Goal: Task Accomplishment & Management: Complete application form

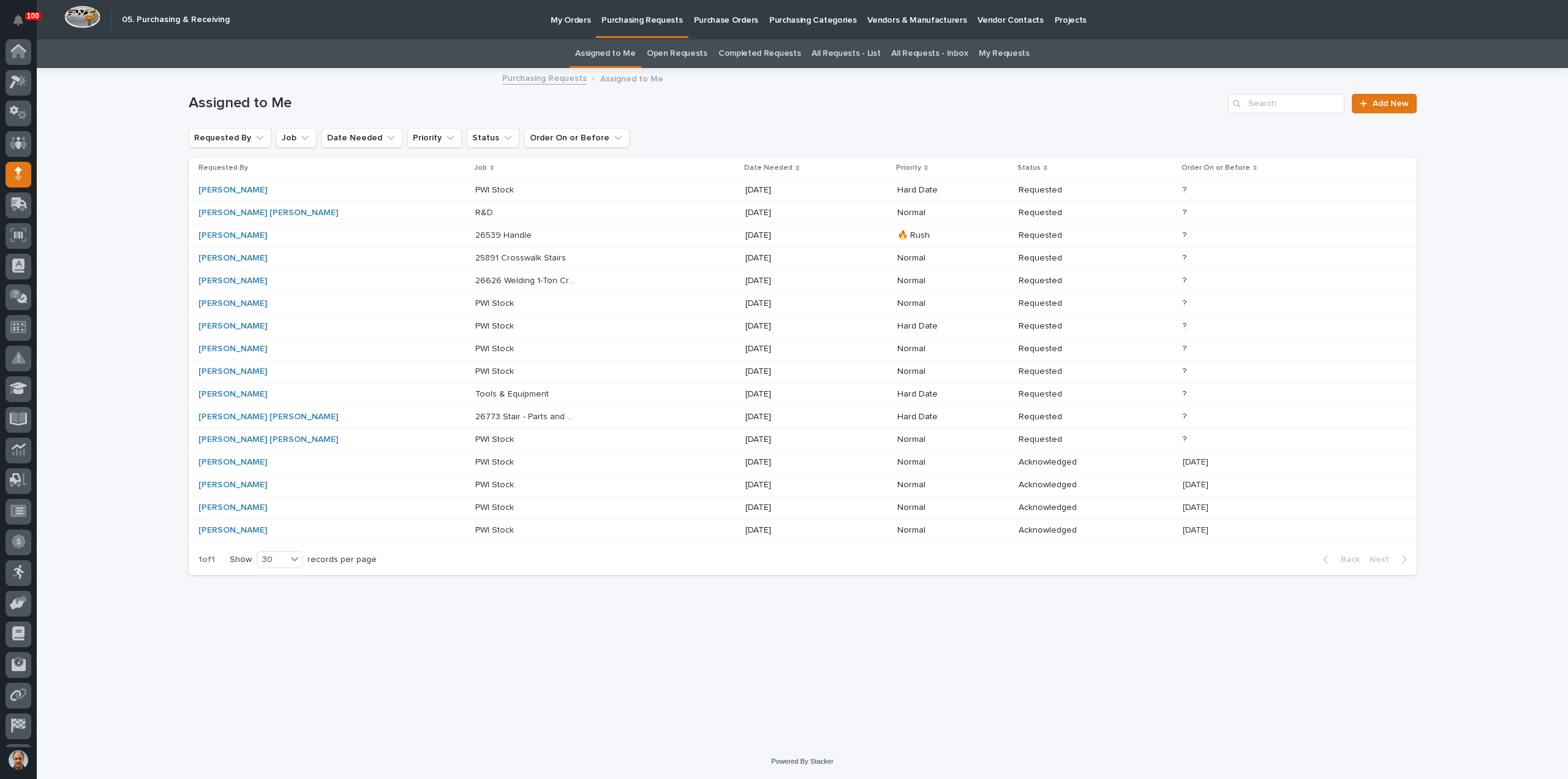
scroll to position [27, 0]
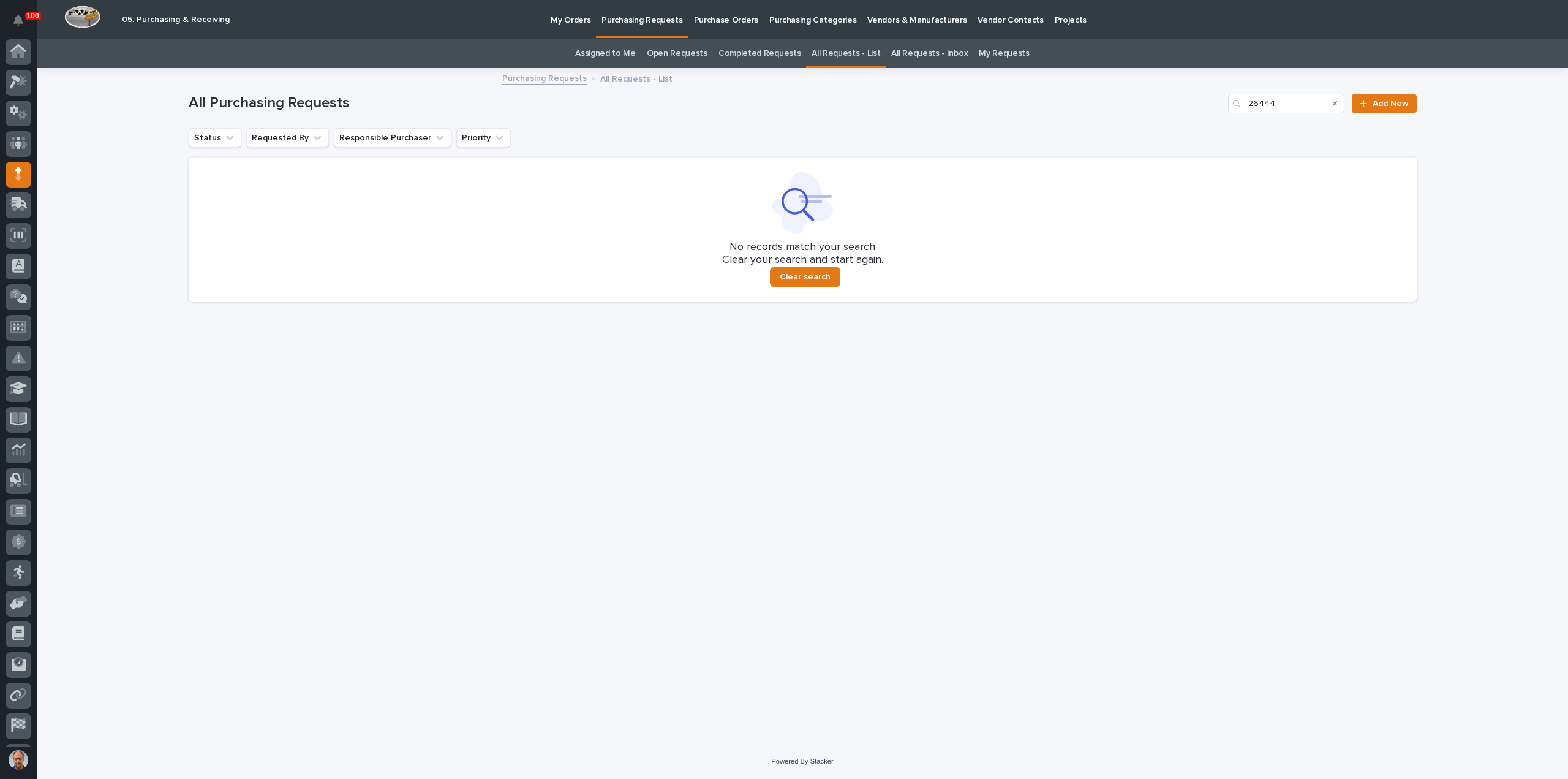
scroll to position [27, 0]
click at [561, 22] on p "My Orders" at bounding box center [570, 12] width 40 height 26
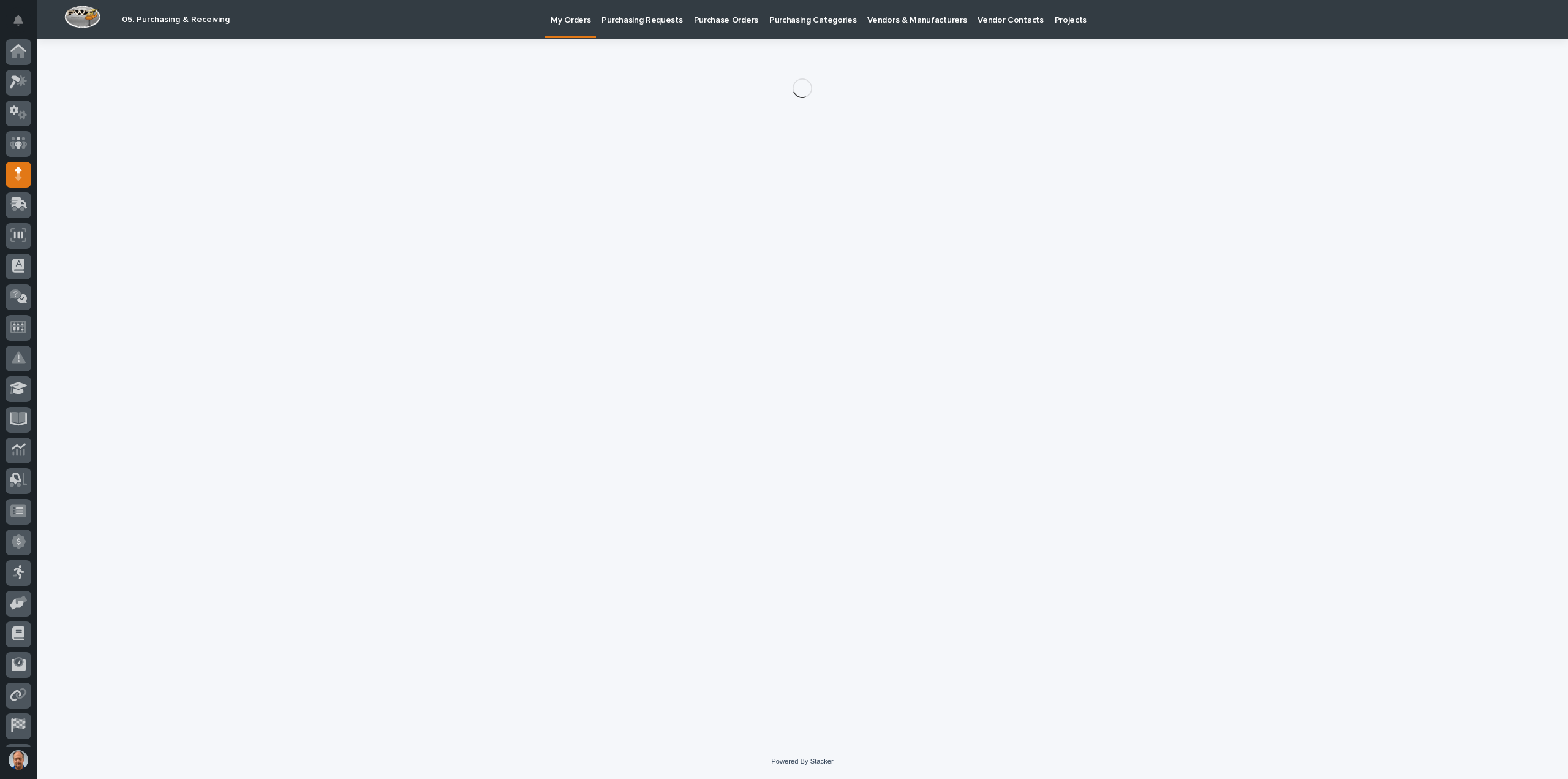
scroll to position [27, 0]
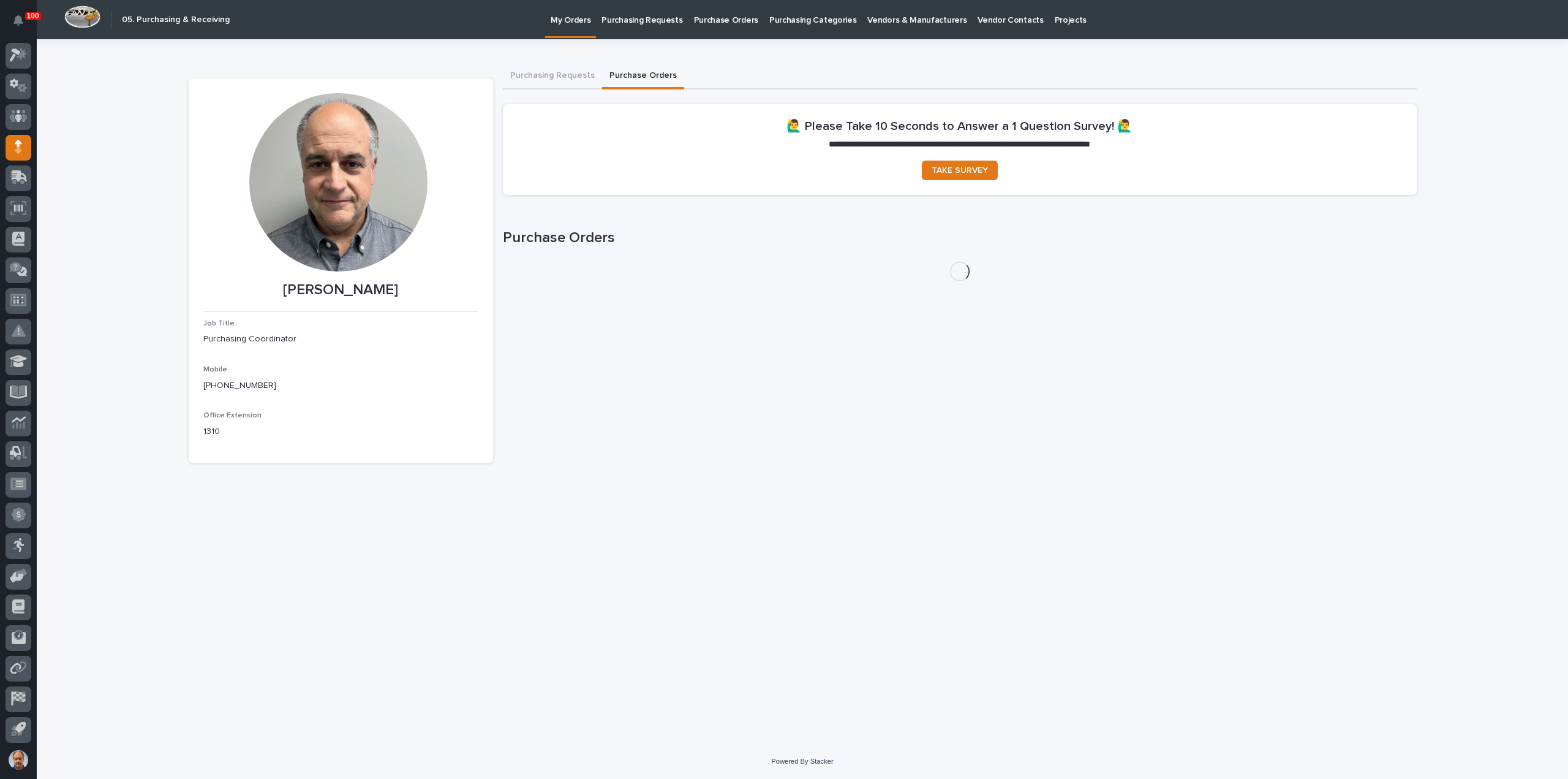
click at [644, 69] on button "Purchase Orders" at bounding box center [643, 76] width 82 height 26
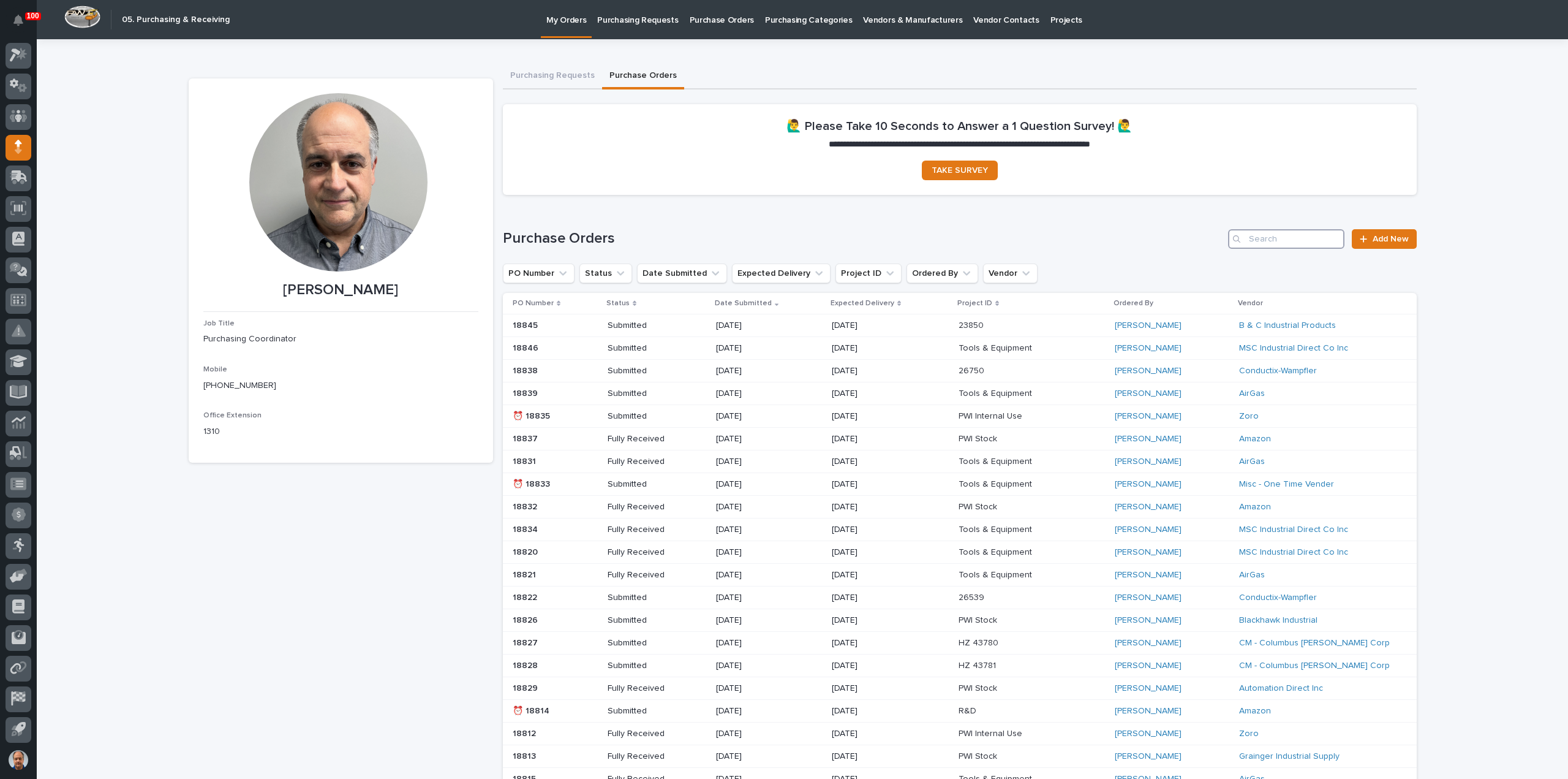
click at [1266, 241] on input "Search" at bounding box center [1286, 238] width 116 height 19
click at [1268, 238] on input "Search" at bounding box center [1286, 238] width 116 height 19
type input "1884"
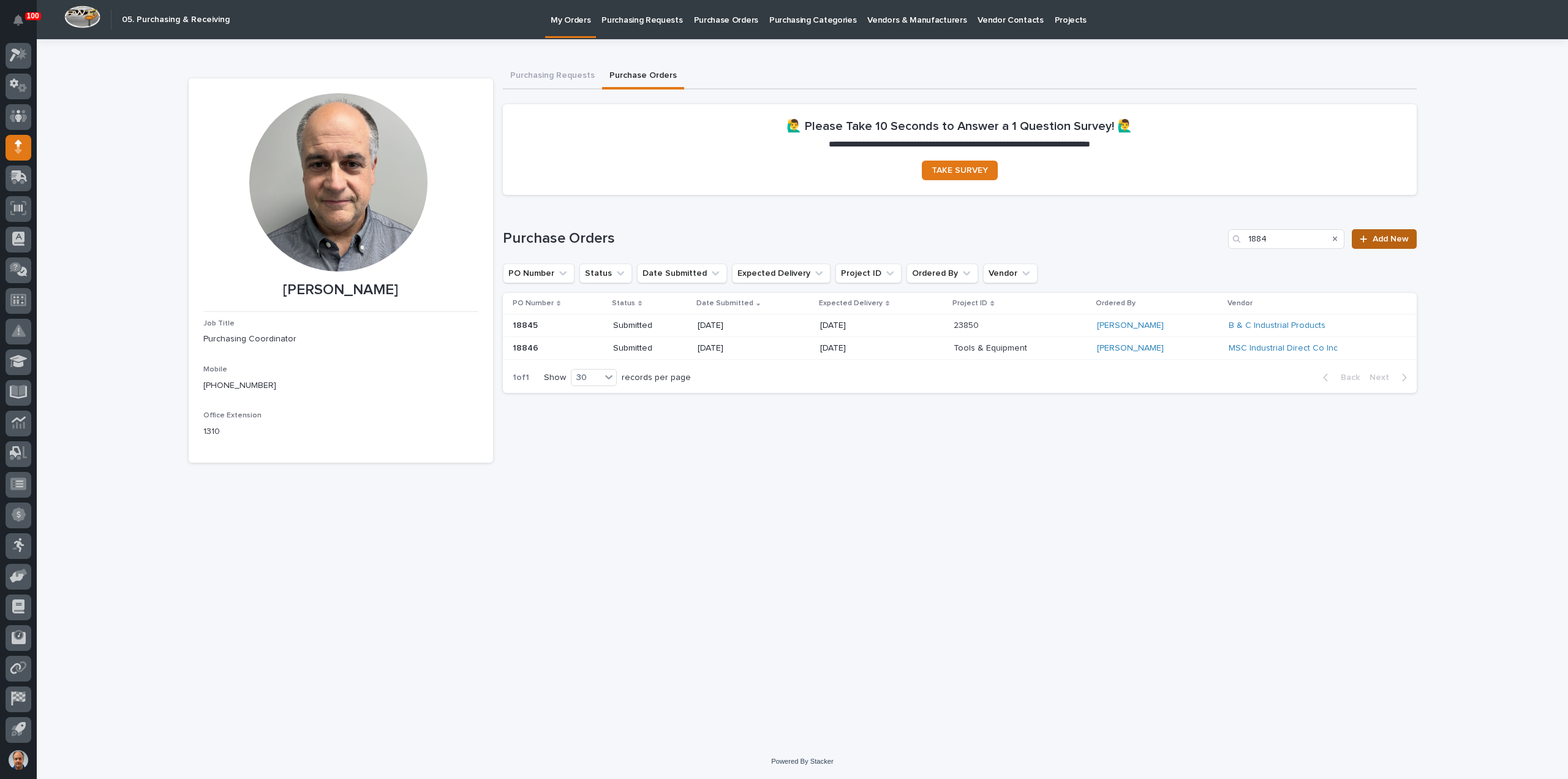
click at [1388, 237] on span "Add New" at bounding box center [1390, 238] width 36 height 9
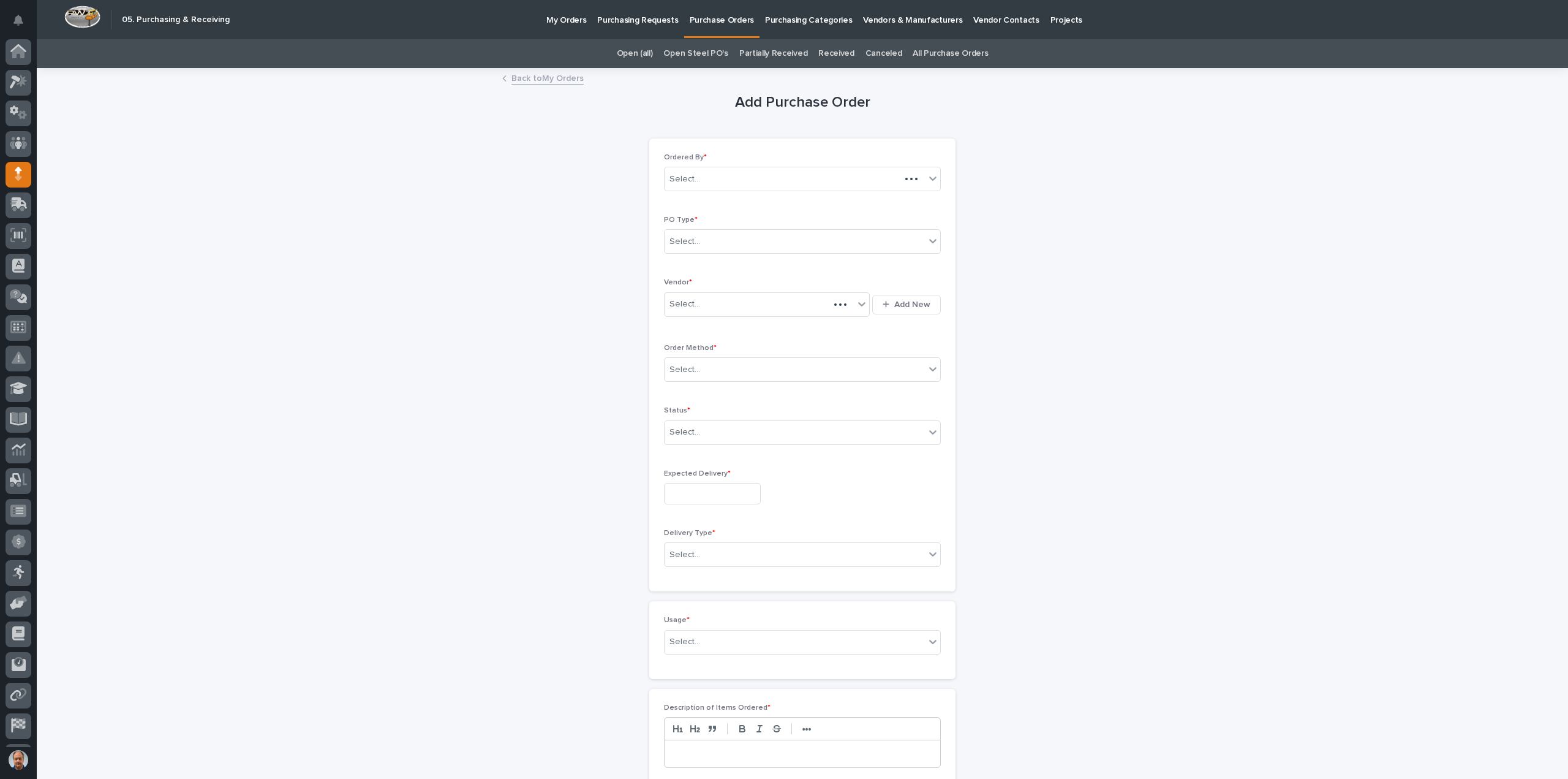
scroll to position [27, 0]
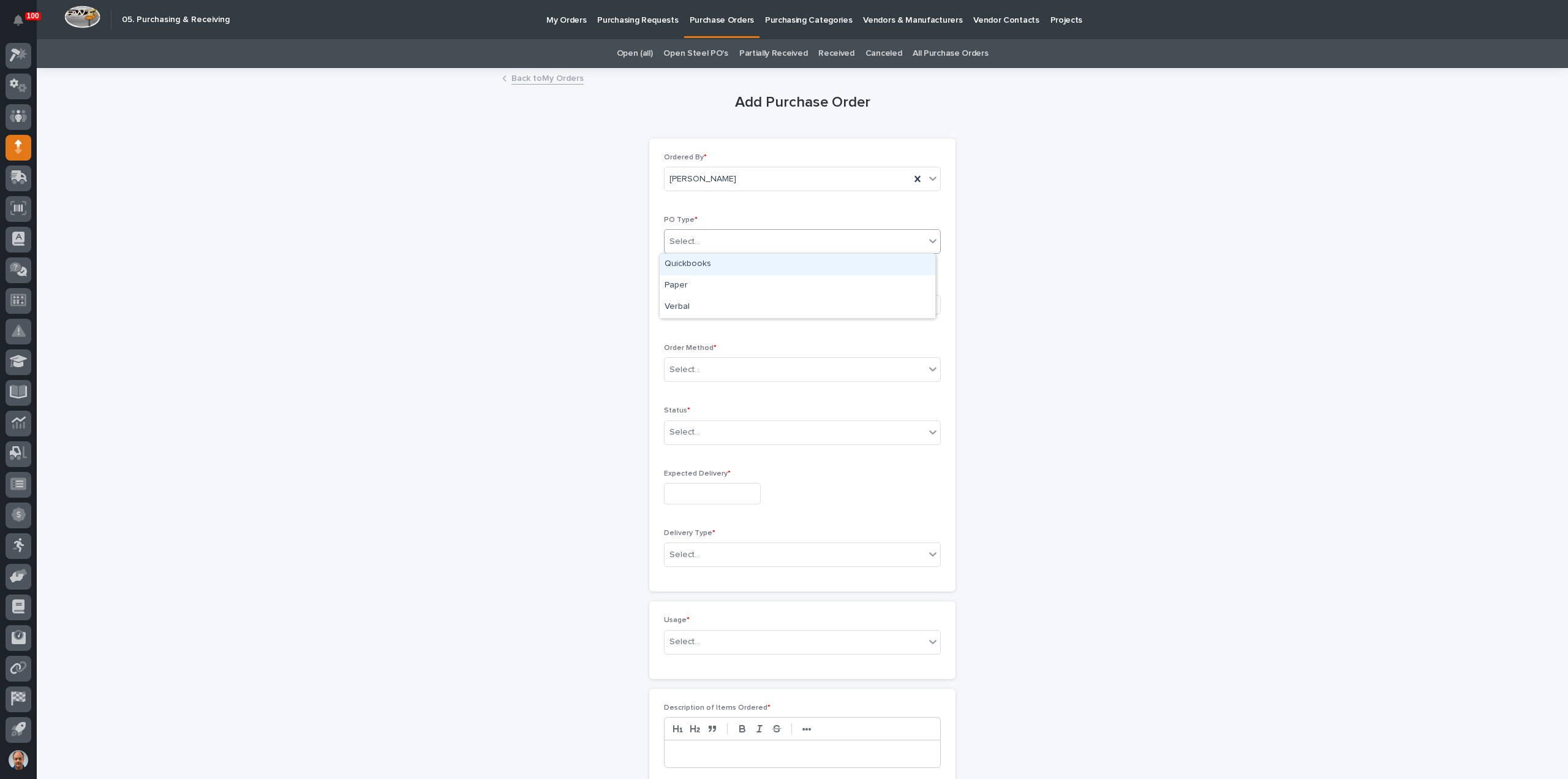
click at [775, 232] on div "Select..." at bounding box center [795, 242] width 261 height 20
click at [734, 278] on div "Paper" at bounding box center [797, 286] width 275 height 22
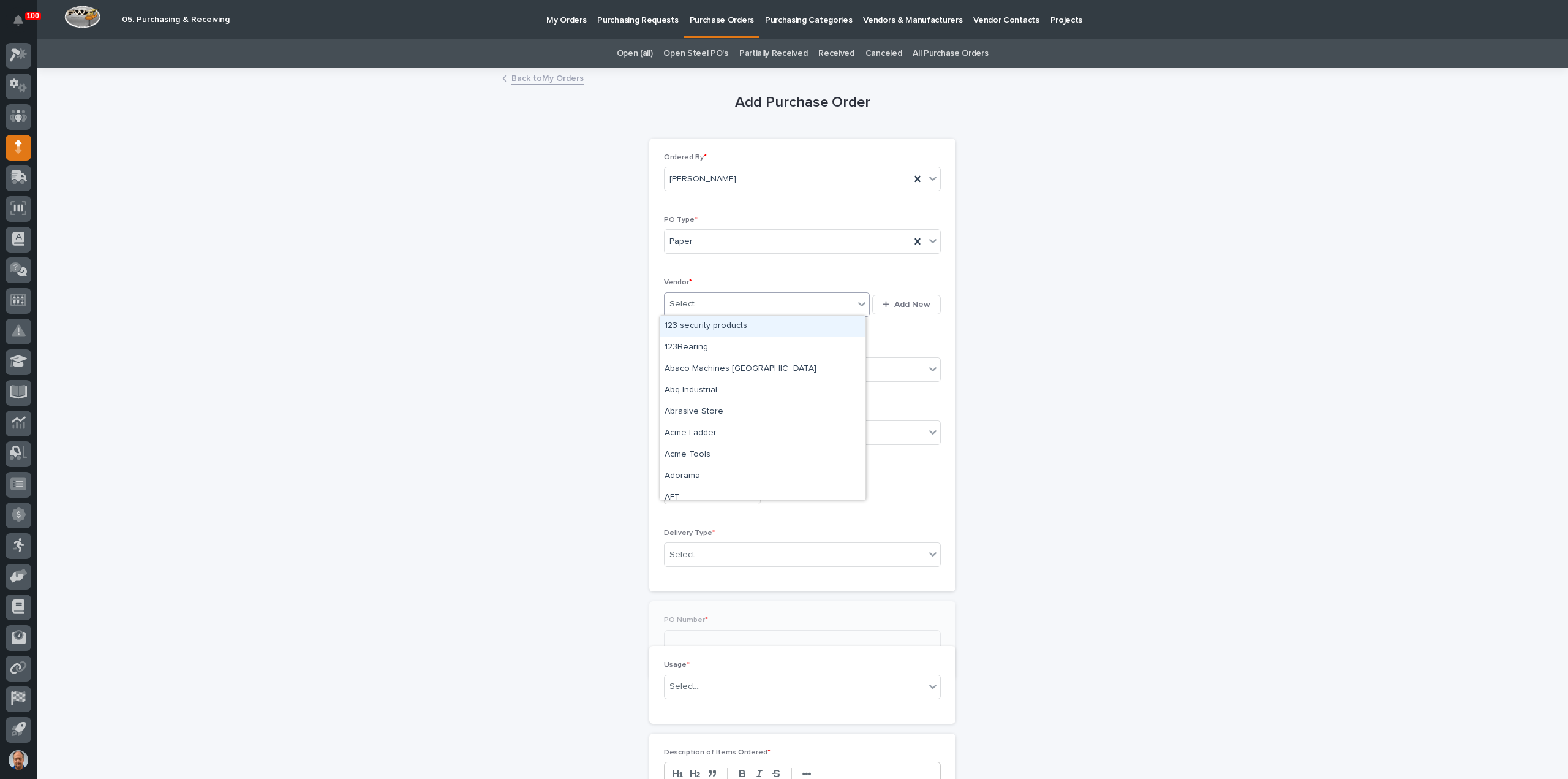
drag, startPoint x: 729, startPoint y: 297, endPoint x: 758, endPoint y: 301, distance: 29.3
click at [730, 298] on div "Select..." at bounding box center [759, 304] width 189 height 20
type input "***"
click at [724, 328] on div "Bunker Hill Cables" at bounding box center [762, 327] width 205 height 22
click at [721, 367] on div "Select..." at bounding box center [795, 370] width 261 height 20
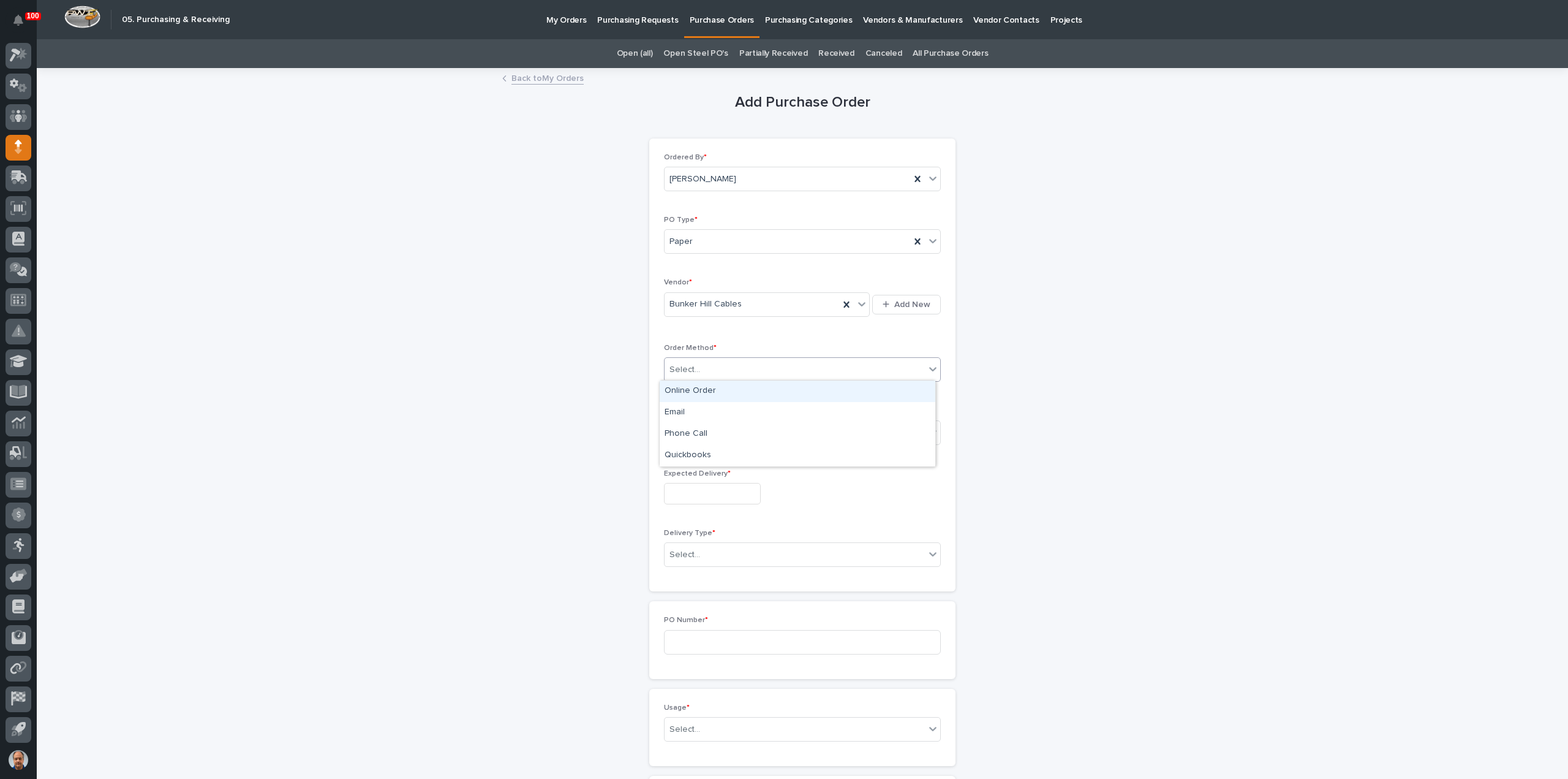
click at [697, 390] on div "Online Order" at bounding box center [797, 391] width 275 height 22
click at [718, 429] on div "Select..." at bounding box center [795, 432] width 261 height 20
drag, startPoint x: 699, startPoint y: 462, endPoint x: 700, endPoint y: 475, distance: 13.0
click at [695, 474] on div "Submitted" at bounding box center [797, 476] width 275 height 22
click at [717, 492] on input "text" at bounding box center [712, 493] width 97 height 22
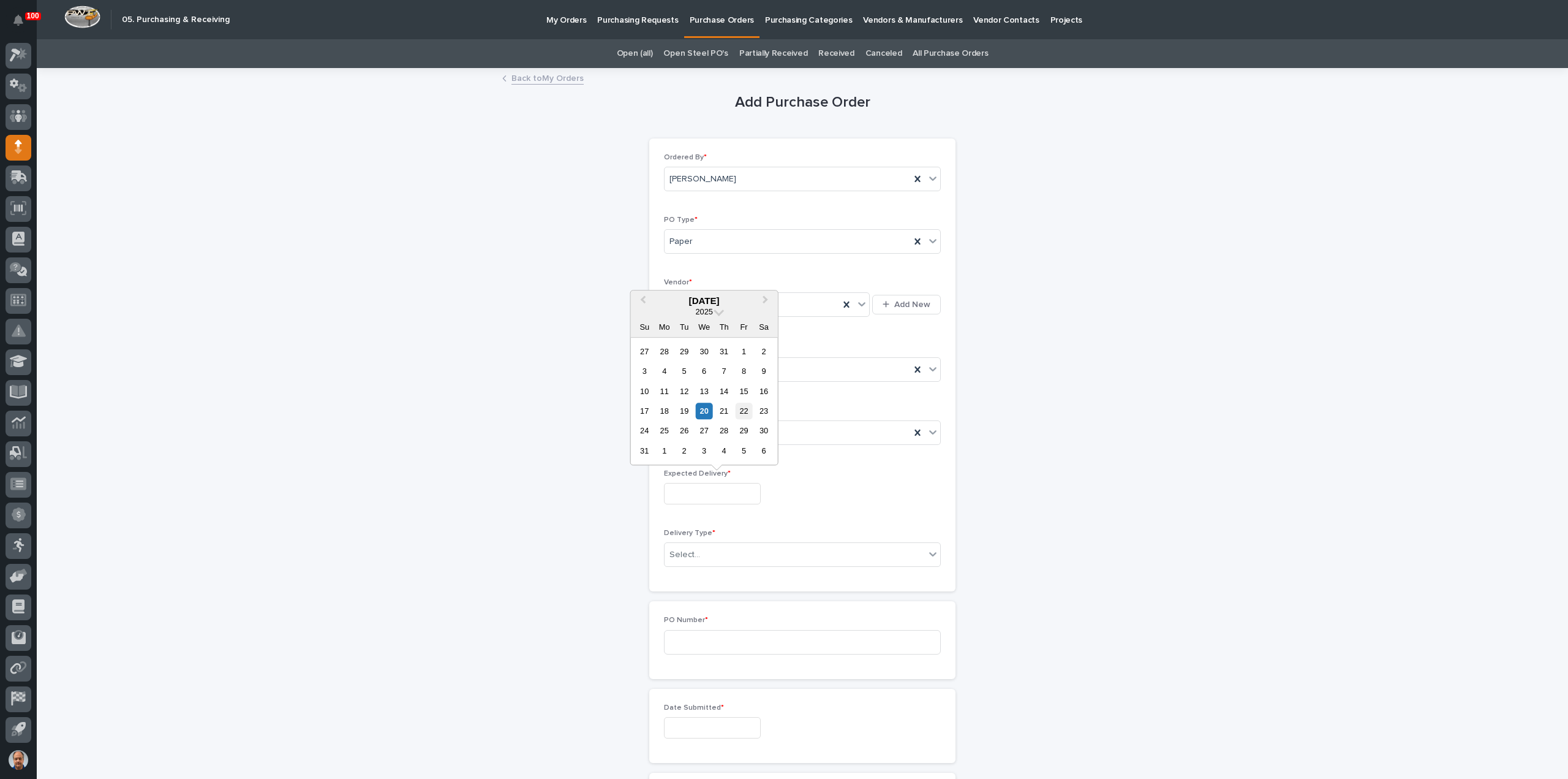
click at [743, 414] on div "22" at bounding box center [743, 410] width 16 height 16
type input "**********"
click at [710, 549] on div "Select..." at bounding box center [795, 555] width 261 height 20
click at [692, 570] on div "Deliver to PWI" at bounding box center [797, 575] width 275 height 22
drag, startPoint x: 715, startPoint y: 646, endPoint x: 748, endPoint y: 646, distance: 33.0
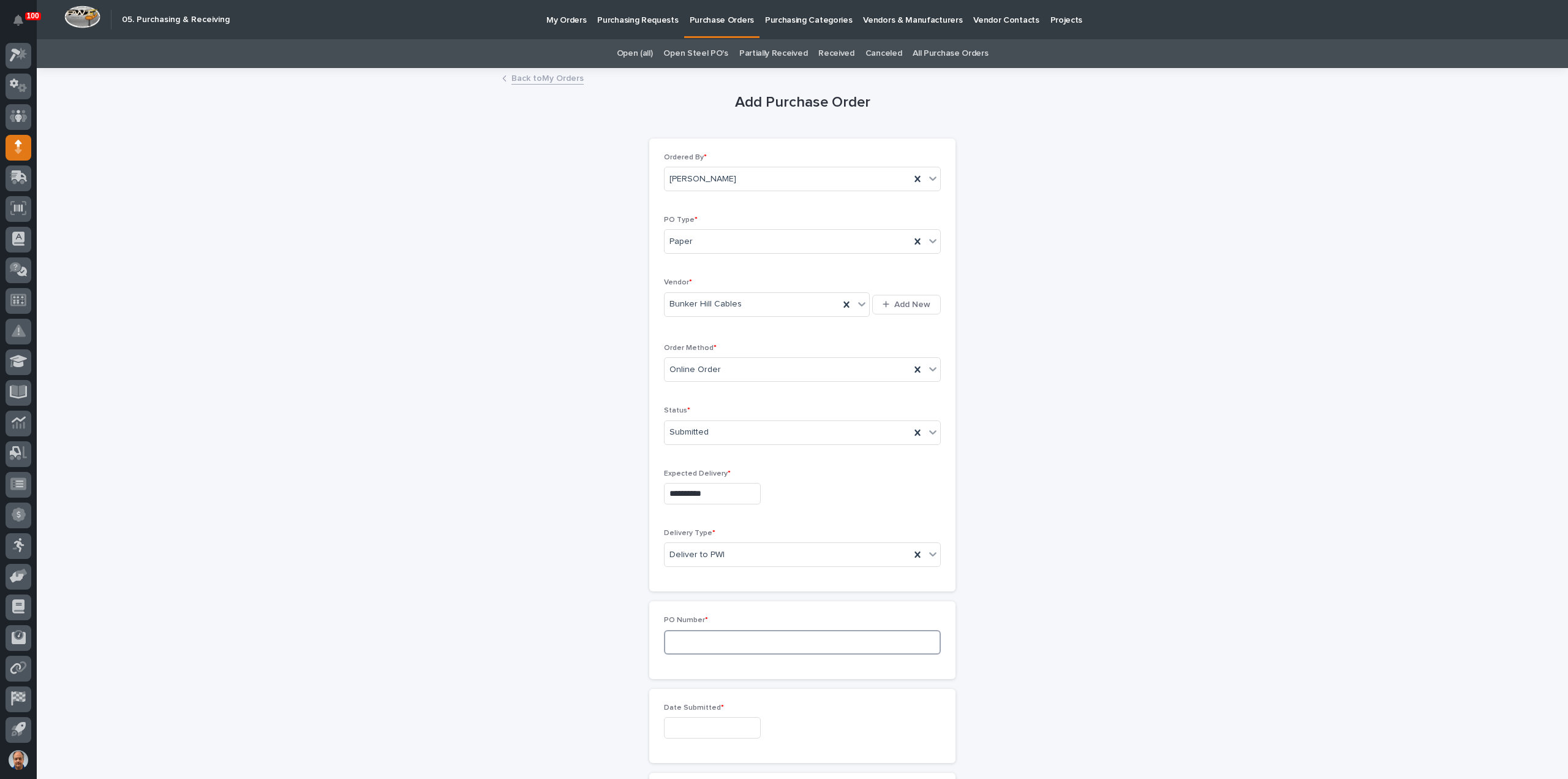
click at [719, 646] on input at bounding box center [802, 642] width 277 height 25
type input "18841"
click at [731, 725] on input "text" at bounding box center [712, 728] width 97 height 22
click at [684, 645] on div "19" at bounding box center [684, 644] width 16 height 16
type input "**********"
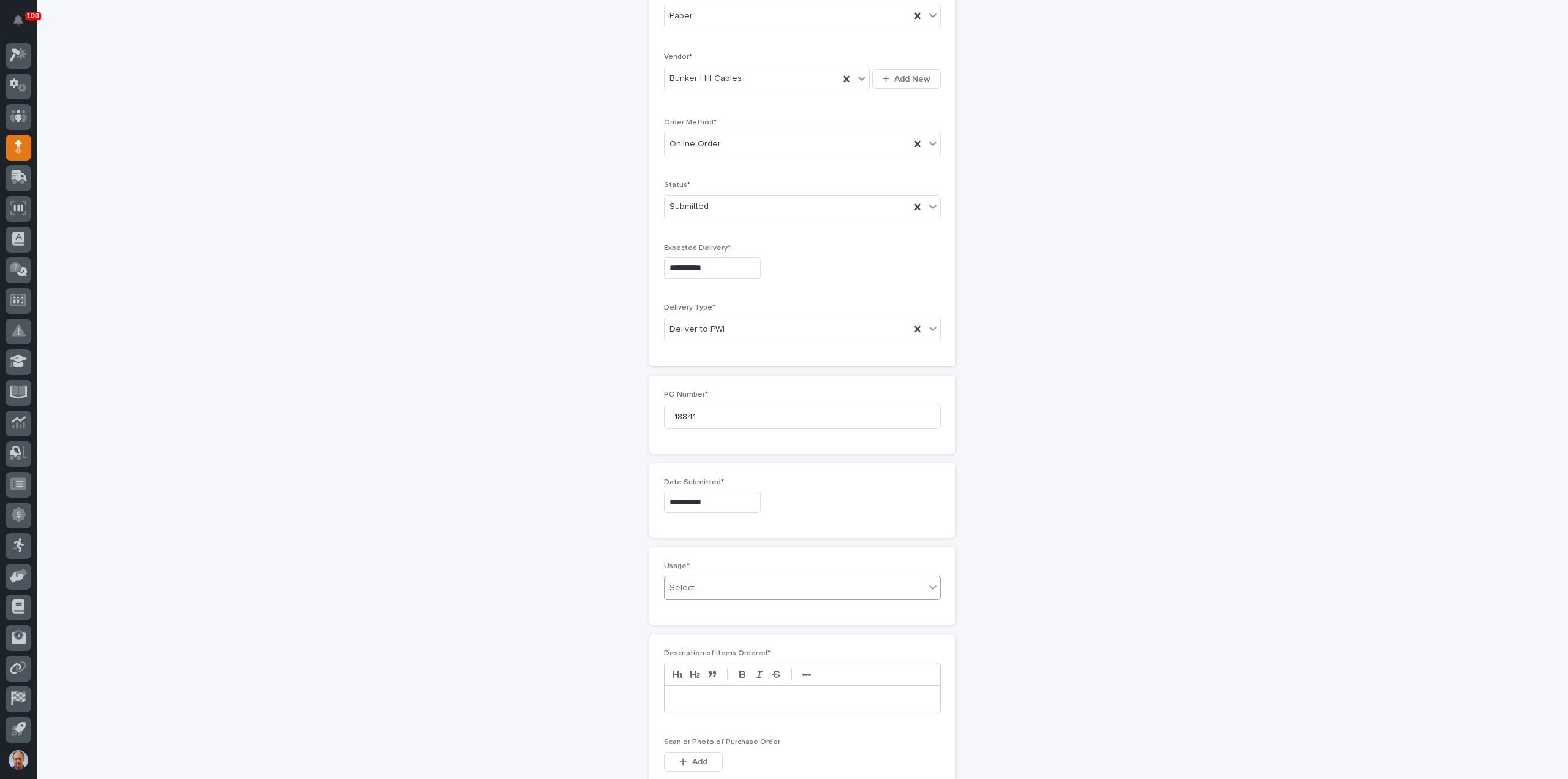
scroll to position [245, 0]
click at [724, 558] on div "Select..." at bounding box center [795, 568] width 261 height 20
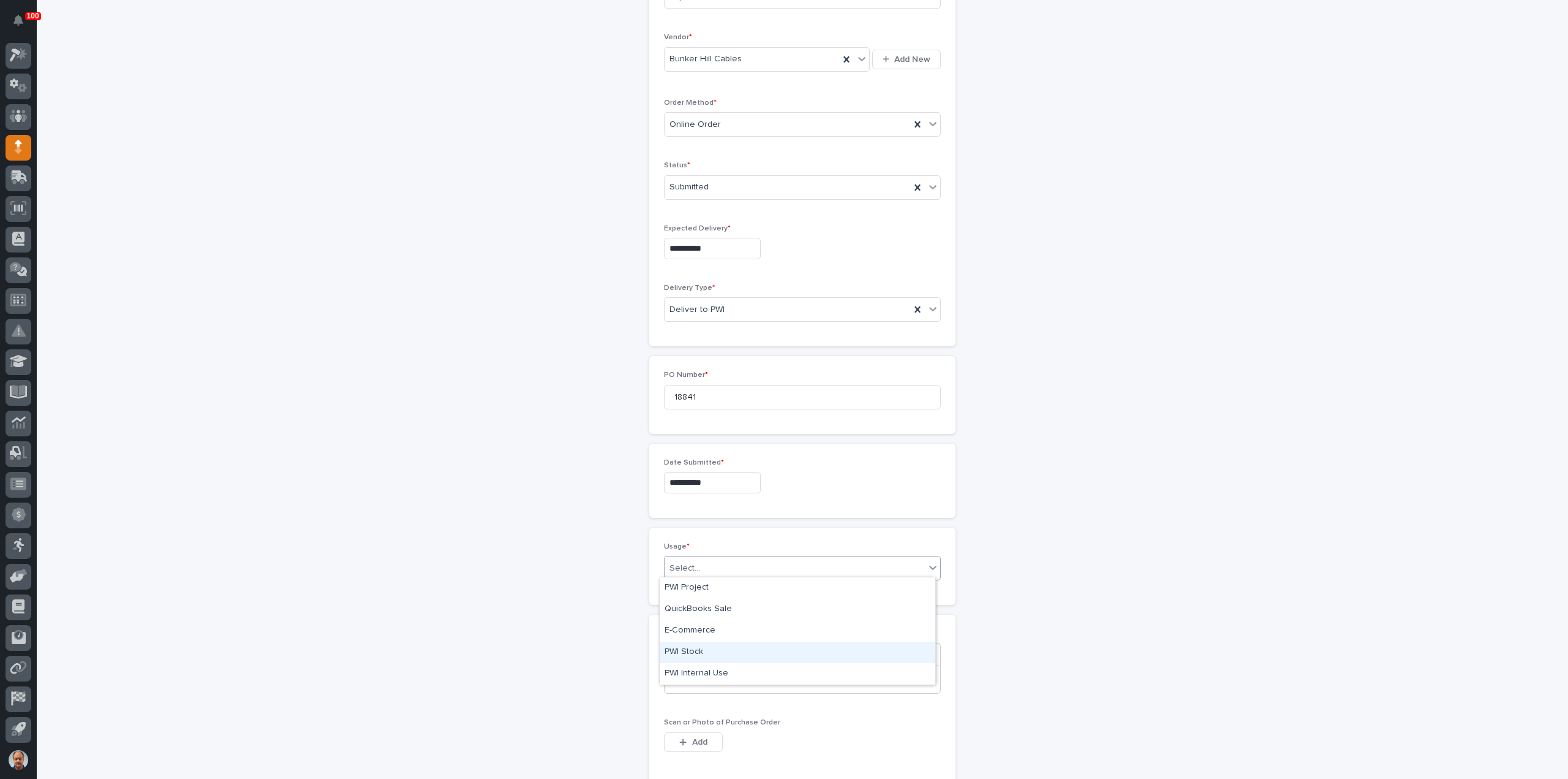
drag, startPoint x: 710, startPoint y: 663, endPoint x: 700, endPoint y: 648, distance: 18.0
click at [700, 648] on div "PWI Stock" at bounding box center [797, 653] width 275 height 22
drag, startPoint x: 710, startPoint y: 677, endPoint x: 717, endPoint y: 676, distance: 7.1
click at [710, 677] on p at bounding box center [803, 680] width 257 height 12
click at [701, 737] on span "Add" at bounding box center [699, 742] width 16 height 11
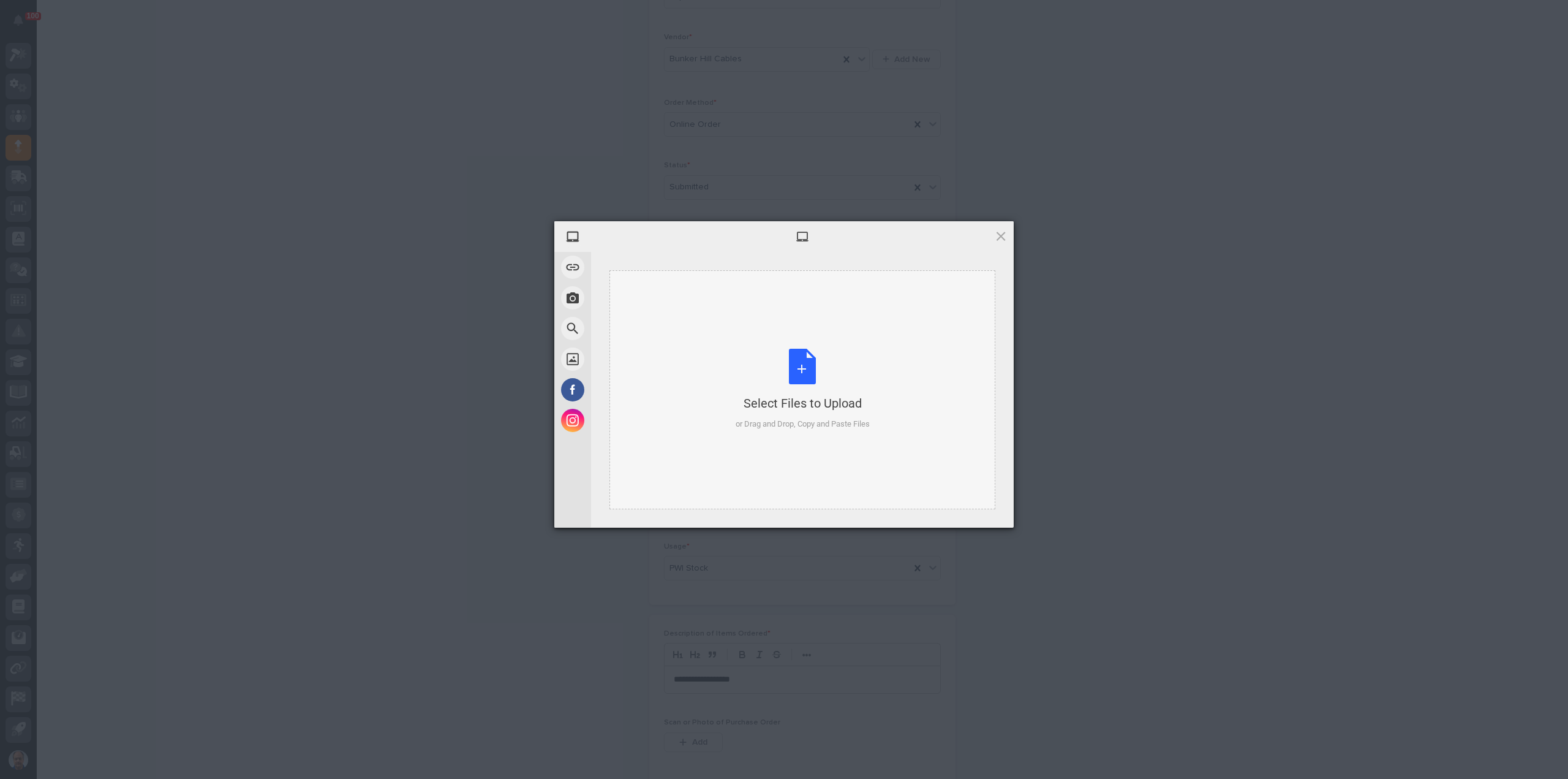
click at [796, 380] on div "Select Files to Upload or Drag and Drop, Copy and Paste Files" at bounding box center [802, 389] width 134 height 81
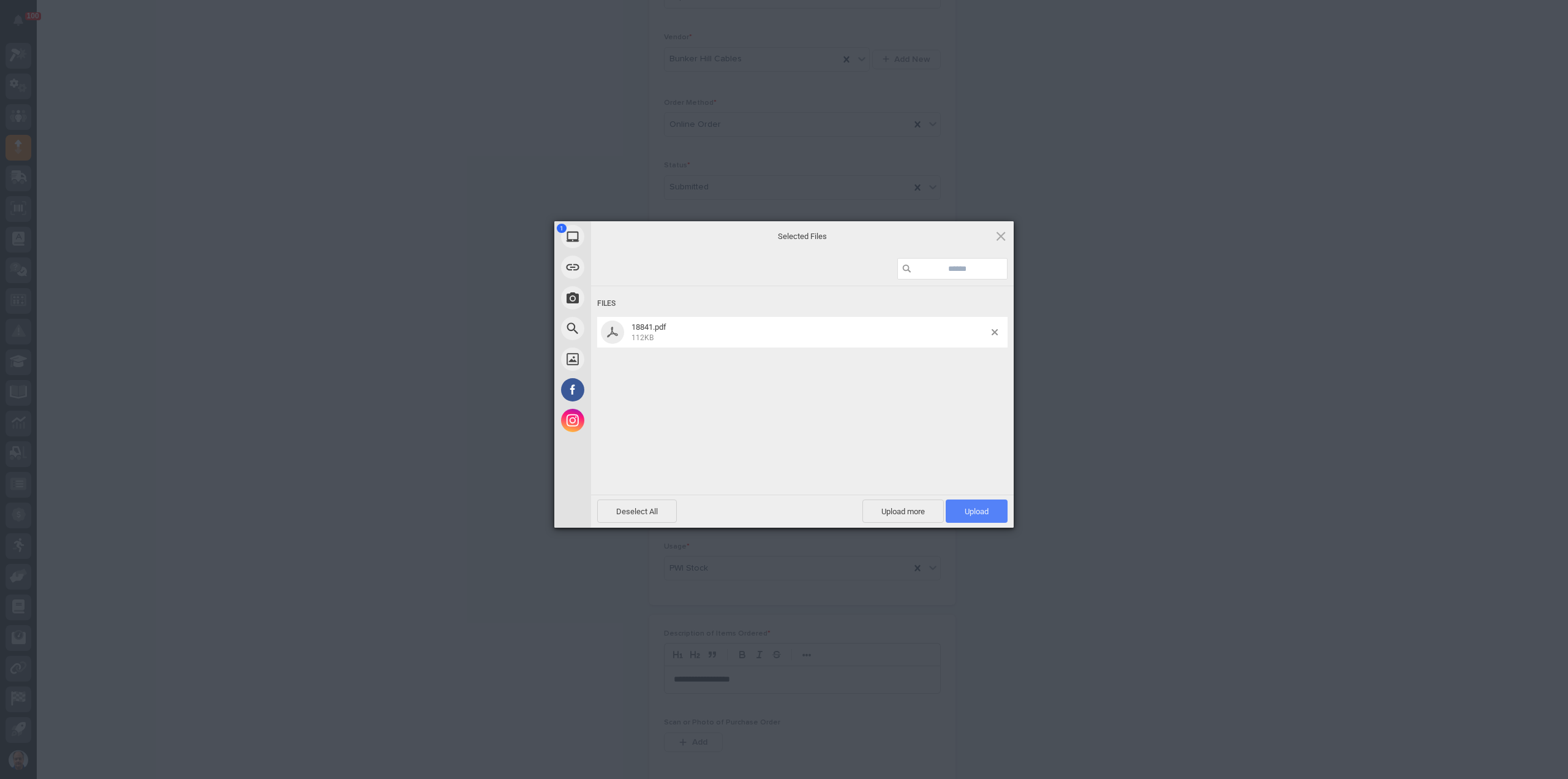
click at [966, 513] on span "Upload 1" at bounding box center [976, 511] width 24 height 9
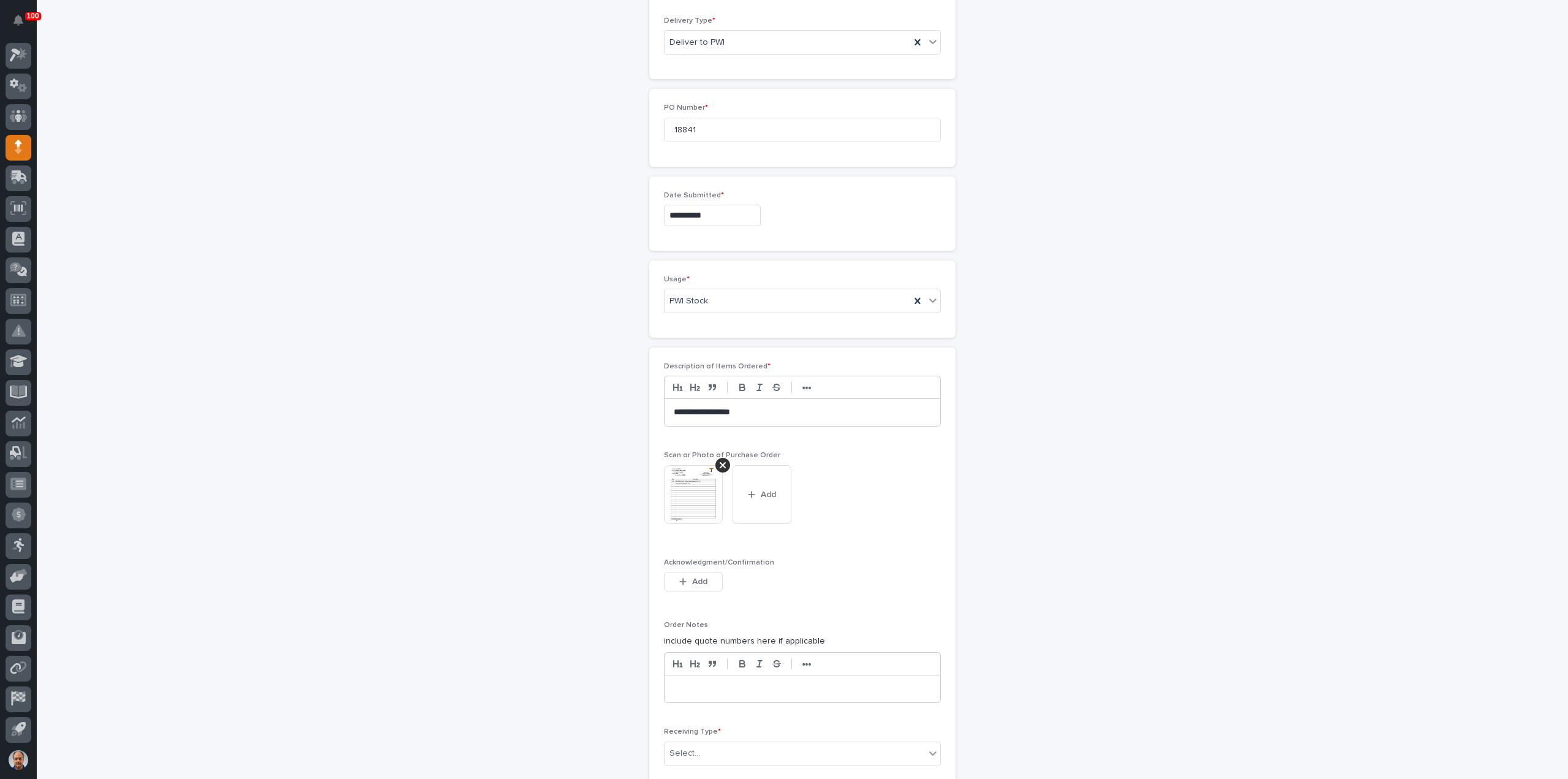
scroll to position [635, 0]
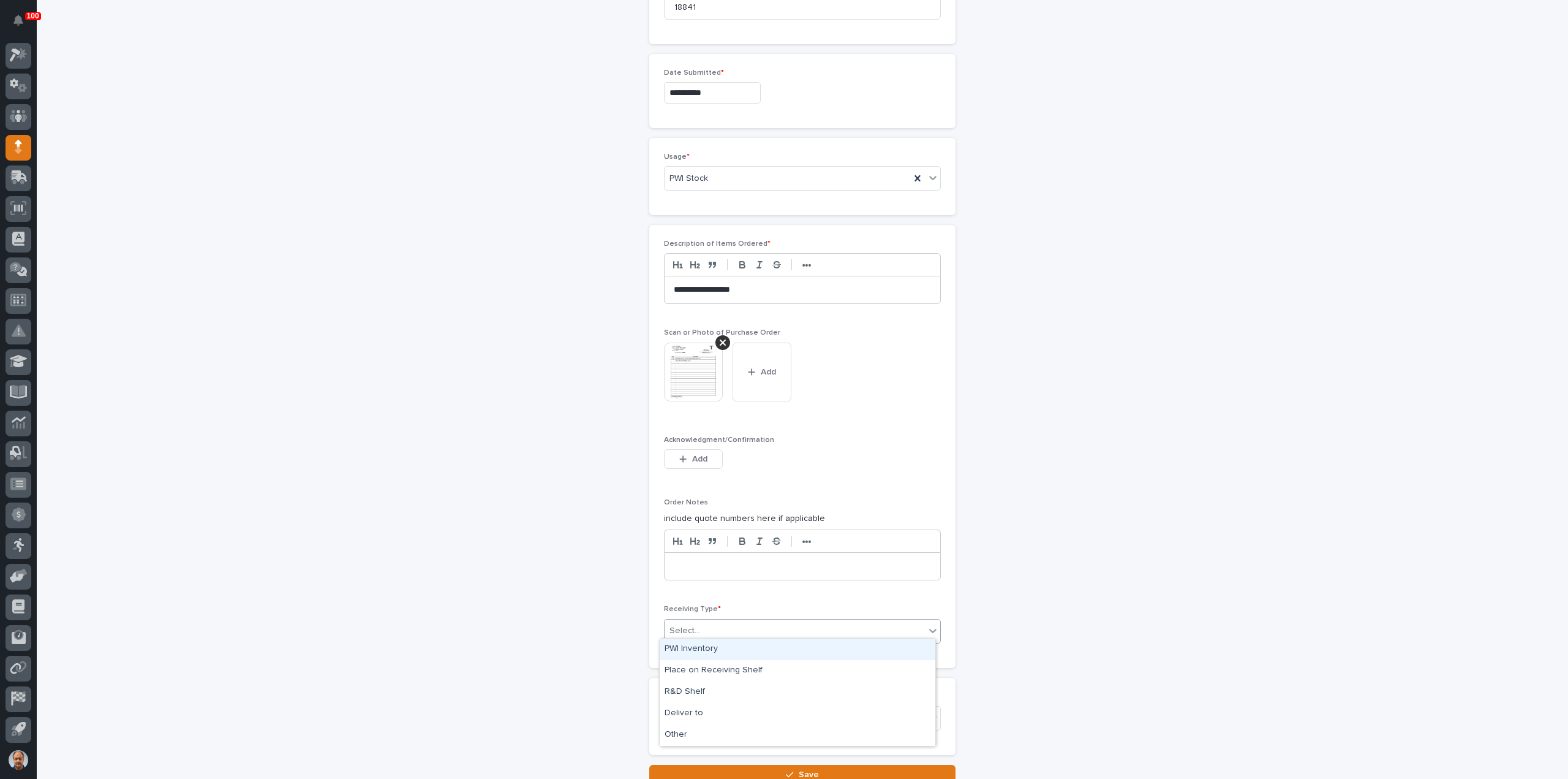
click at [709, 627] on div "Select..." at bounding box center [795, 631] width 261 height 20
click at [696, 712] on div "Deliver to" at bounding box center [797, 714] width 275 height 22
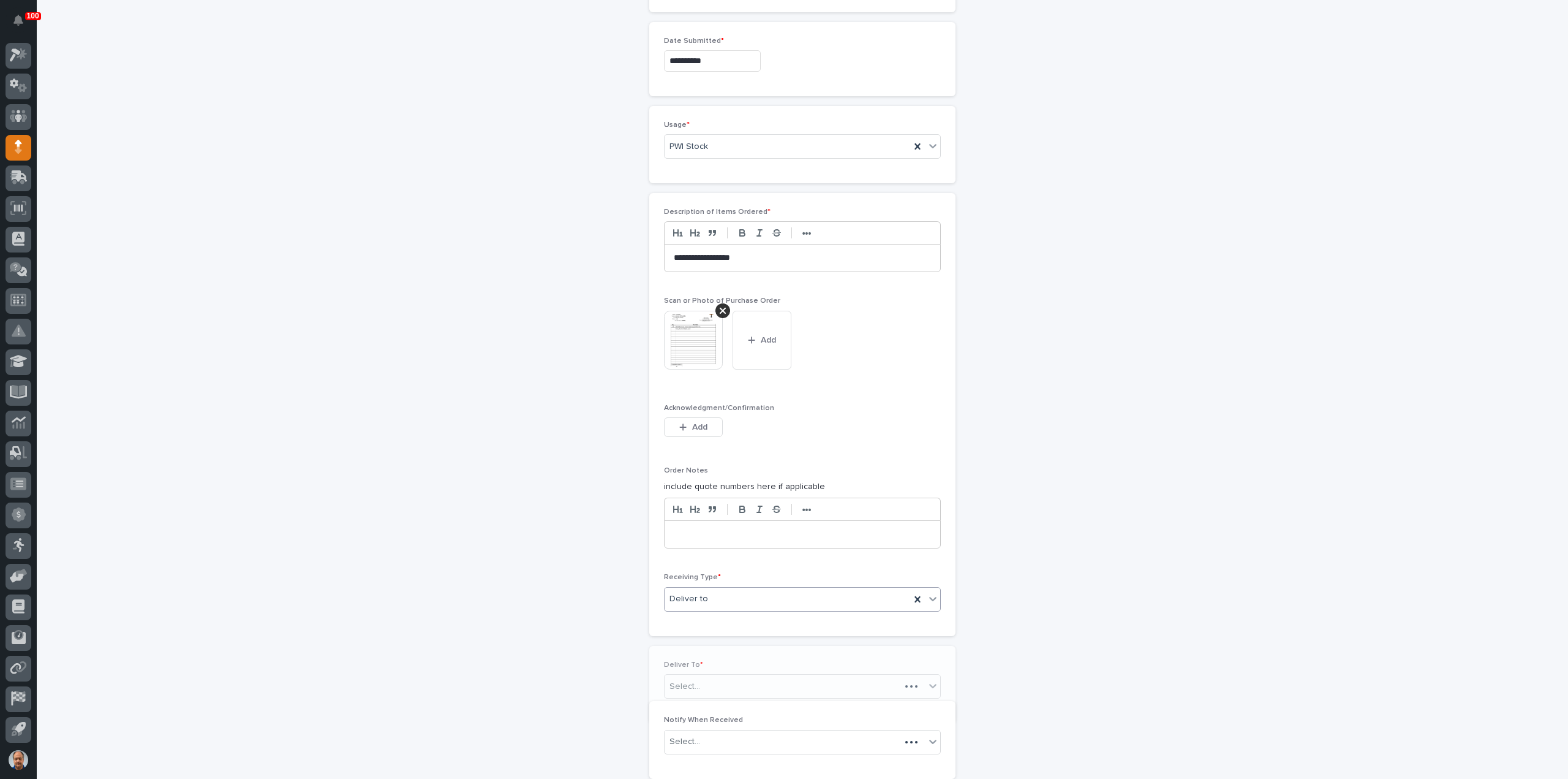
scroll to position [677, 0]
drag, startPoint x: 717, startPoint y: 663, endPoint x: 734, endPoint y: 670, distance: 18.4
click at [727, 668] on div "Select..." at bounding box center [795, 676] width 261 height 20
type input "******"
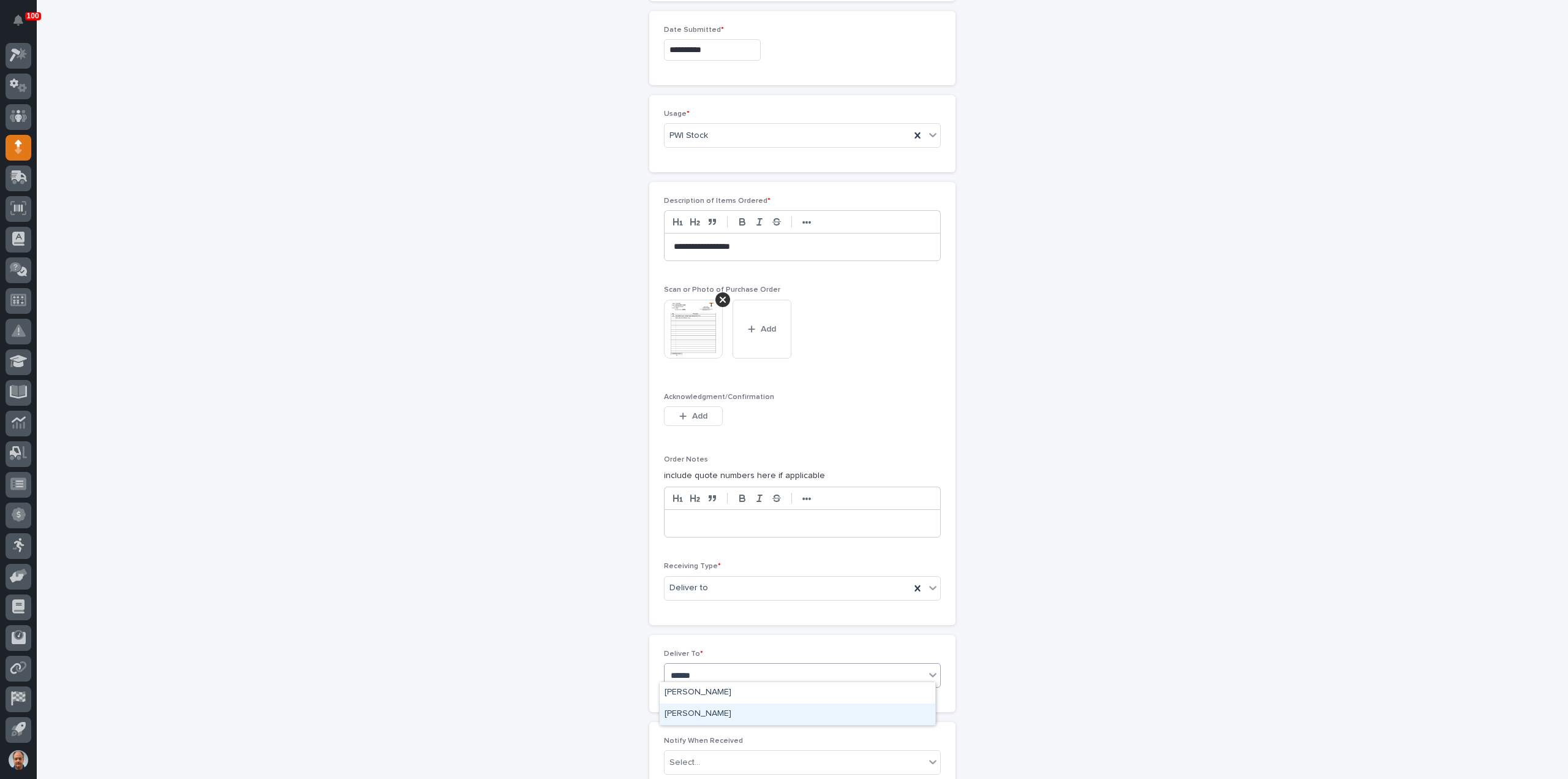
click at [714, 712] on div "[PERSON_NAME]" at bounding box center [797, 715] width 275 height 22
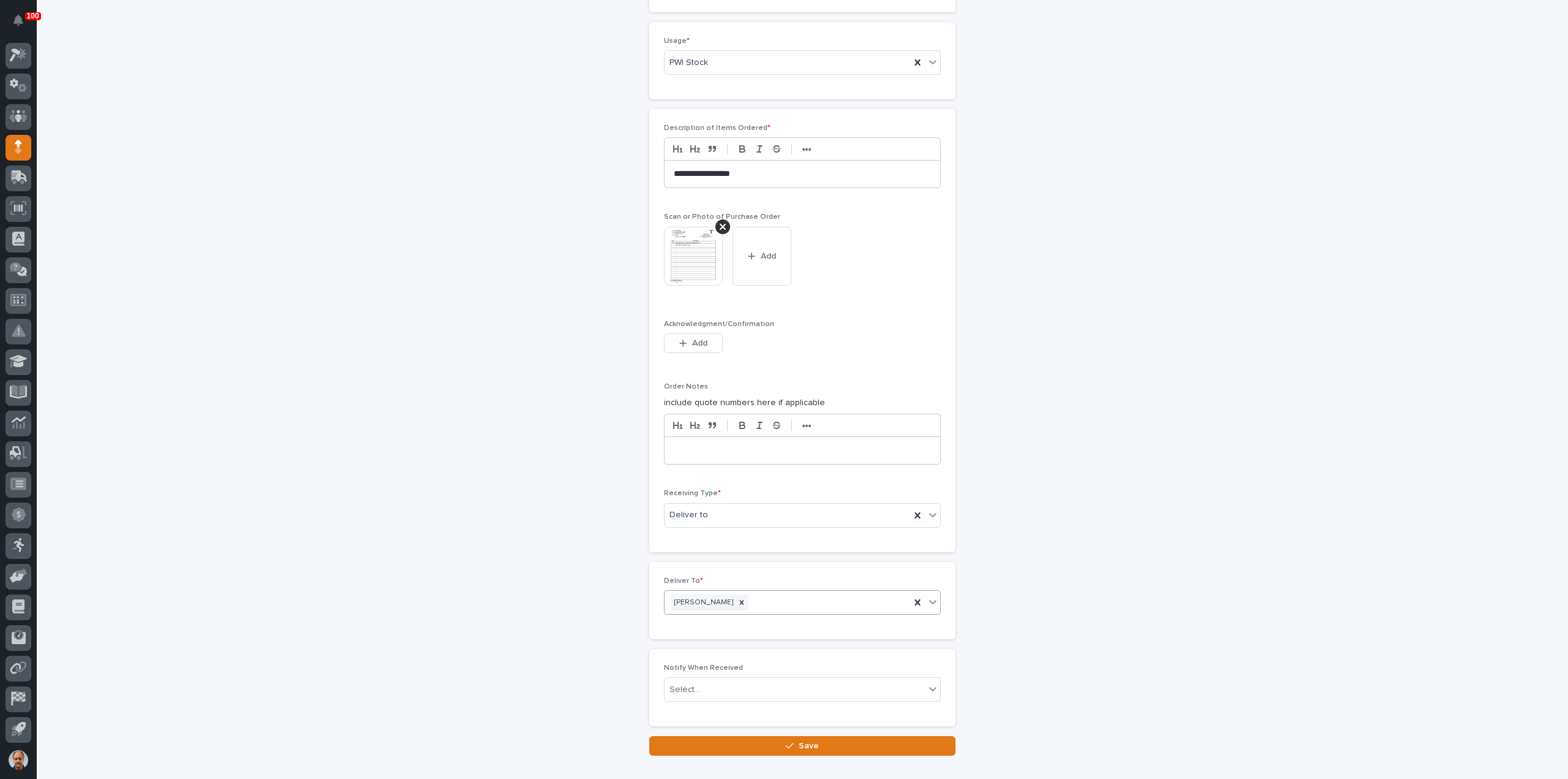
scroll to position [817, 0]
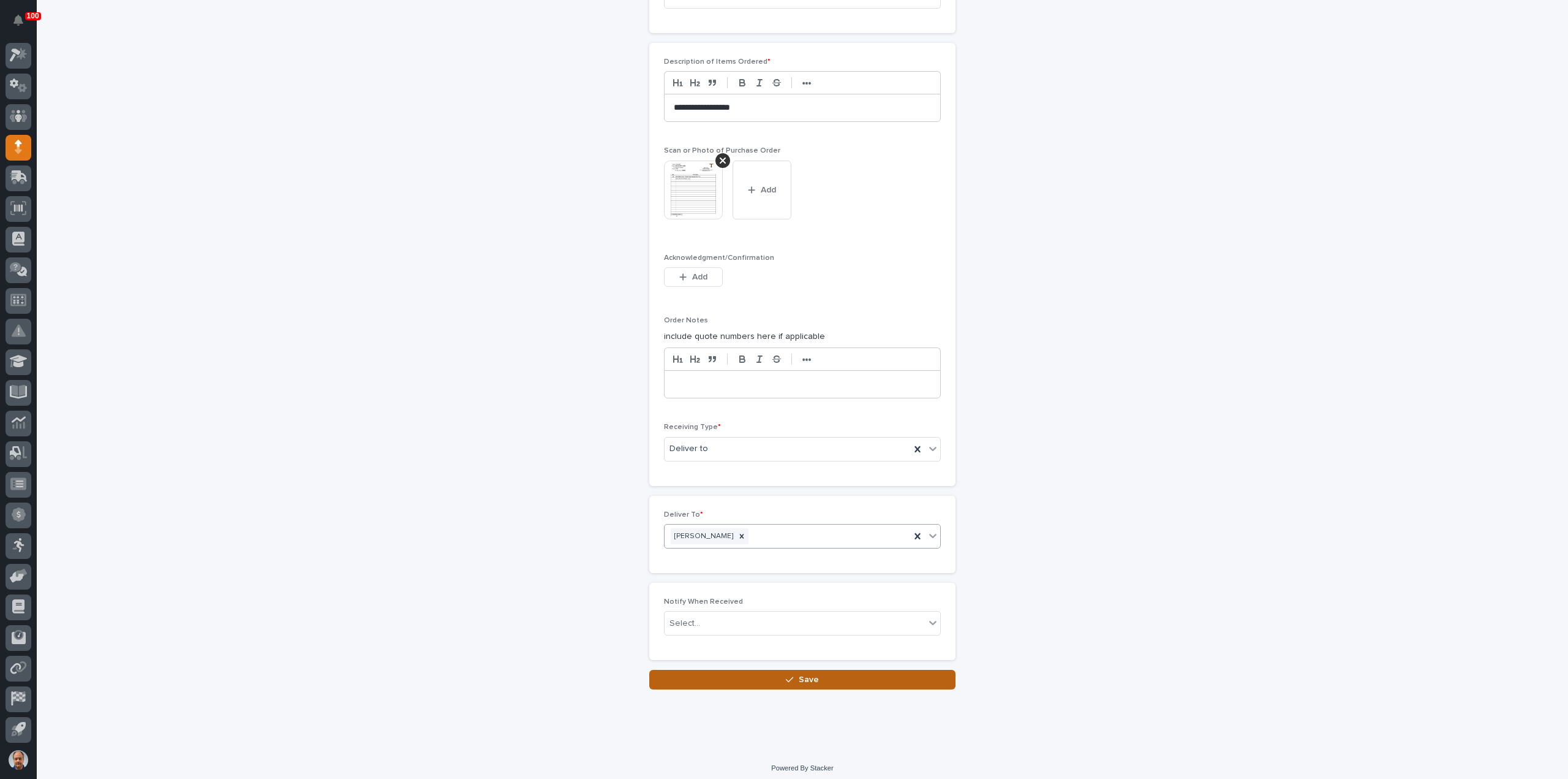
click at [793, 670] on button "Save" at bounding box center [802, 679] width 306 height 19
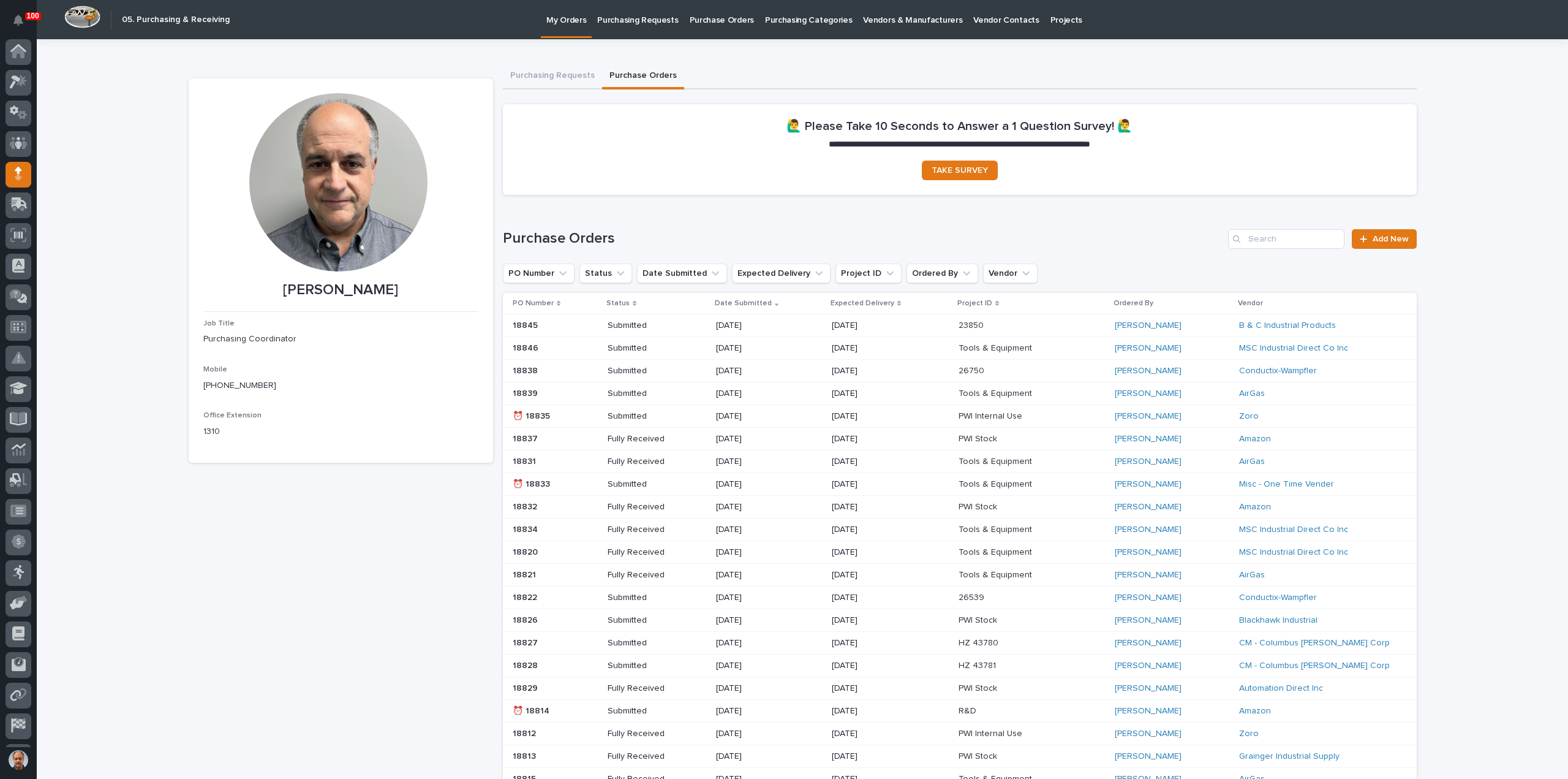
scroll to position [27, 0]
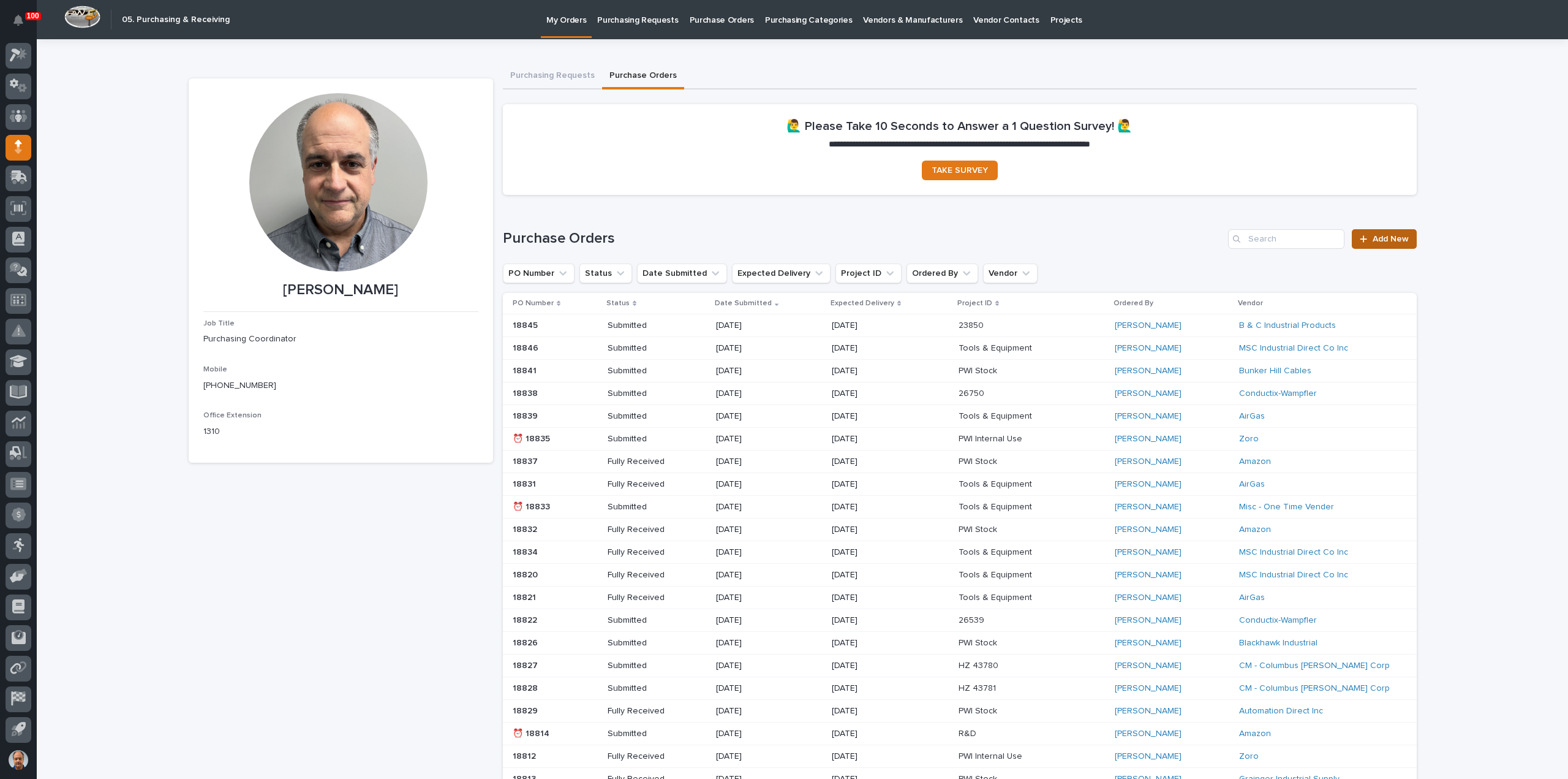
click at [1397, 238] on span "Add New" at bounding box center [1390, 238] width 36 height 9
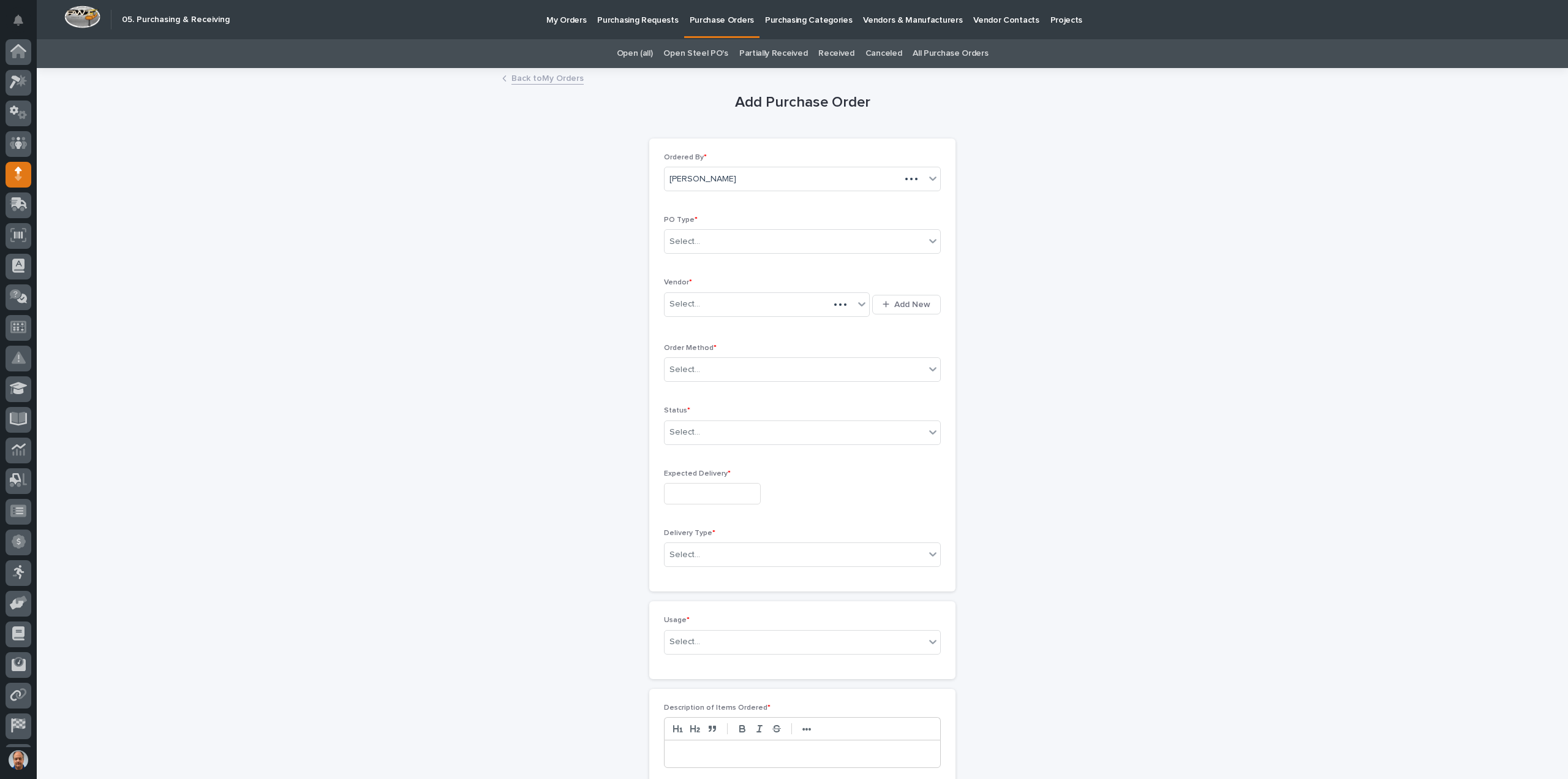
scroll to position [27, 0]
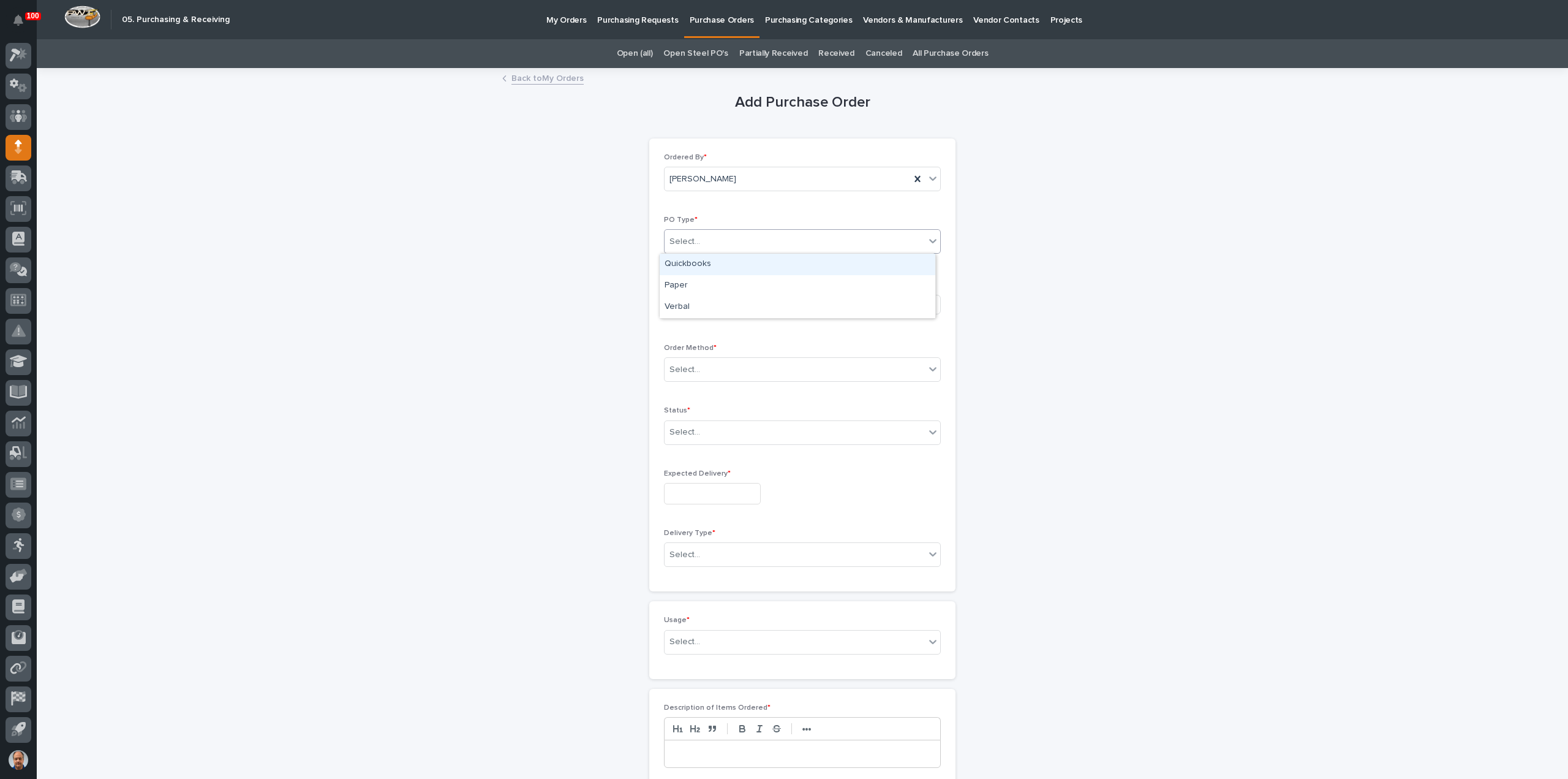
click at [747, 241] on div "Select..." at bounding box center [795, 242] width 261 height 20
click at [708, 285] on div "Paper" at bounding box center [797, 286] width 275 height 22
click at [717, 303] on div "Select..." at bounding box center [759, 304] width 189 height 20
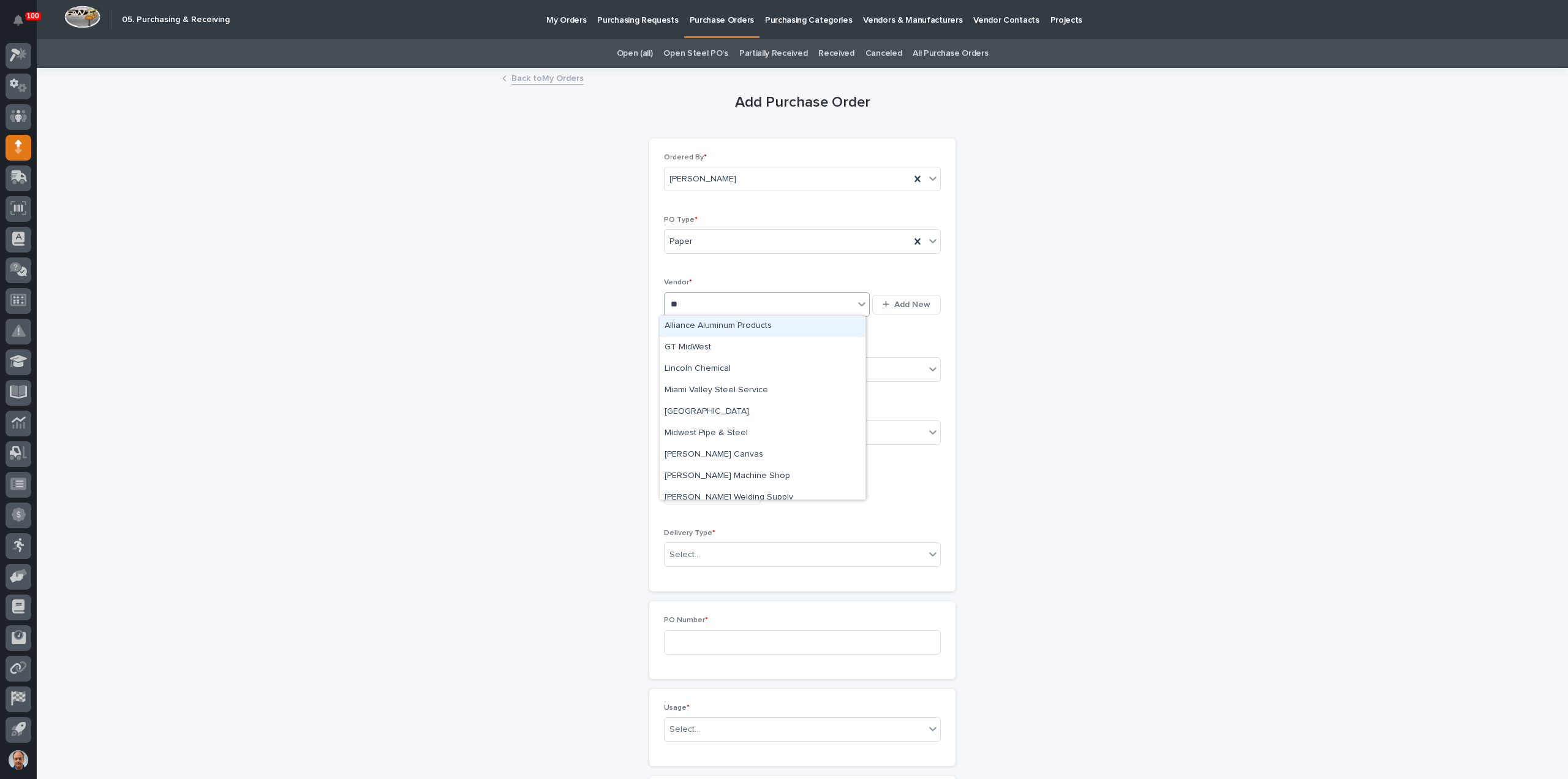
type input "***"
click at [734, 325] on div "Misc - One Time Vender" at bounding box center [762, 327] width 205 height 22
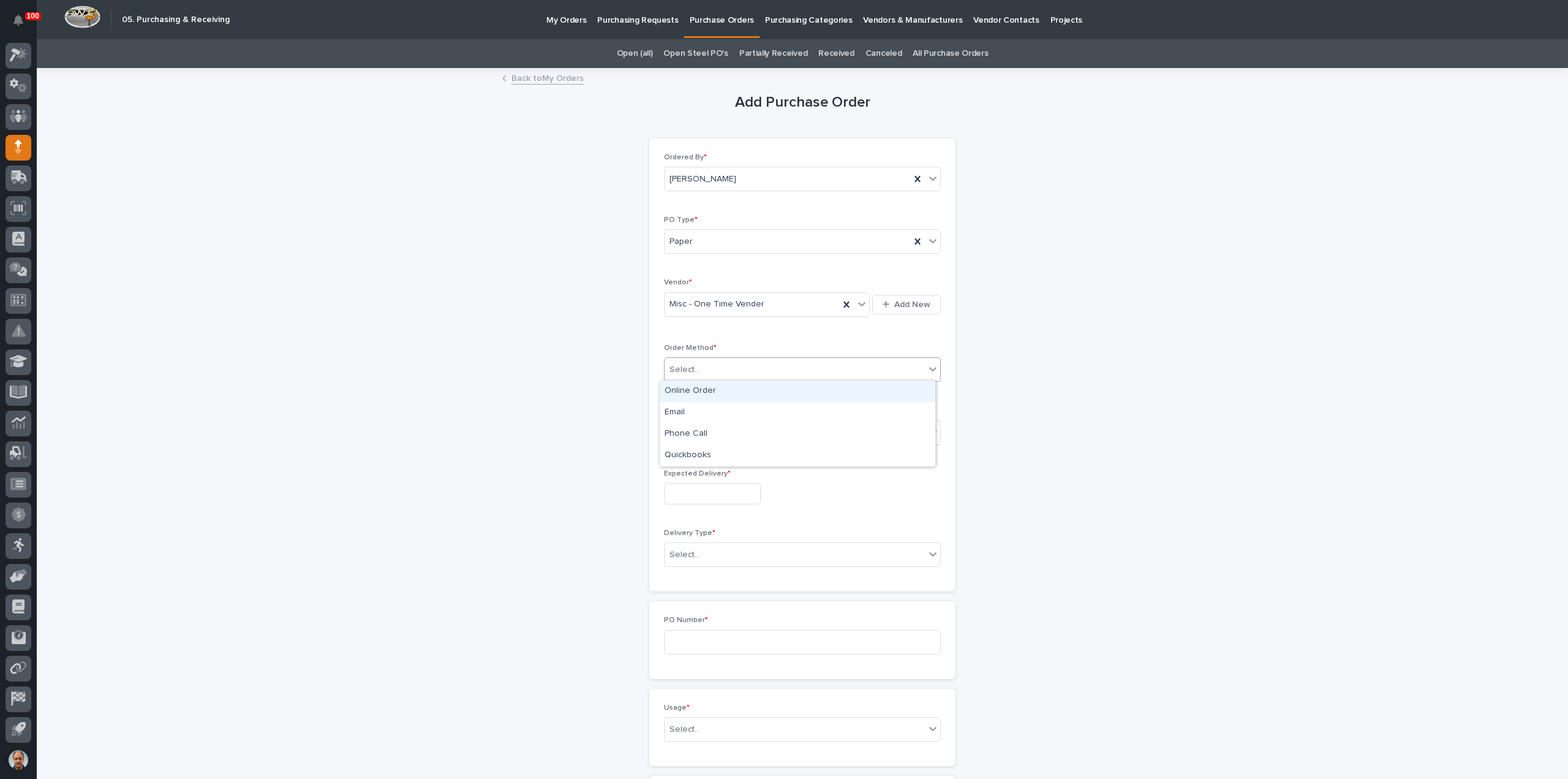
click at [727, 365] on div "Select..." at bounding box center [795, 370] width 261 height 20
click at [699, 388] on div "Online Order" at bounding box center [797, 391] width 275 height 22
click at [767, 367] on div "Online Order" at bounding box center [787, 370] width 246 height 20
click at [695, 410] on div "Email" at bounding box center [797, 413] width 275 height 22
click at [717, 428] on div "Select..." at bounding box center [795, 432] width 261 height 20
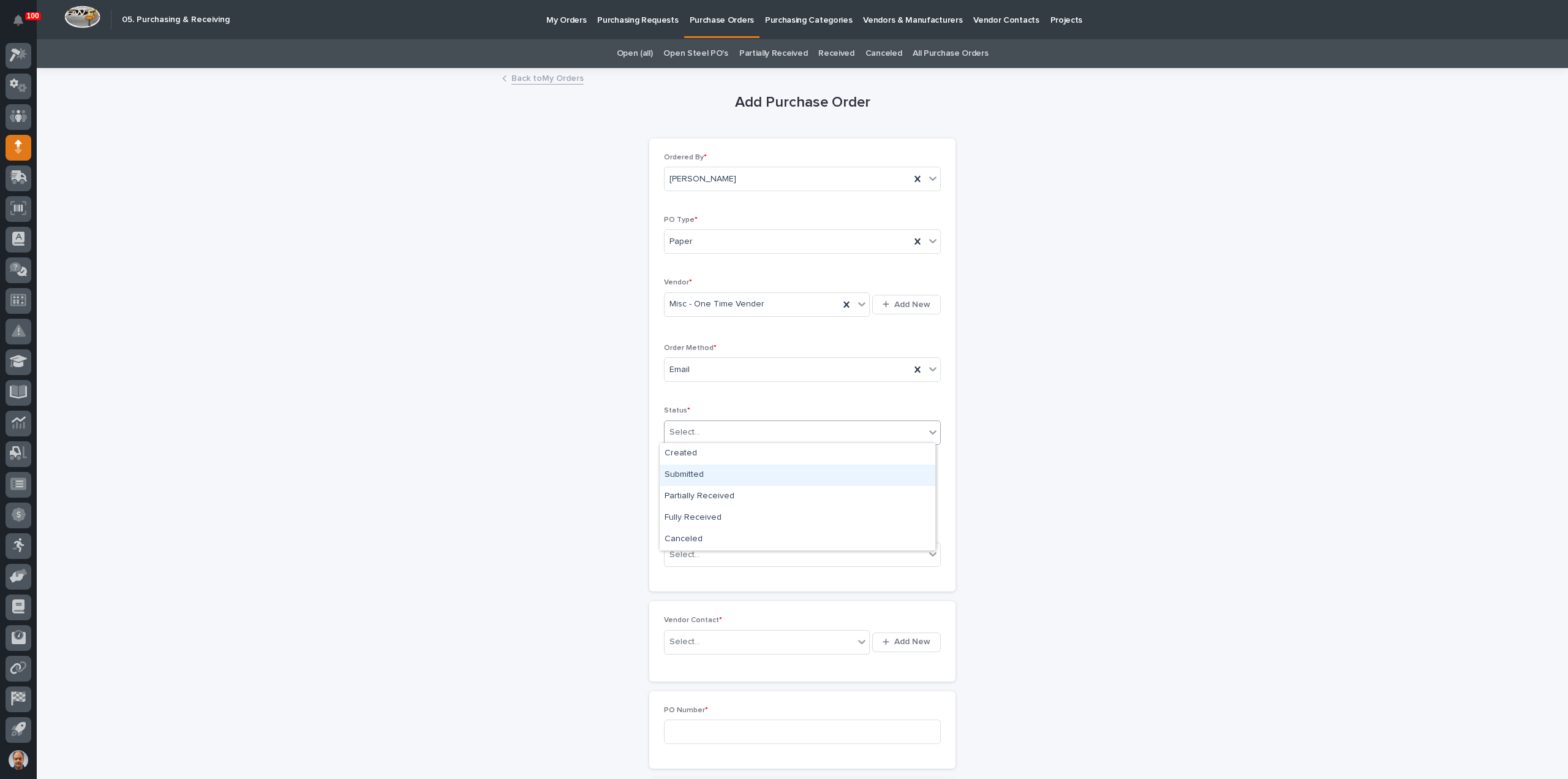
drag, startPoint x: 709, startPoint y: 463, endPoint x: 719, endPoint y: 476, distance: 16.4
click at [704, 471] on div "Submitted" at bounding box center [797, 476] width 275 height 22
click at [727, 490] on input "text" at bounding box center [712, 493] width 97 height 22
click at [765, 302] on span "Next Month" at bounding box center [765, 301] width 0 height 16
click at [742, 369] on div "12" at bounding box center [743, 371] width 16 height 16
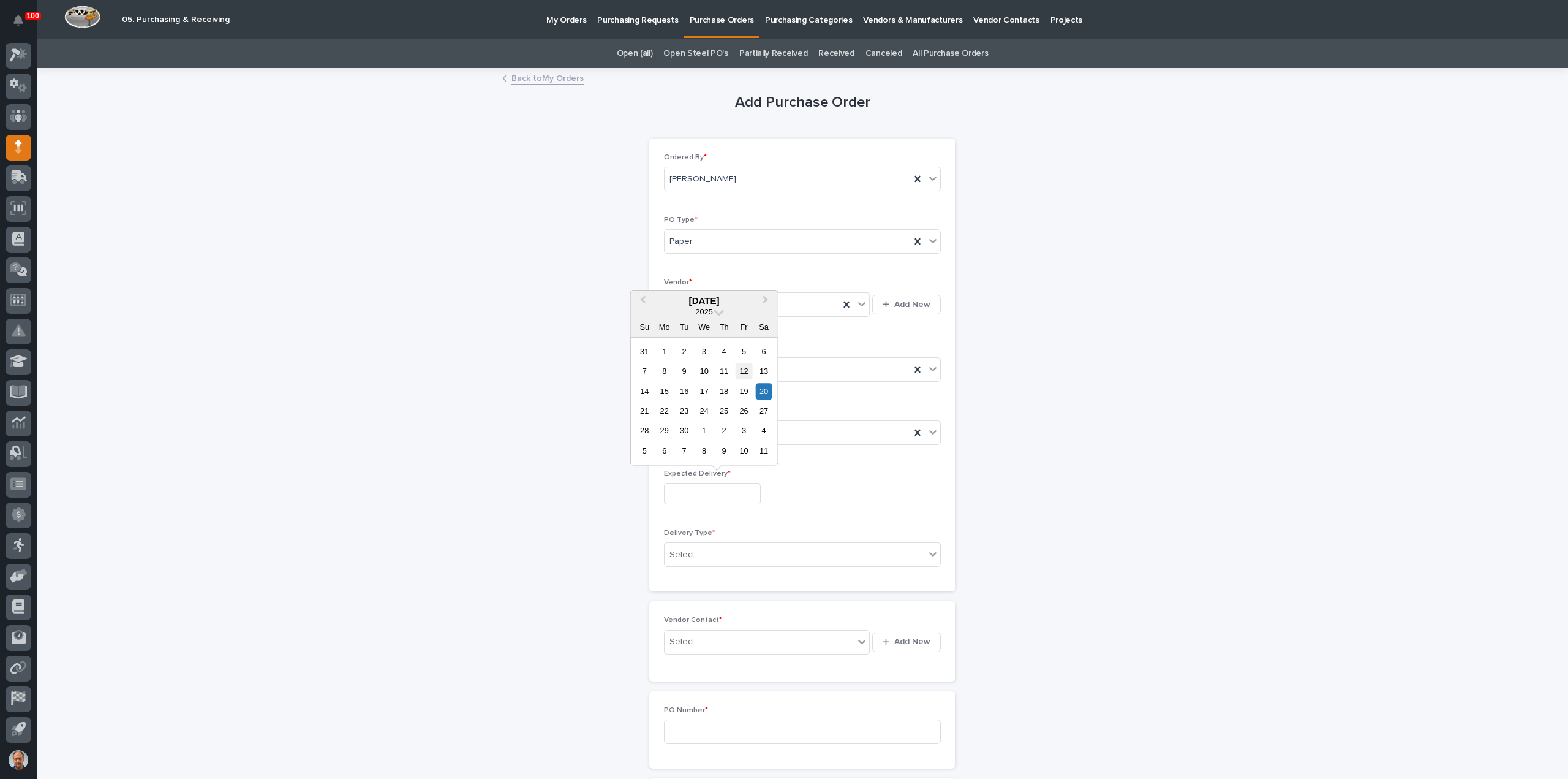
type input "**********"
click at [717, 550] on div "Select..." at bounding box center [795, 555] width 261 height 20
click at [709, 573] on div "Deliver to PWI" at bounding box center [797, 575] width 275 height 22
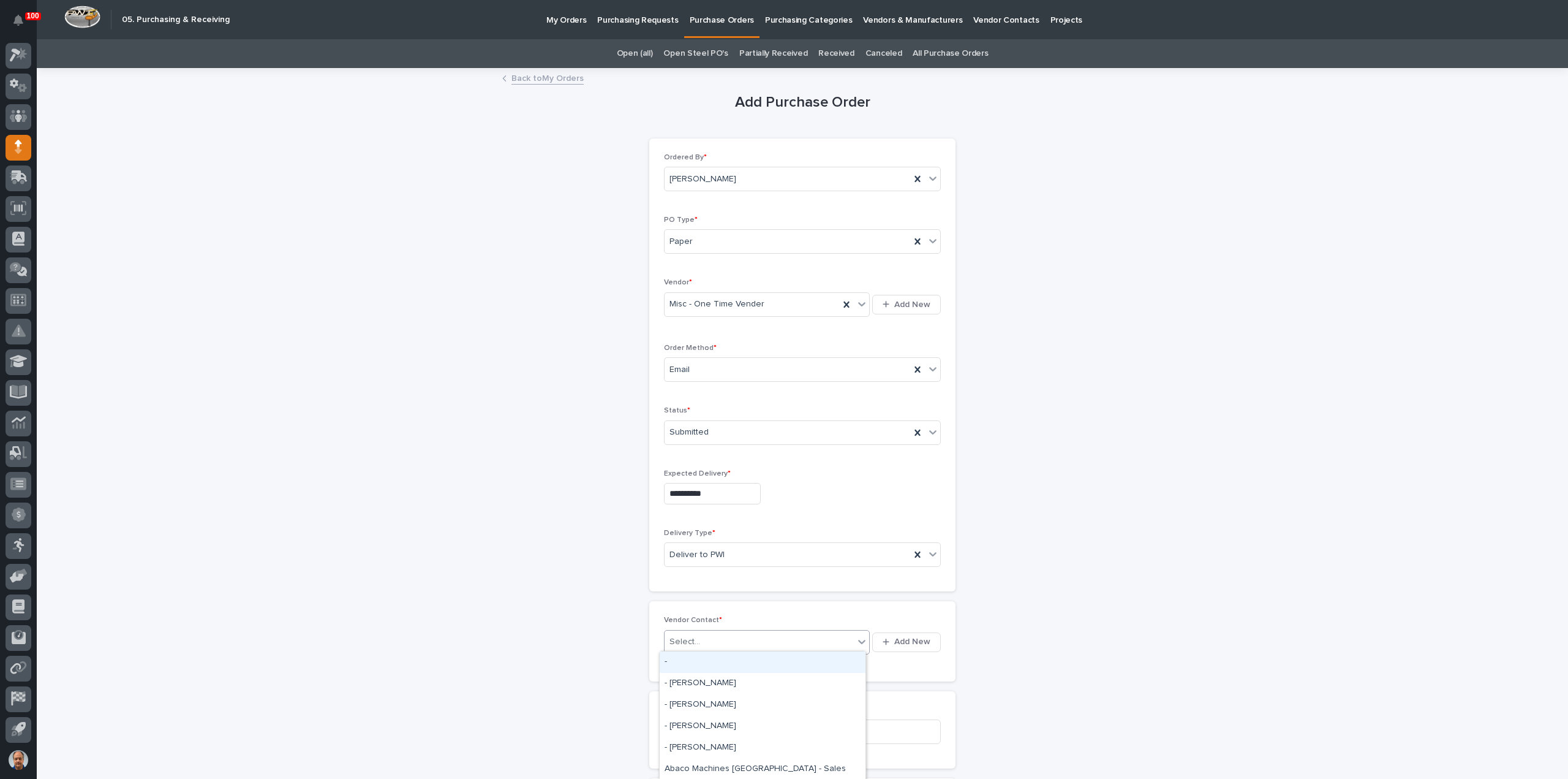
click at [712, 639] on div "Select..." at bounding box center [759, 642] width 189 height 20
type input "***"
click at [729, 677] on div "Misc - One Time Vender - Sales" at bounding box center [762, 684] width 205 height 22
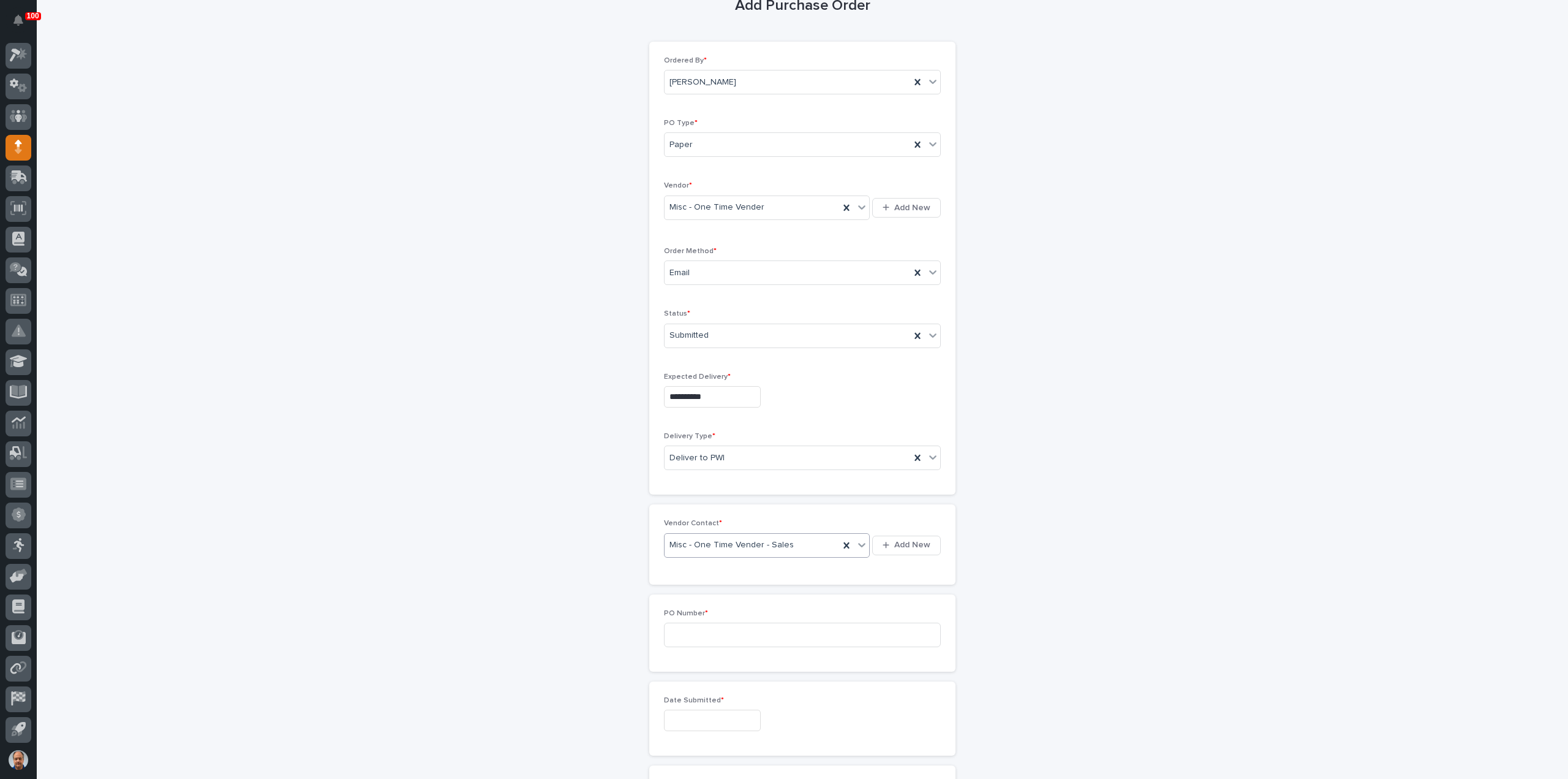
scroll to position [184, 0]
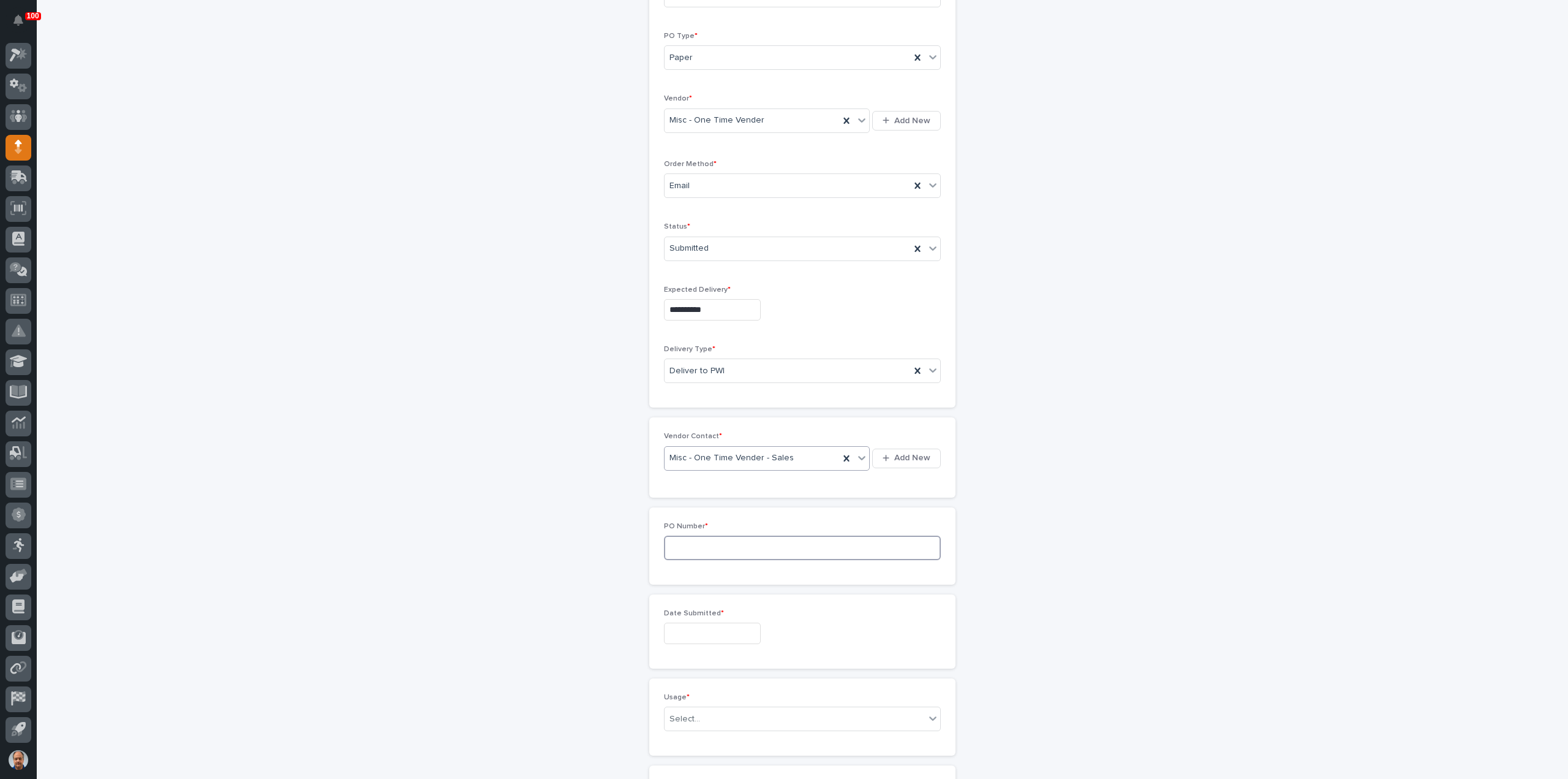
click at [747, 546] on input at bounding box center [802, 548] width 277 height 25
type input "18843"
click at [730, 629] on input "text" at bounding box center [712, 633] width 97 height 22
click at [700, 551] on div "20" at bounding box center [703, 549] width 16 height 16
type input "**********"
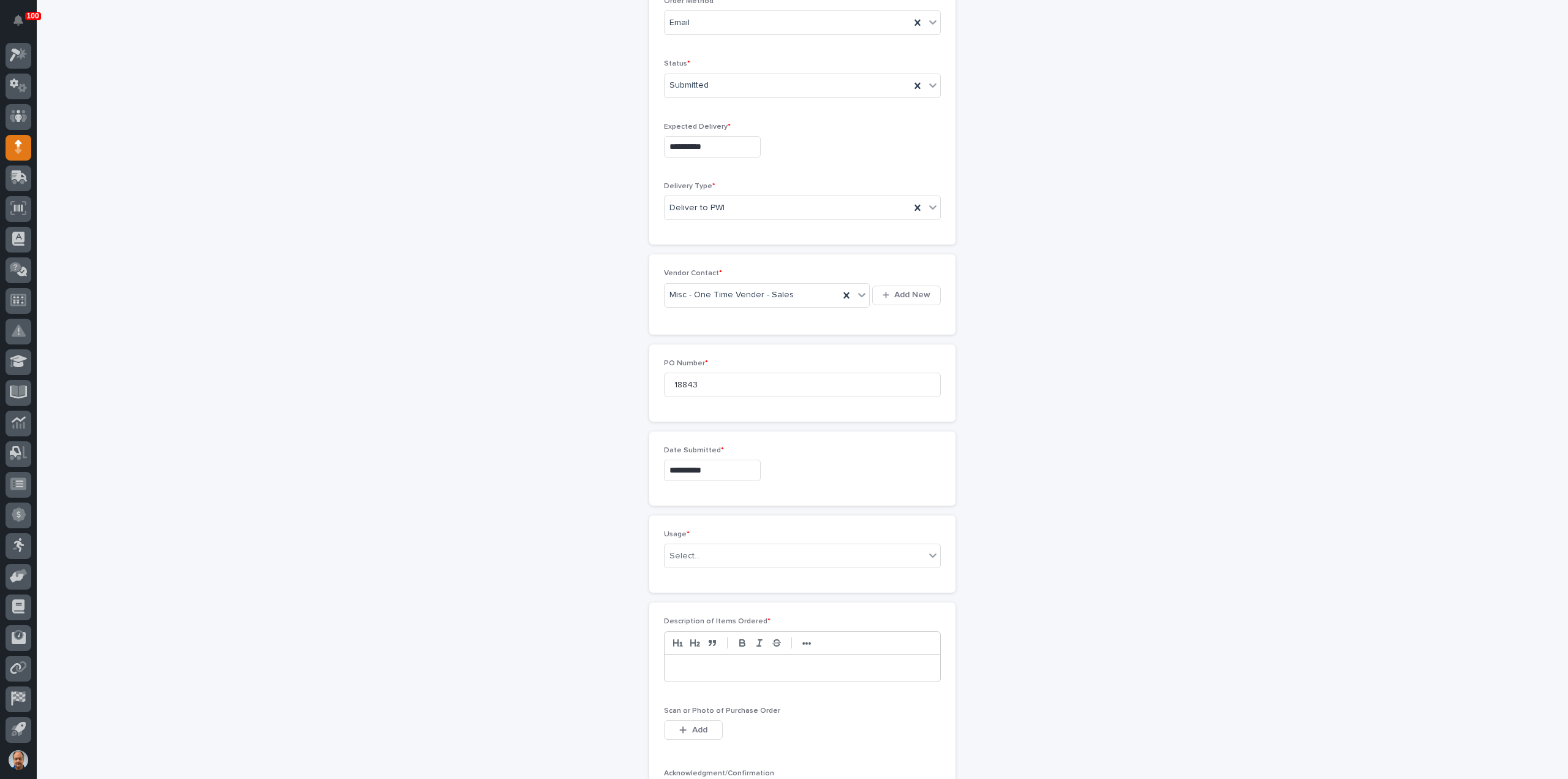
scroll to position [368, 0]
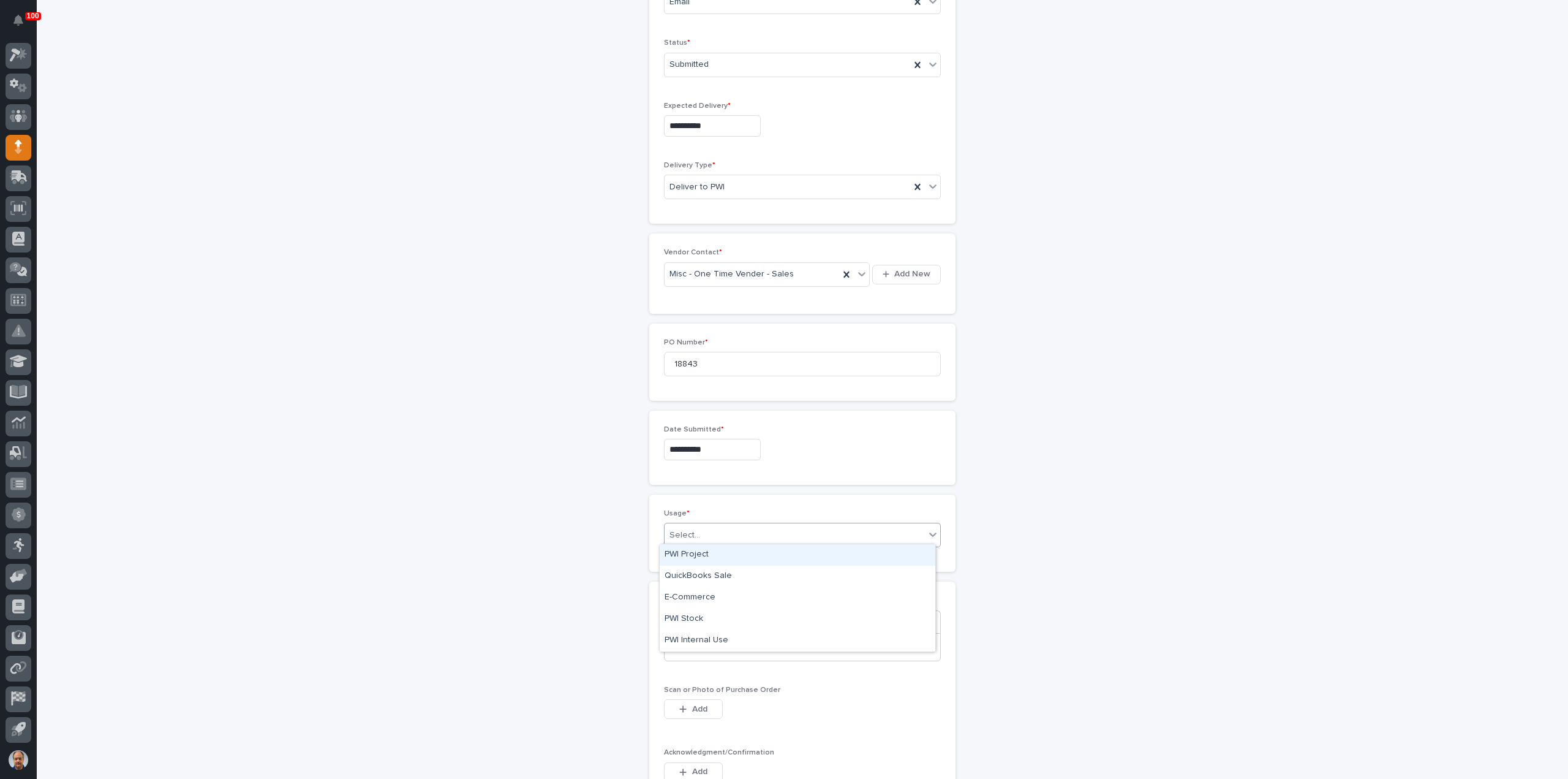
click at [719, 532] on div "Select..." at bounding box center [795, 535] width 261 height 20
click at [704, 617] on div "PWI Stock" at bounding box center [797, 619] width 275 height 22
click at [722, 643] on p at bounding box center [803, 647] width 257 height 12
click at [692, 704] on span "Add" at bounding box center [699, 709] width 16 height 11
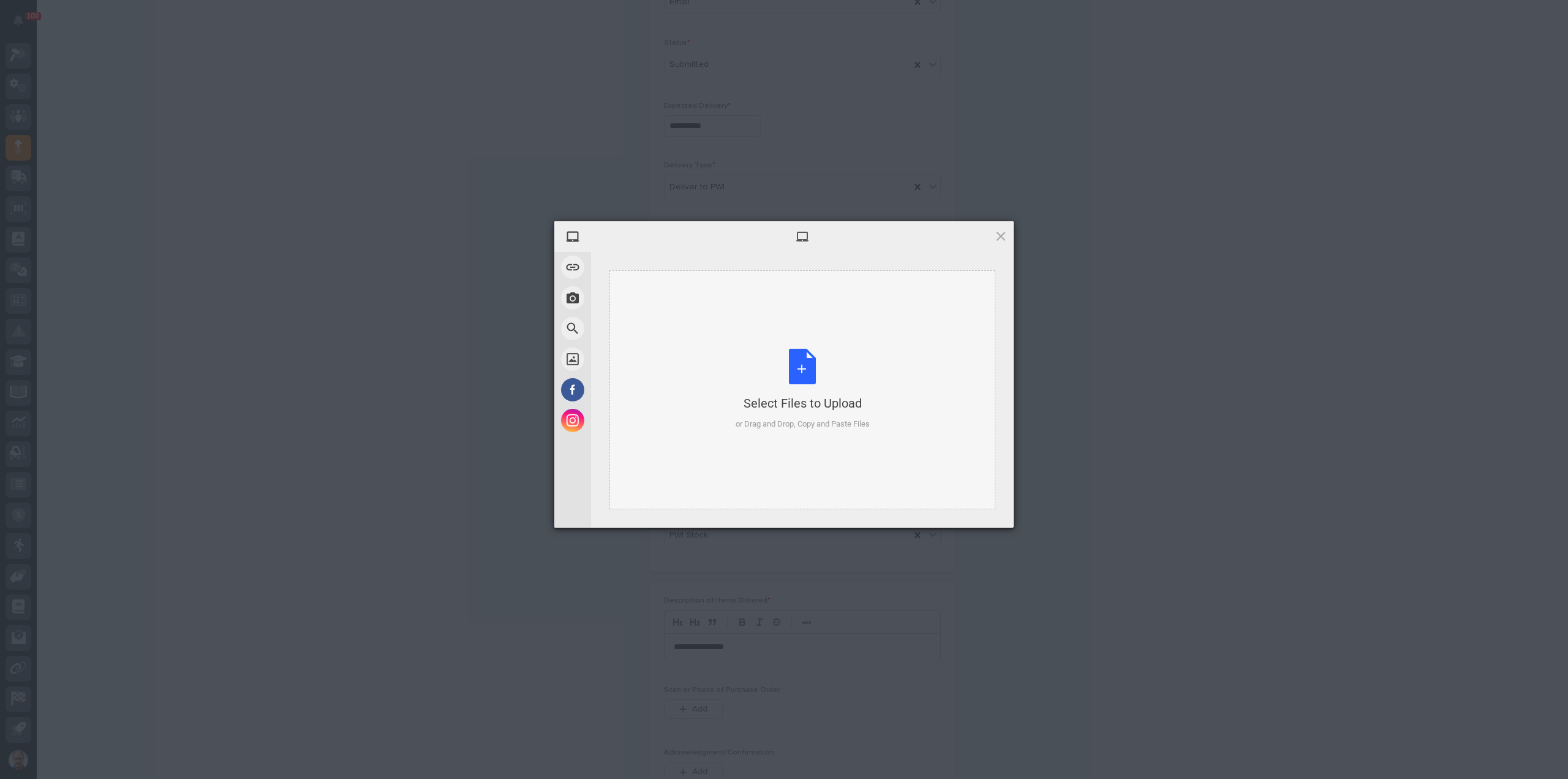
click at [810, 371] on div "Select Files to Upload or Drag and Drop, Copy and Paste Files" at bounding box center [802, 389] width 134 height 81
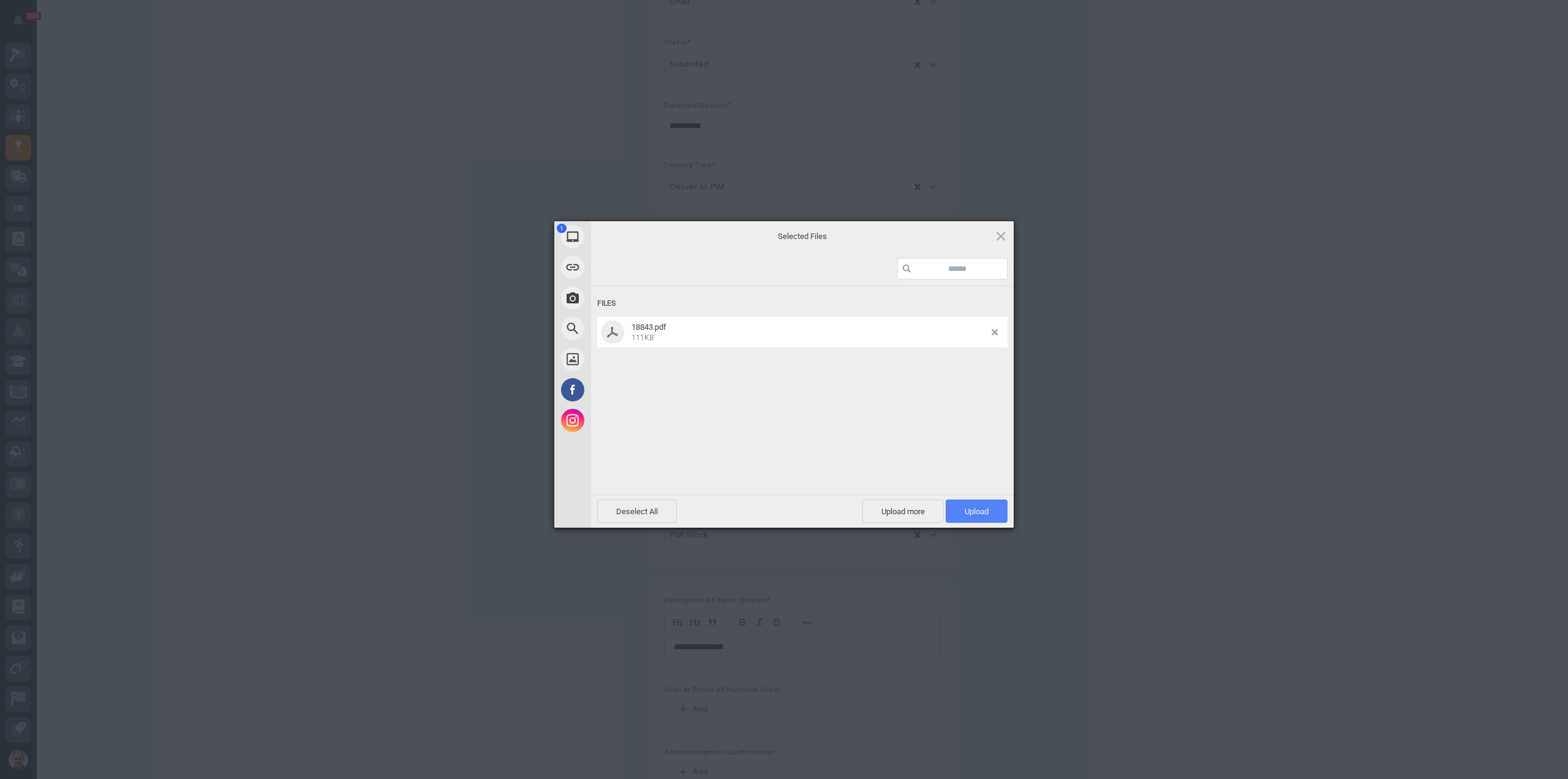
click at [983, 509] on span "Upload 1" at bounding box center [976, 511] width 24 height 9
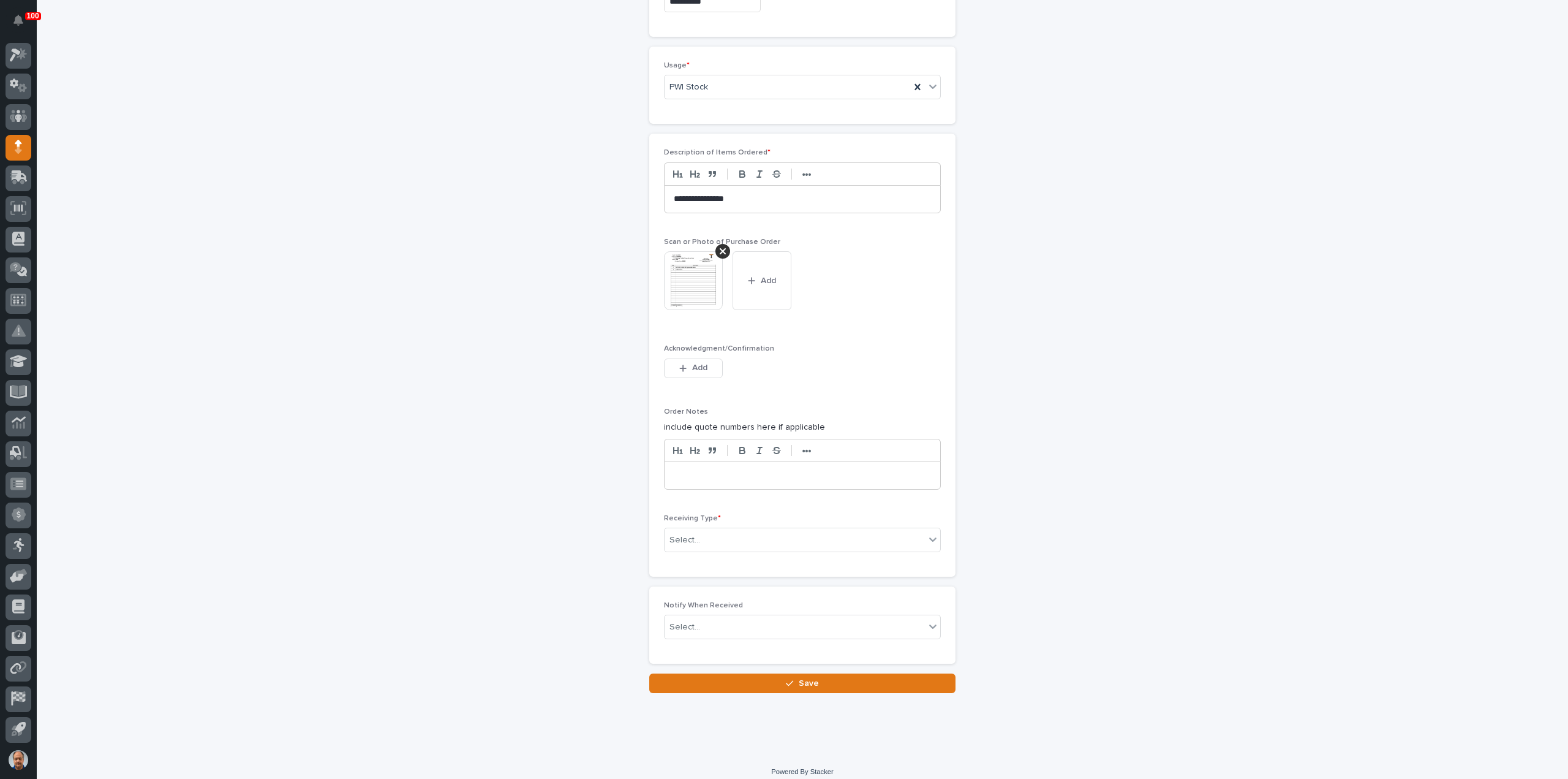
scroll to position [819, 0]
click at [729, 528] on div "Select..." at bounding box center [795, 537] width 261 height 20
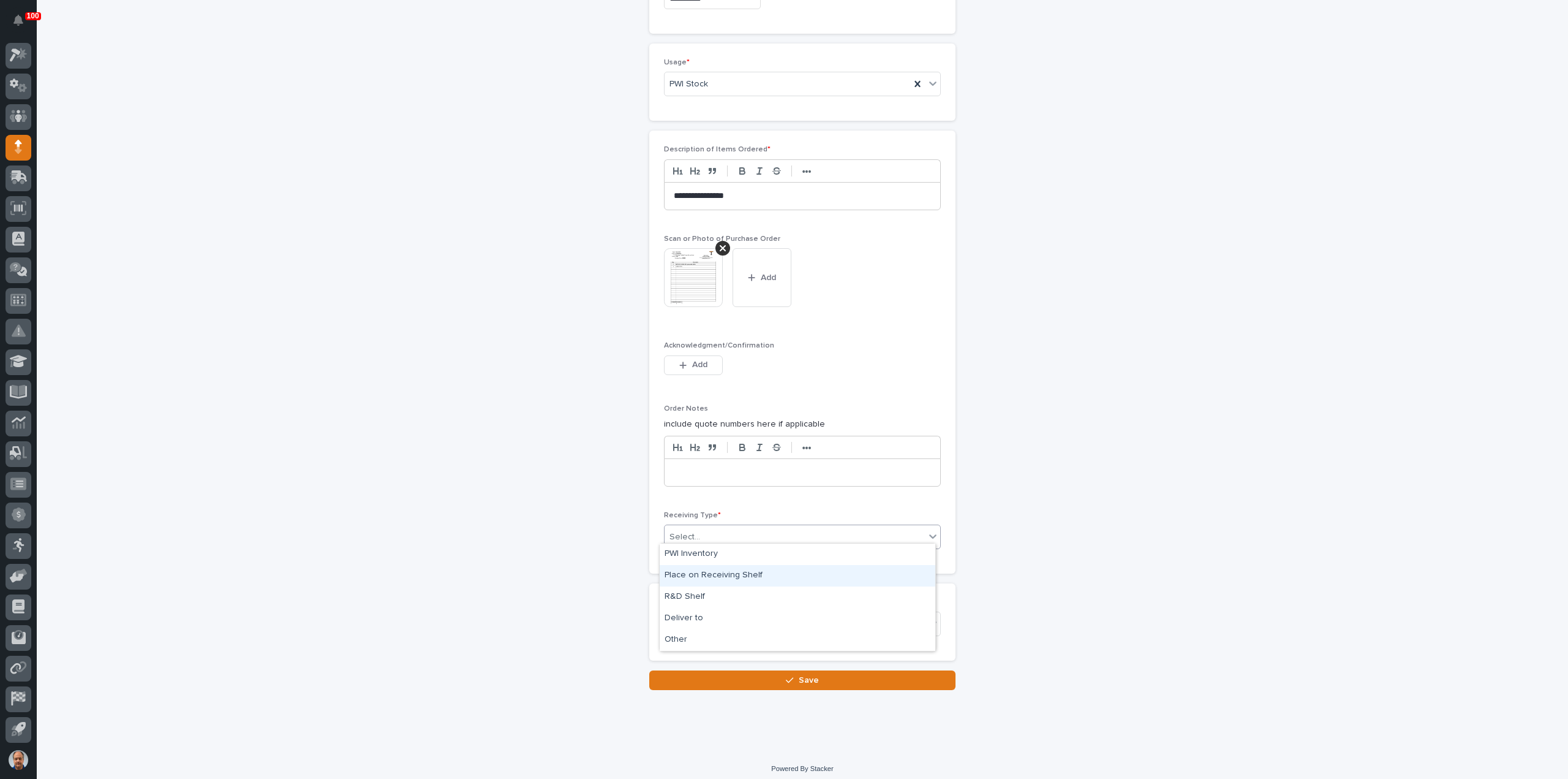
click at [730, 575] on div "Place on Receiving Shelf" at bounding box center [797, 576] width 275 height 22
click at [772, 534] on div "Place on Receiving Shelf" at bounding box center [787, 537] width 246 height 20
click at [706, 637] on div "Other" at bounding box center [797, 640] width 275 height 22
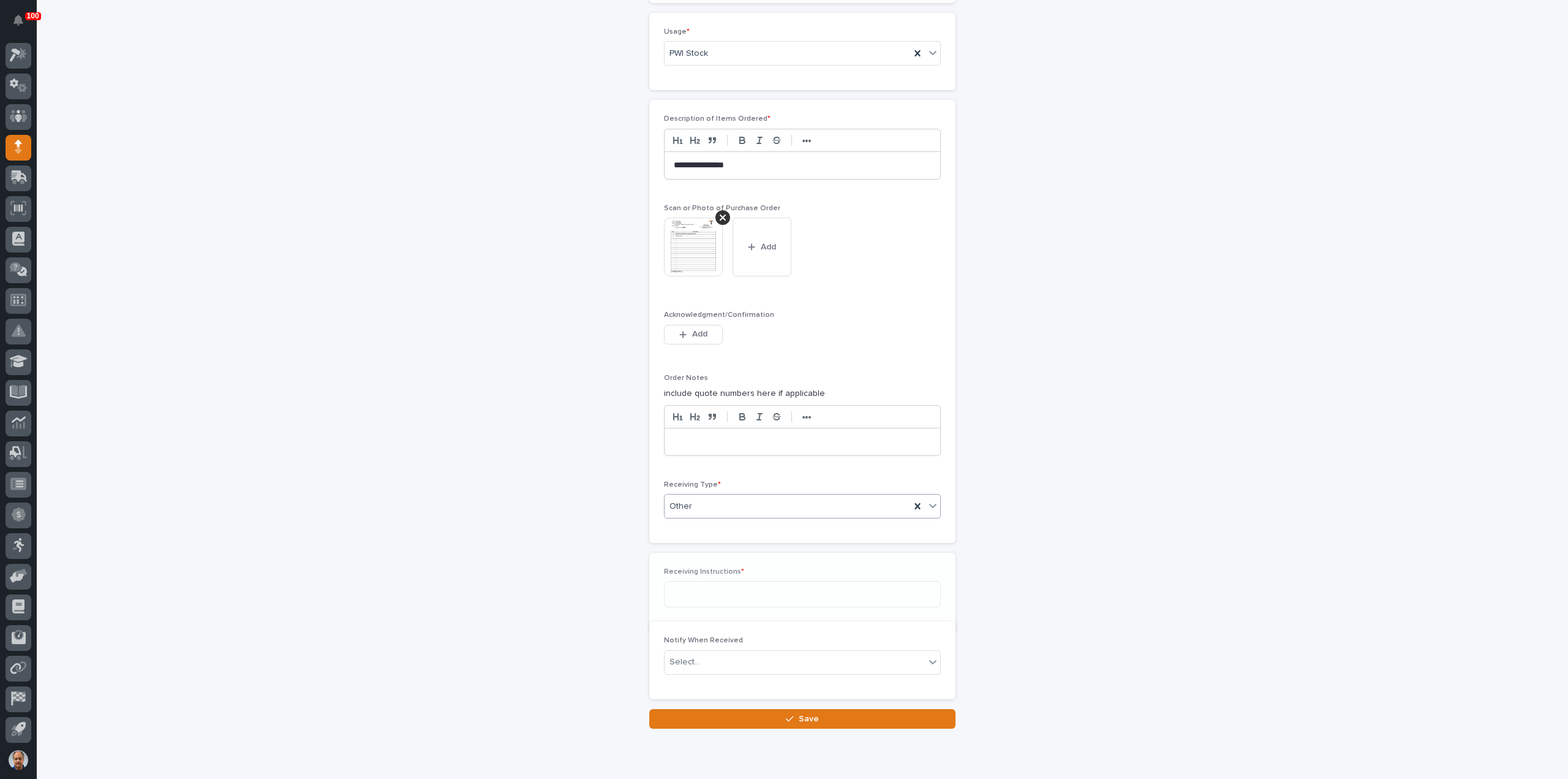
scroll to position [863, 0]
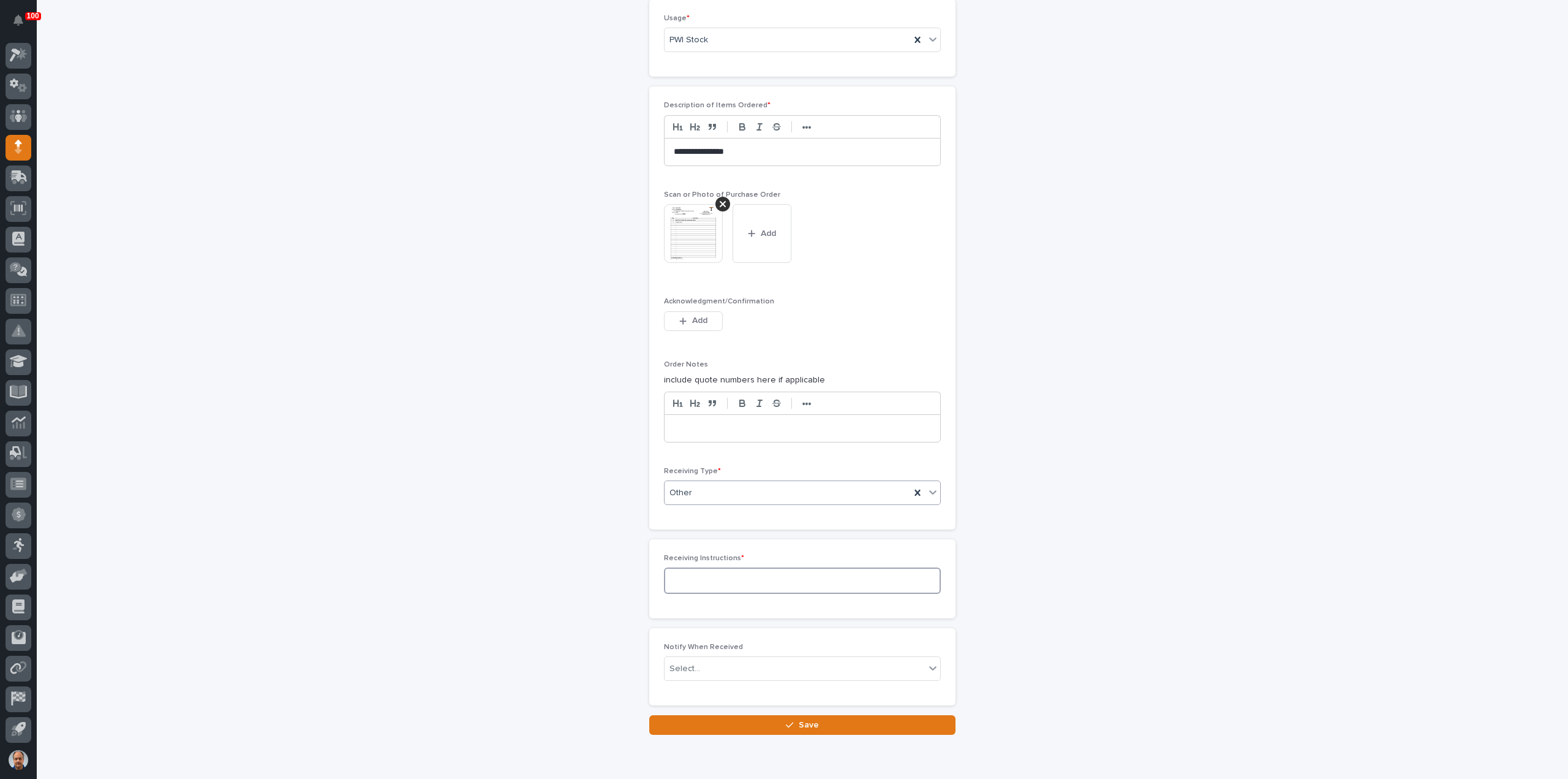
click at [706, 570] on textarea at bounding box center [802, 580] width 277 height 26
type textarea "**********"
click at [802, 719] on span "Save" at bounding box center [809, 725] width 20 height 11
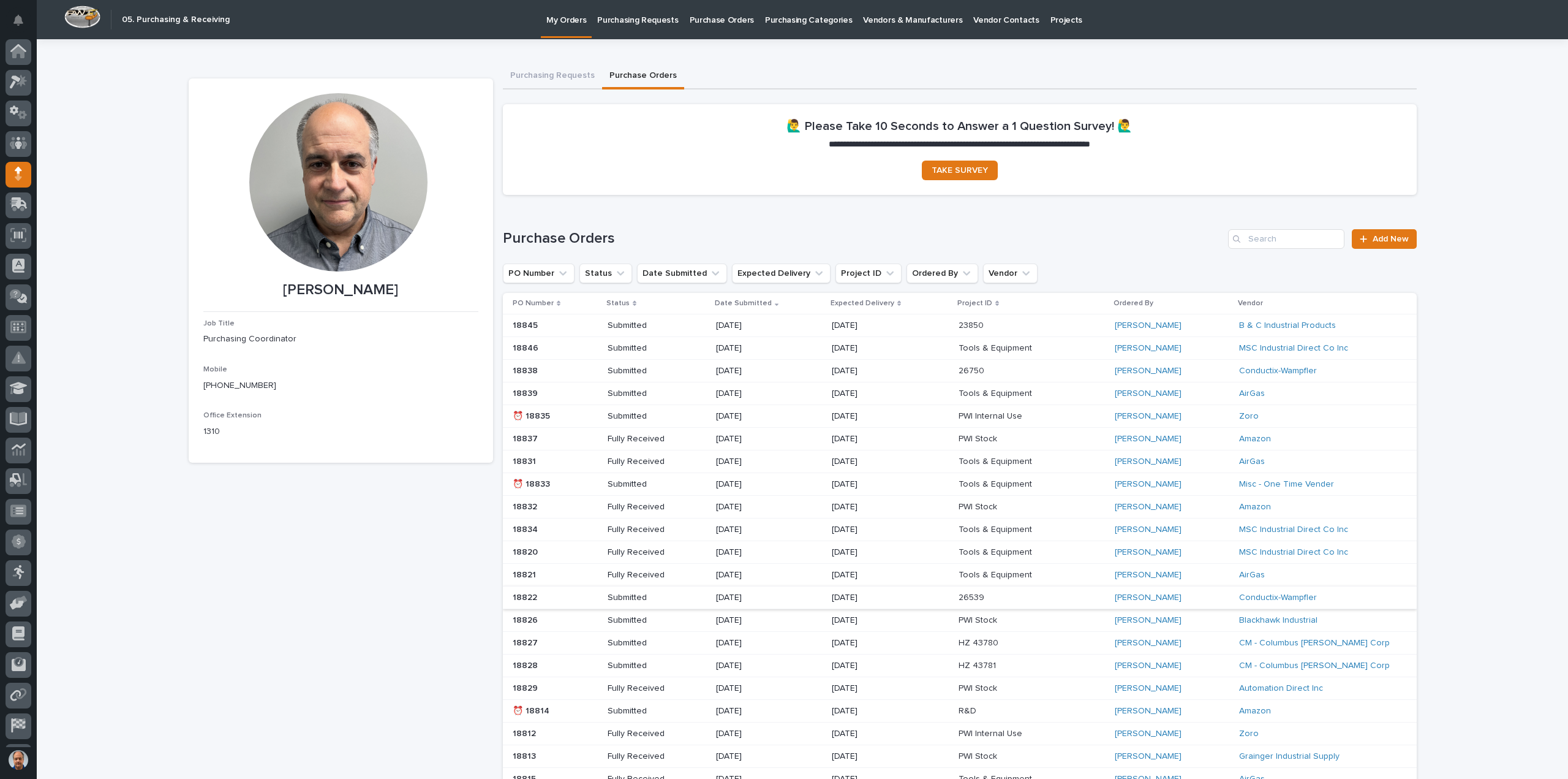
scroll to position [27, 0]
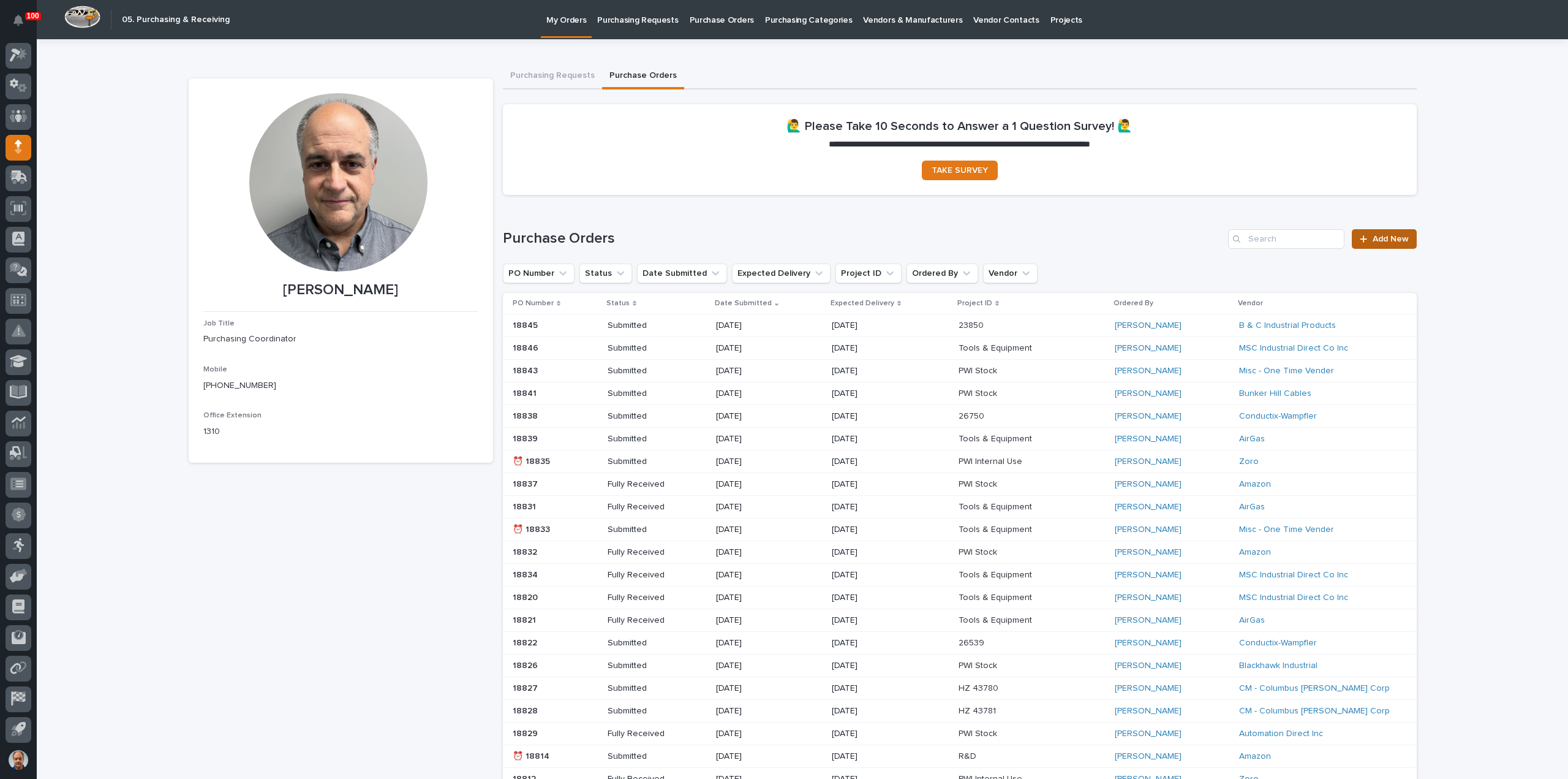
click at [1391, 236] on span "Add New" at bounding box center [1390, 238] width 36 height 9
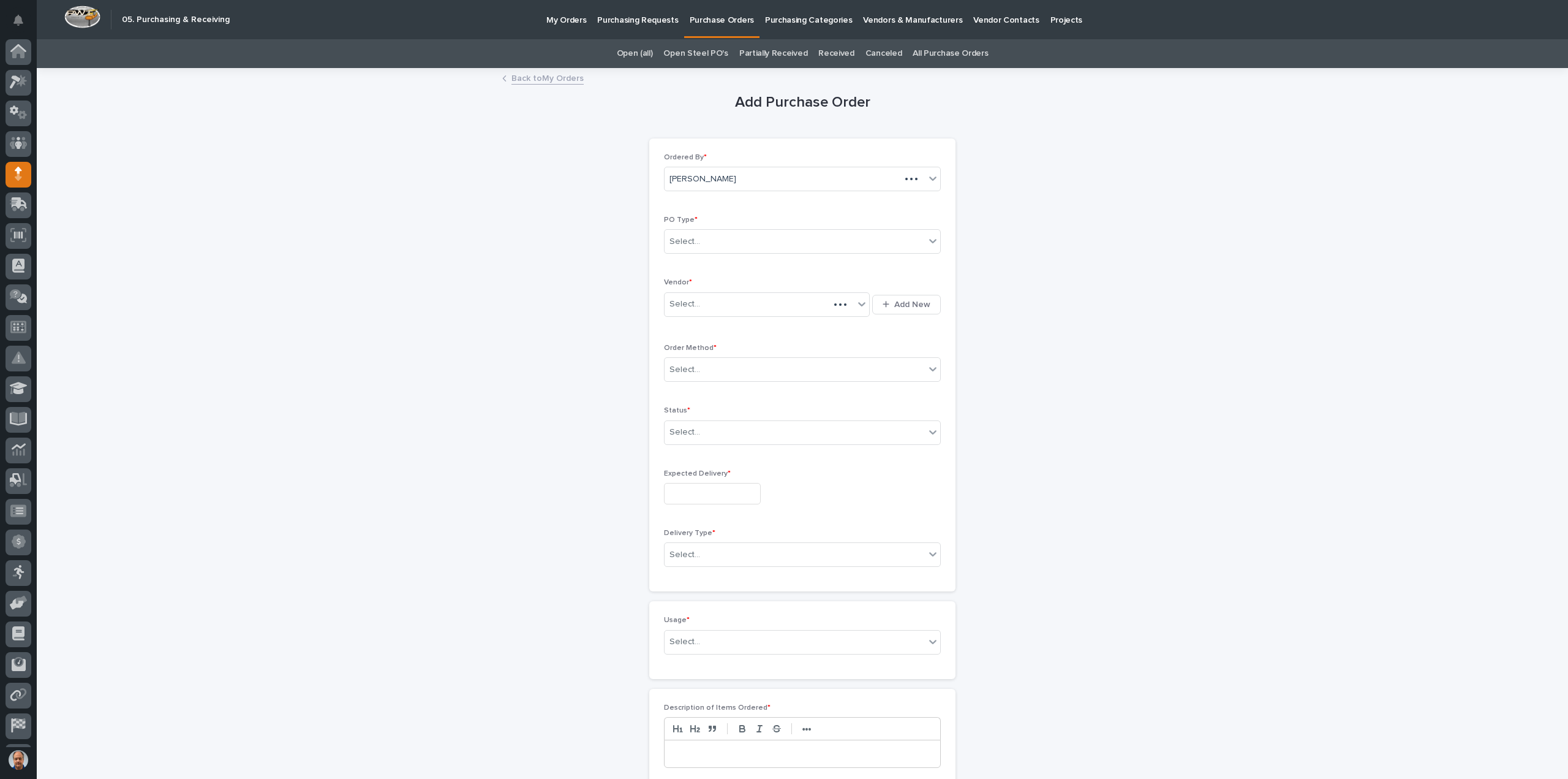
scroll to position [27, 0]
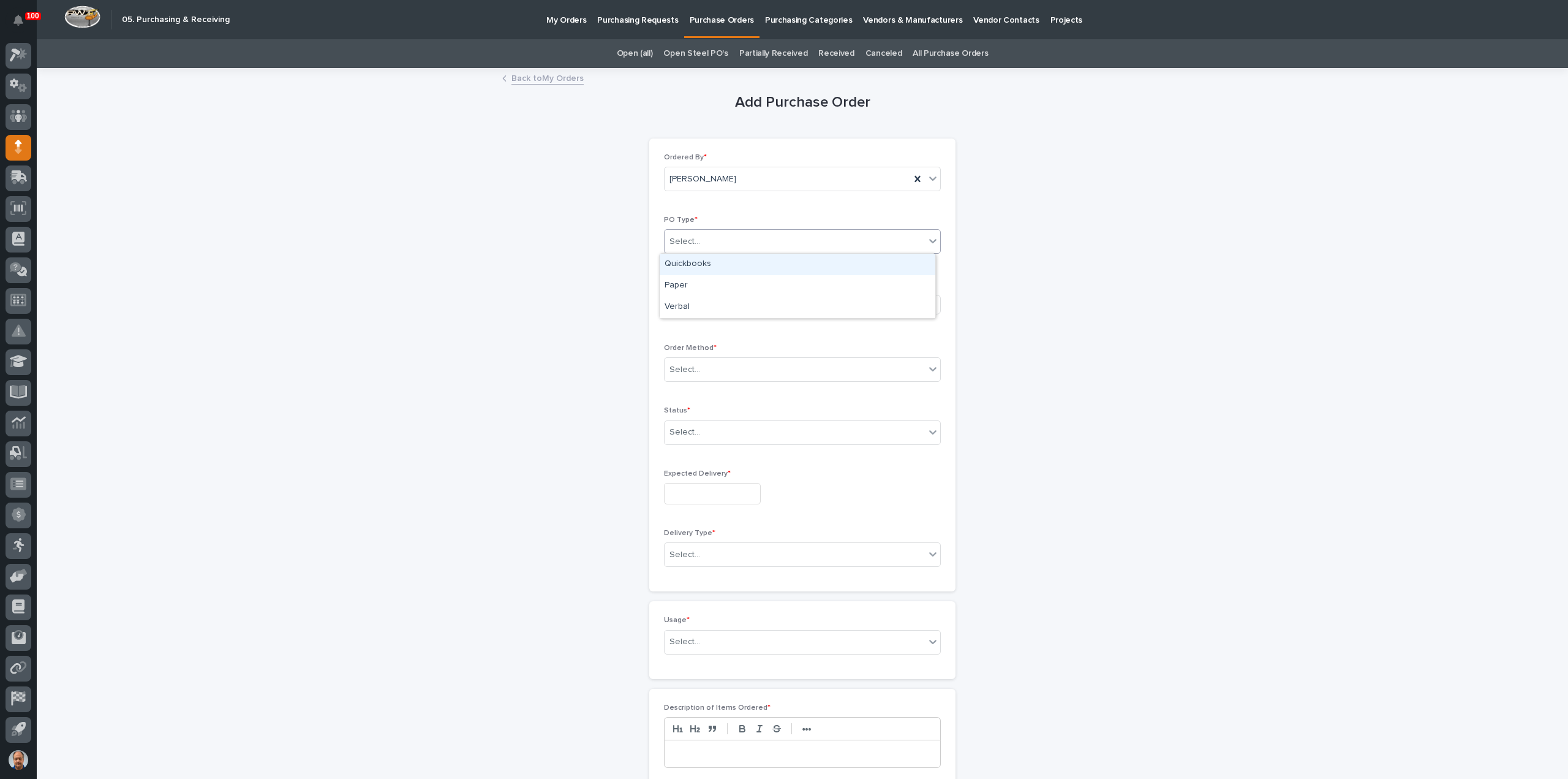
click at [733, 236] on div "Select..." at bounding box center [795, 242] width 261 height 20
drag, startPoint x: 718, startPoint y: 273, endPoint x: 698, endPoint y: 279, distance: 20.9
click at [697, 278] on div "Paper" at bounding box center [797, 286] width 275 height 22
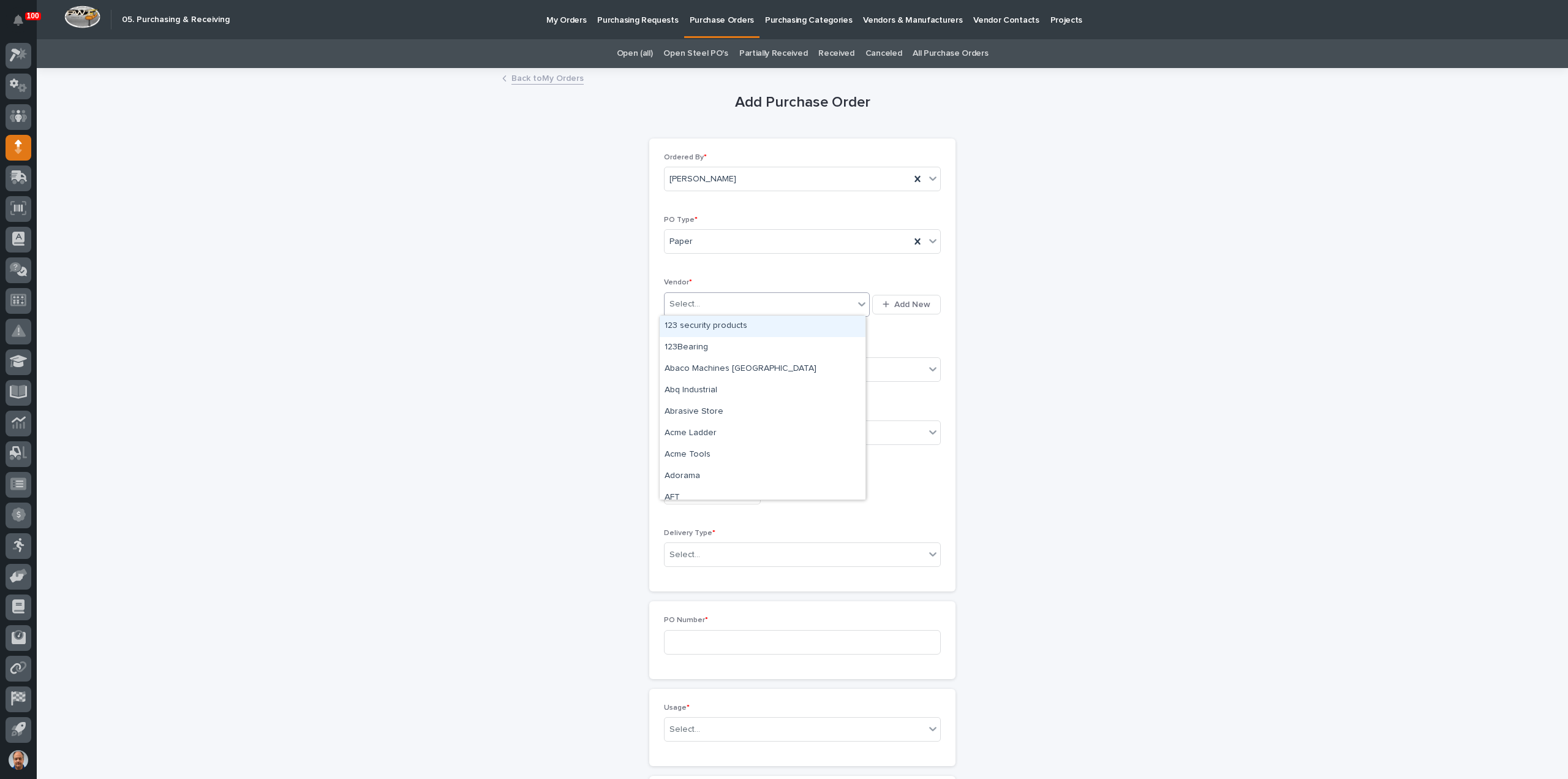
click at [727, 302] on div "Select..." at bounding box center [759, 304] width 189 height 20
type input "*"
type input "***"
click at [745, 322] on div "Misc - One Time Vender" at bounding box center [762, 327] width 205 height 22
click at [741, 365] on div "Select..." at bounding box center [795, 370] width 261 height 20
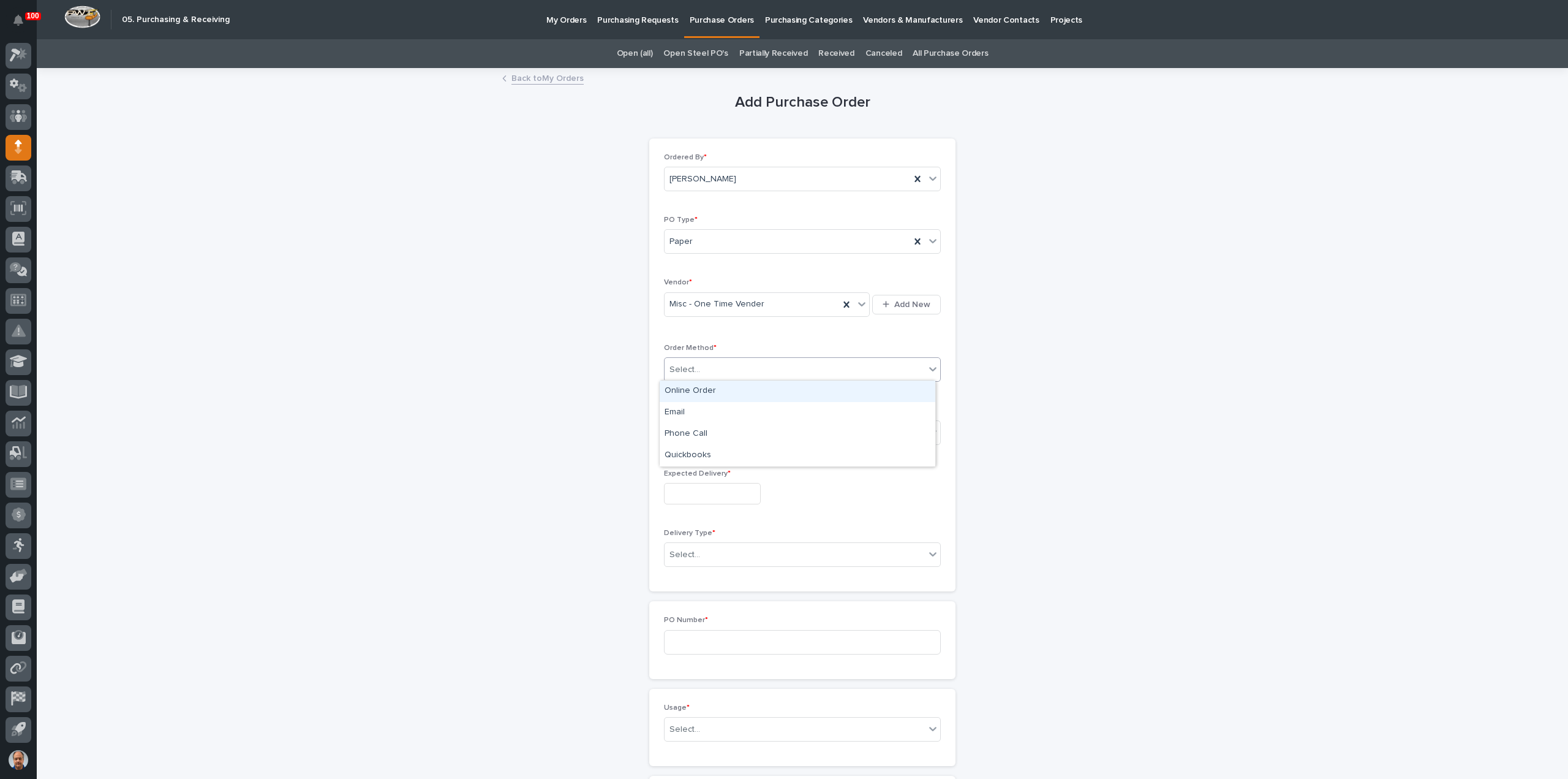
click at [703, 393] on div "Online Order" at bounding box center [797, 391] width 275 height 22
drag, startPoint x: 724, startPoint y: 430, endPoint x: 724, endPoint y: 439, distance: 9.0
click at [724, 430] on div "Select..." at bounding box center [795, 432] width 261 height 20
click at [696, 473] on div "Submitted" at bounding box center [797, 476] width 275 height 22
click at [710, 487] on input "text" at bounding box center [712, 493] width 97 height 22
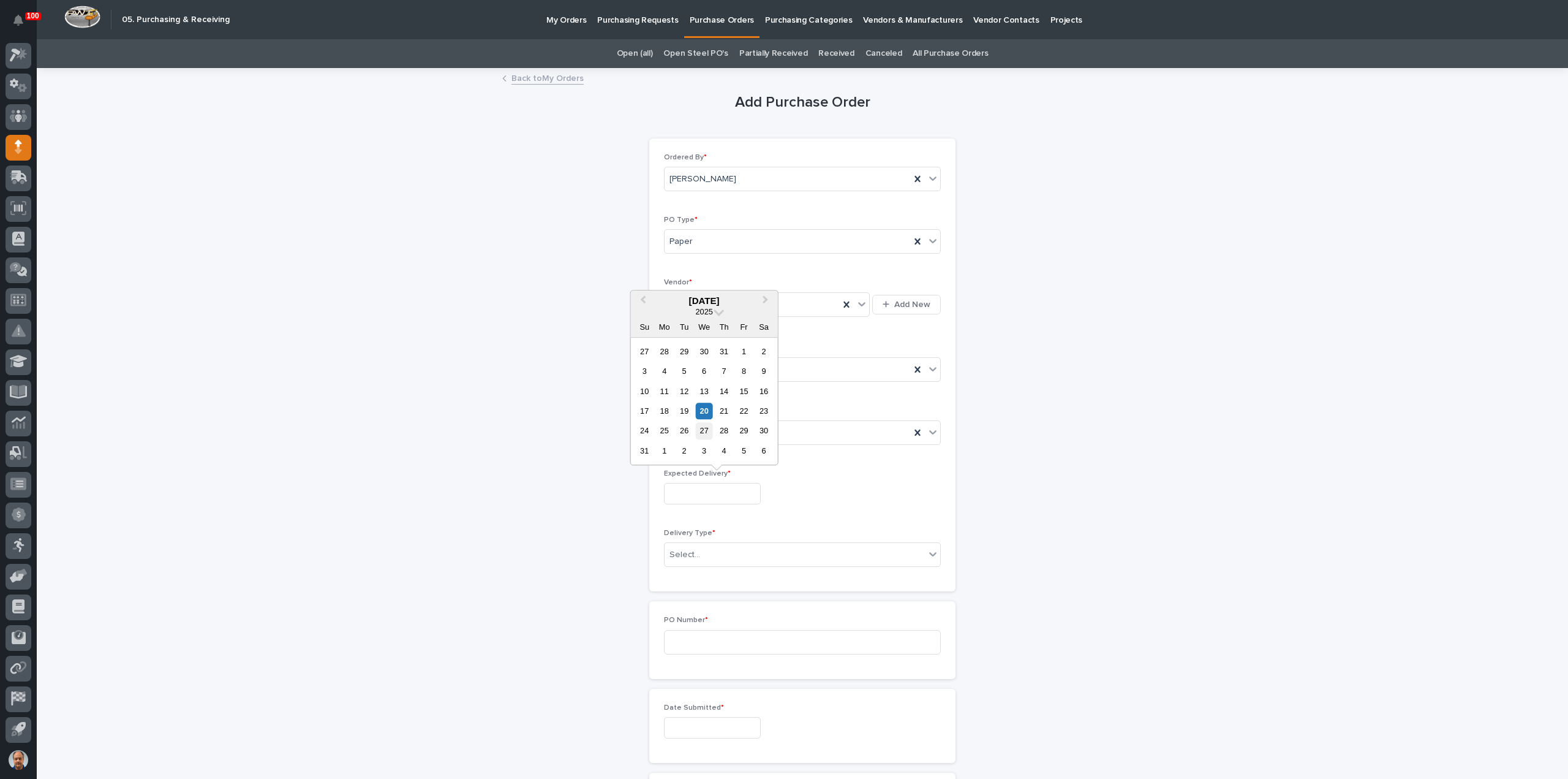
click at [704, 427] on div "27" at bounding box center [703, 431] width 16 height 16
type input "**********"
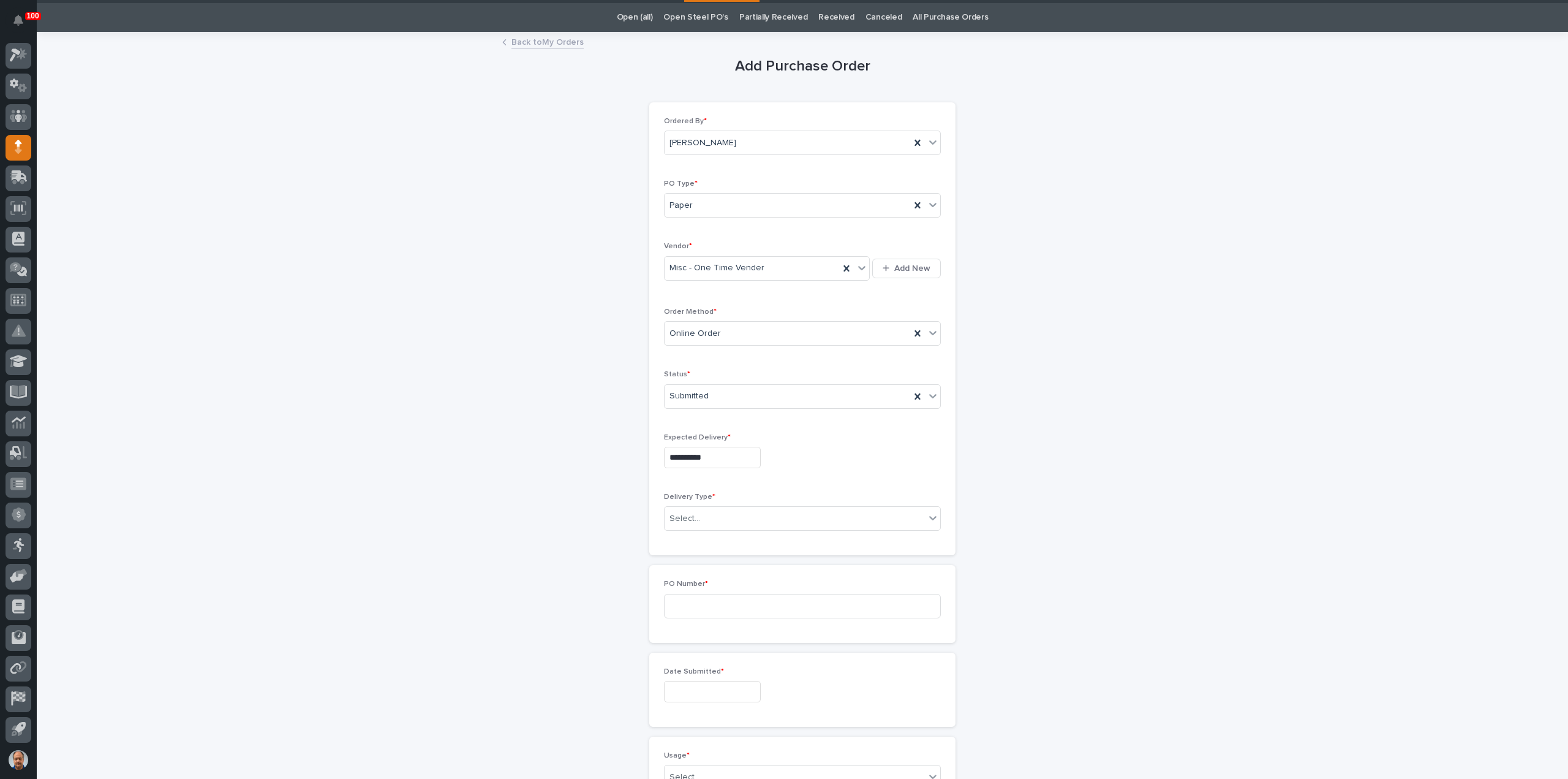
scroll to position [184, 0]
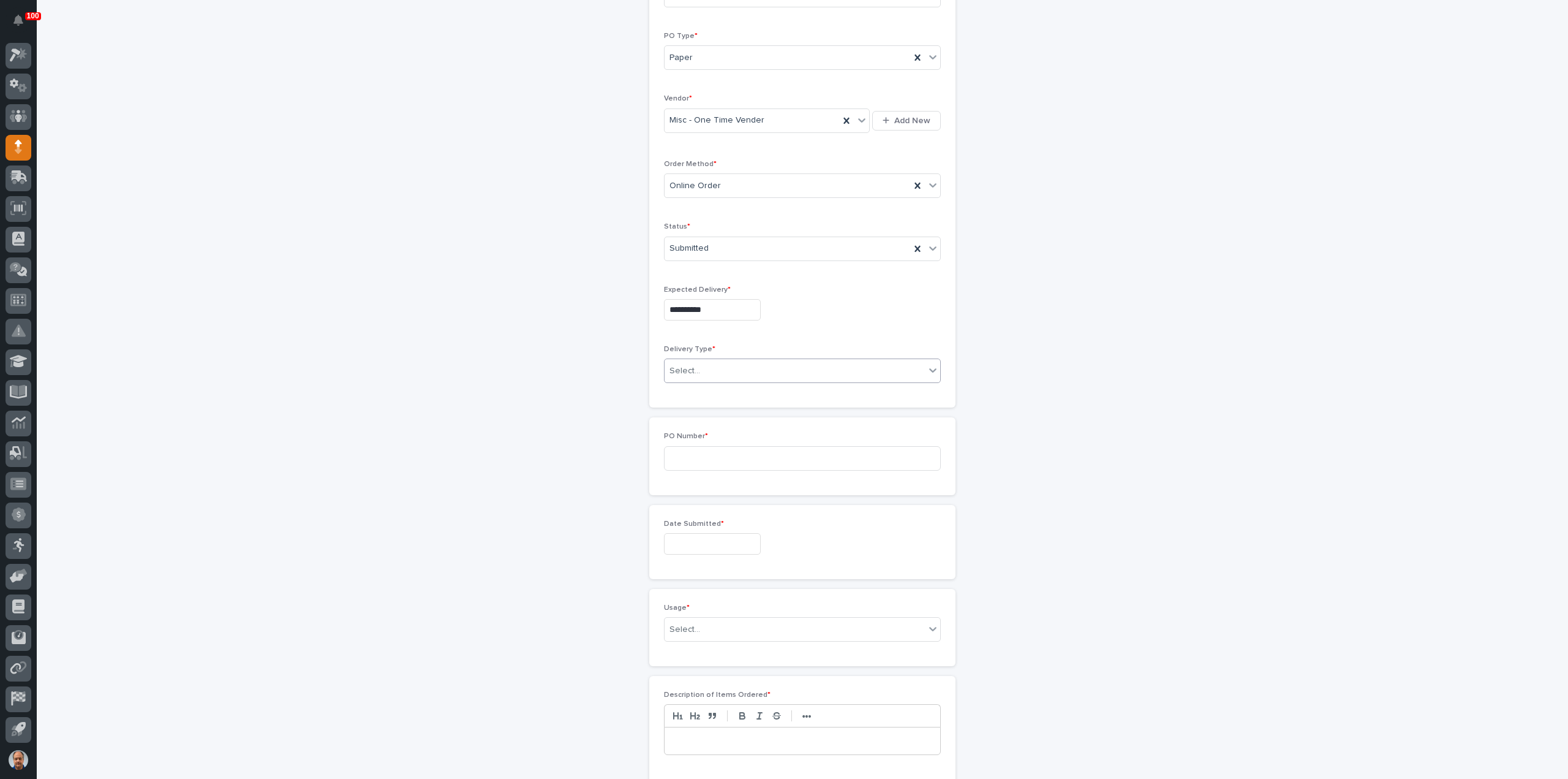
click at [718, 362] on div "Select..." at bounding box center [795, 371] width 261 height 20
drag, startPoint x: 703, startPoint y: 386, endPoint x: 724, endPoint y: 406, distance: 29.0
click at [703, 386] on div "Deliver to PWI" at bounding box center [797, 391] width 275 height 22
click at [724, 454] on input at bounding box center [802, 459] width 277 height 25
type input "18847"
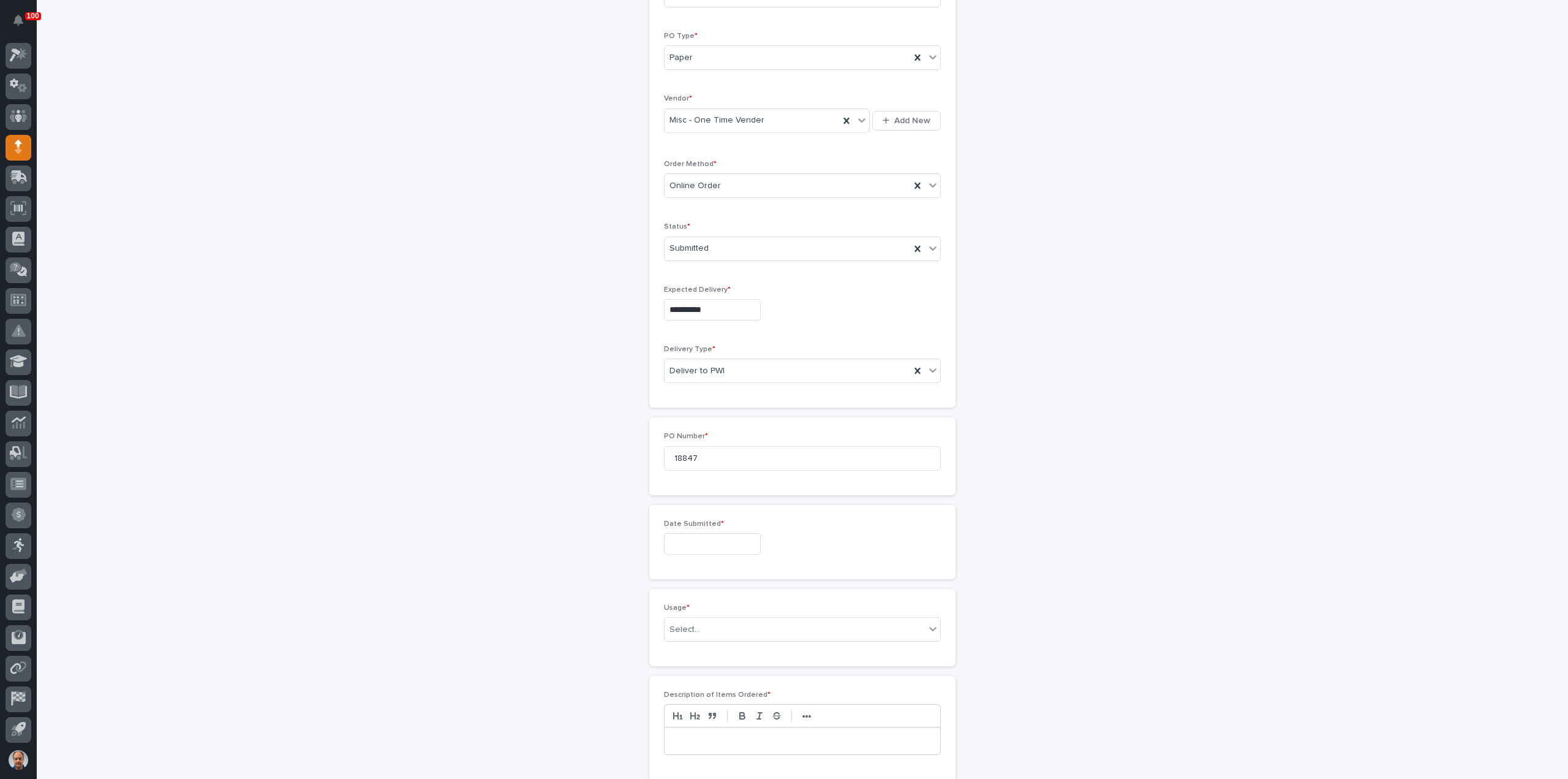
click at [730, 544] on input "text" at bounding box center [712, 544] width 97 height 22
click at [704, 462] on div "20" at bounding box center [703, 460] width 16 height 16
type input "**********"
click at [718, 622] on div "Select..." at bounding box center [795, 629] width 261 height 20
click at [702, 710] on div "PWI Stock" at bounding box center [797, 714] width 275 height 22
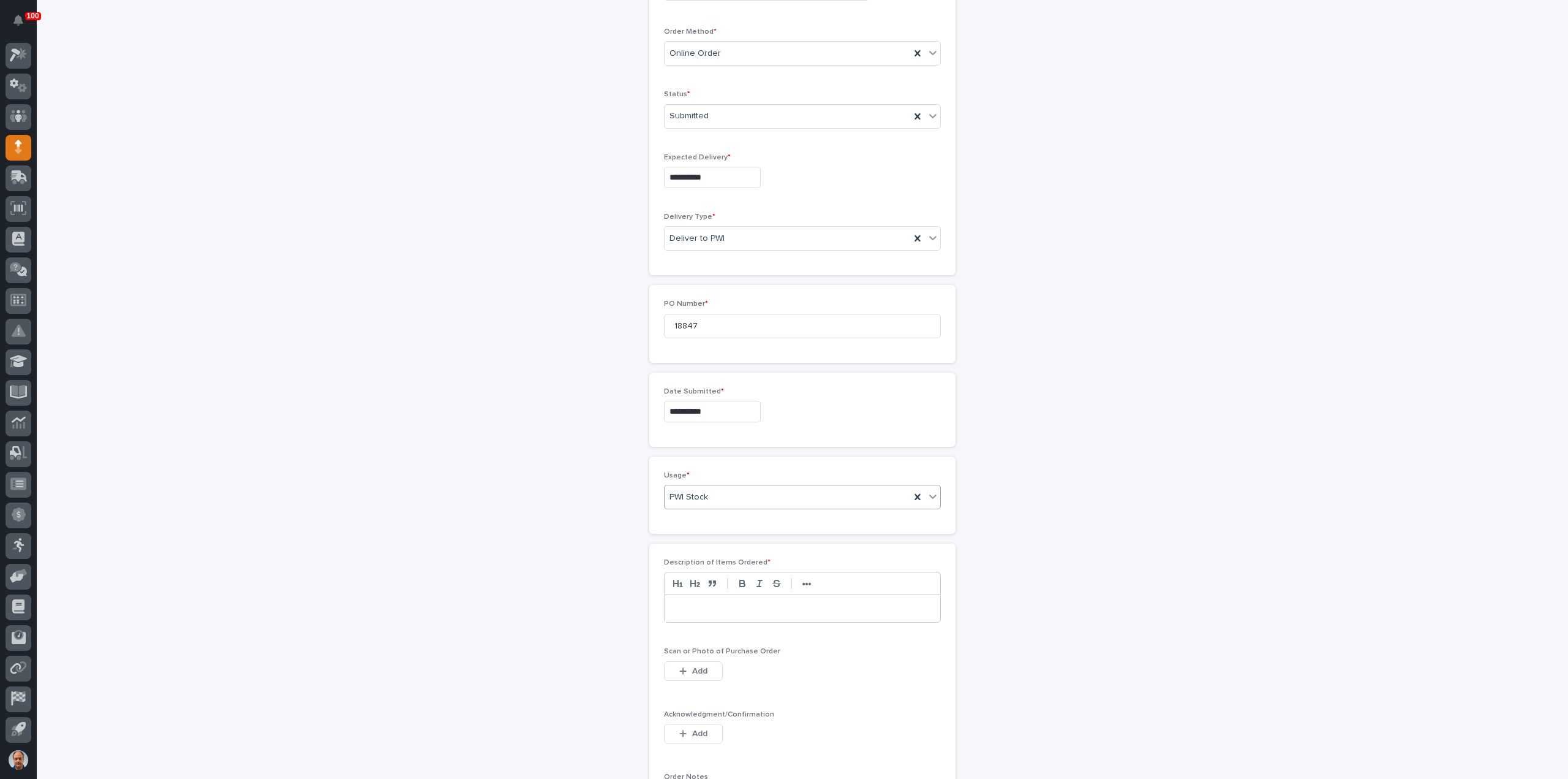
scroll to position [368, 0]
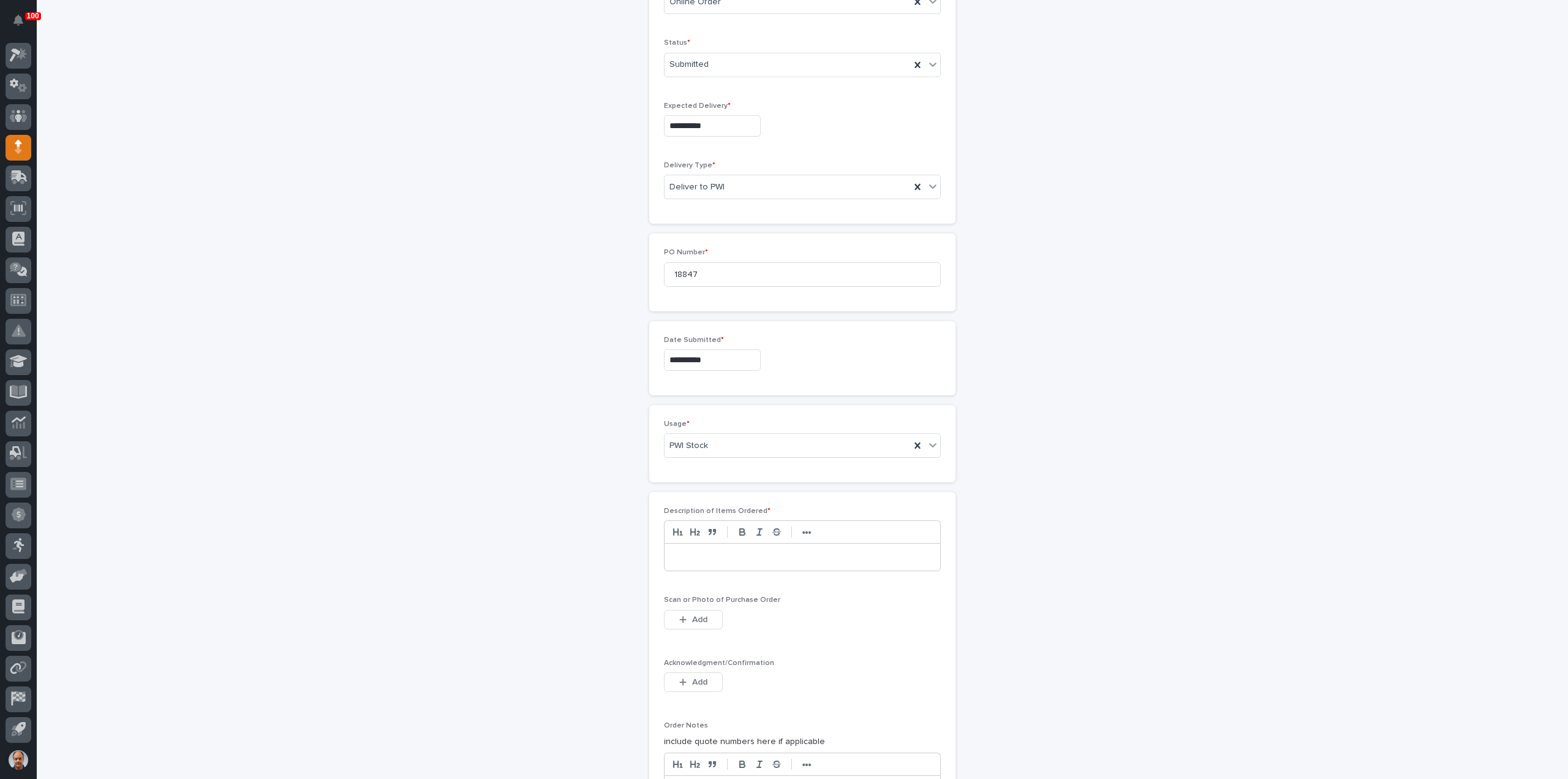
click at [702, 556] on p at bounding box center [803, 557] width 257 height 12
click at [706, 617] on button "Add" at bounding box center [693, 619] width 59 height 19
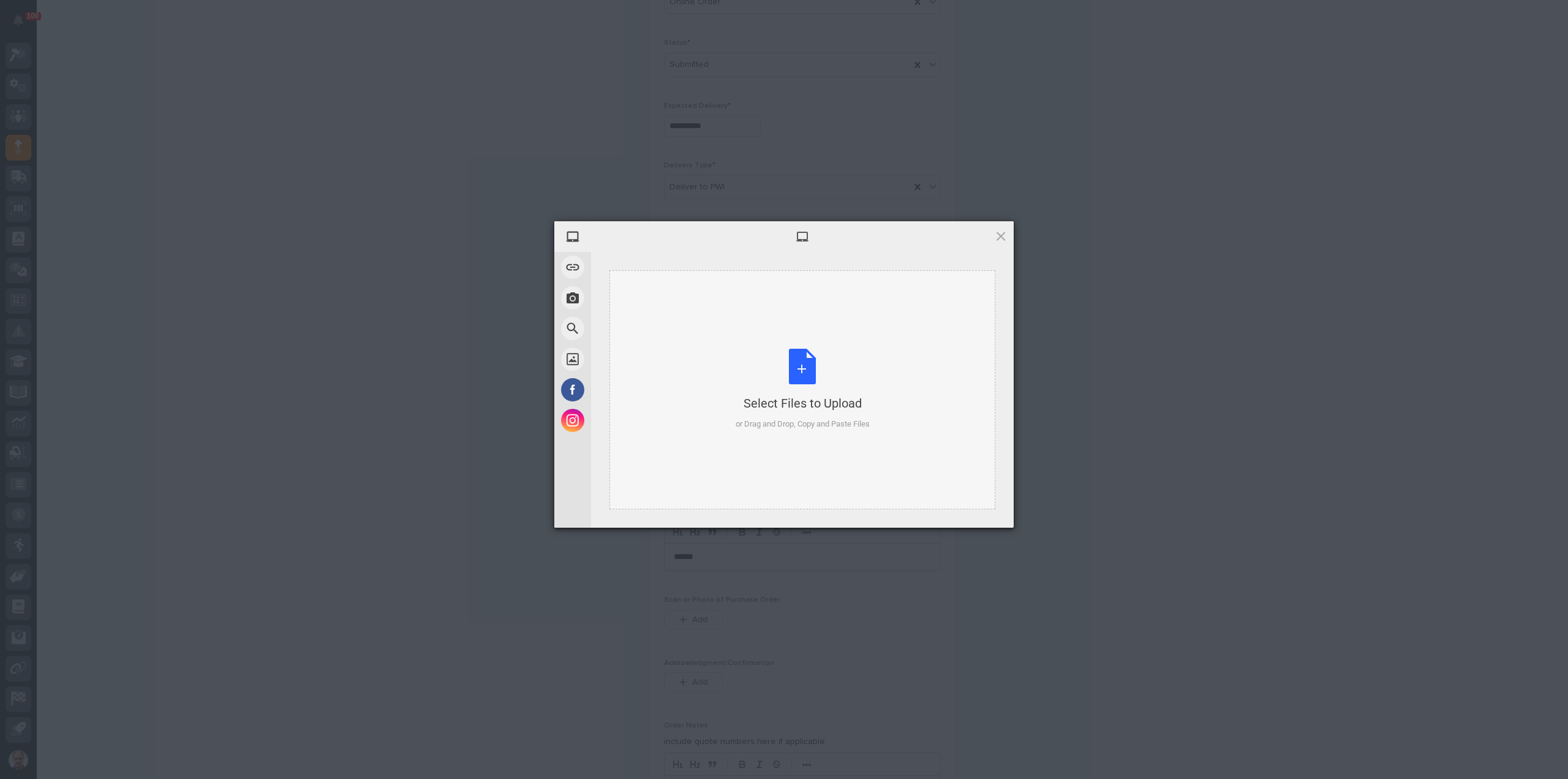
click at [803, 357] on div "Select Files to Upload or Drag and Drop, Copy and Paste Files" at bounding box center [802, 389] width 134 height 81
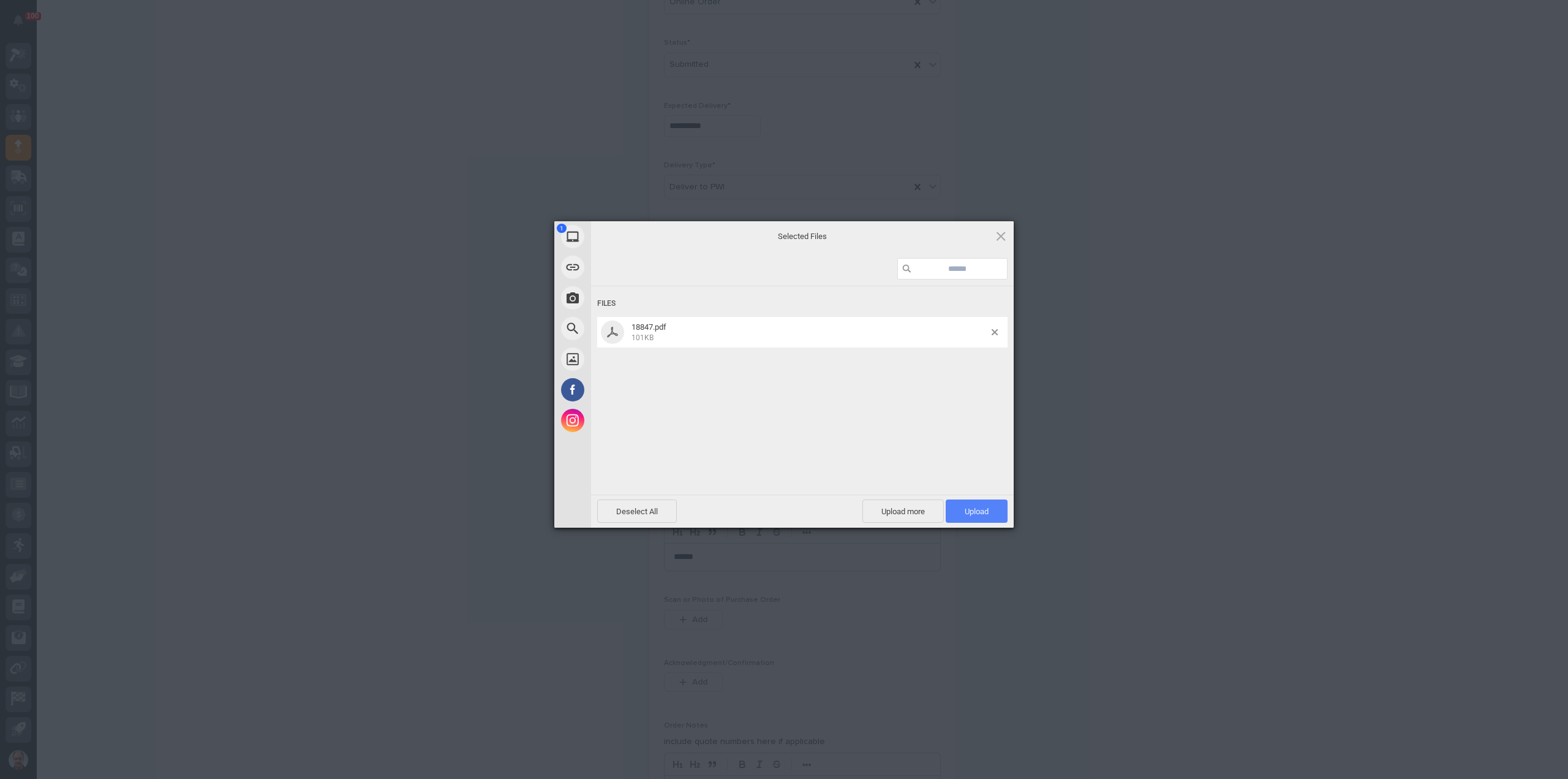
click at [980, 511] on span "Upload 1" at bounding box center [976, 511] width 24 height 9
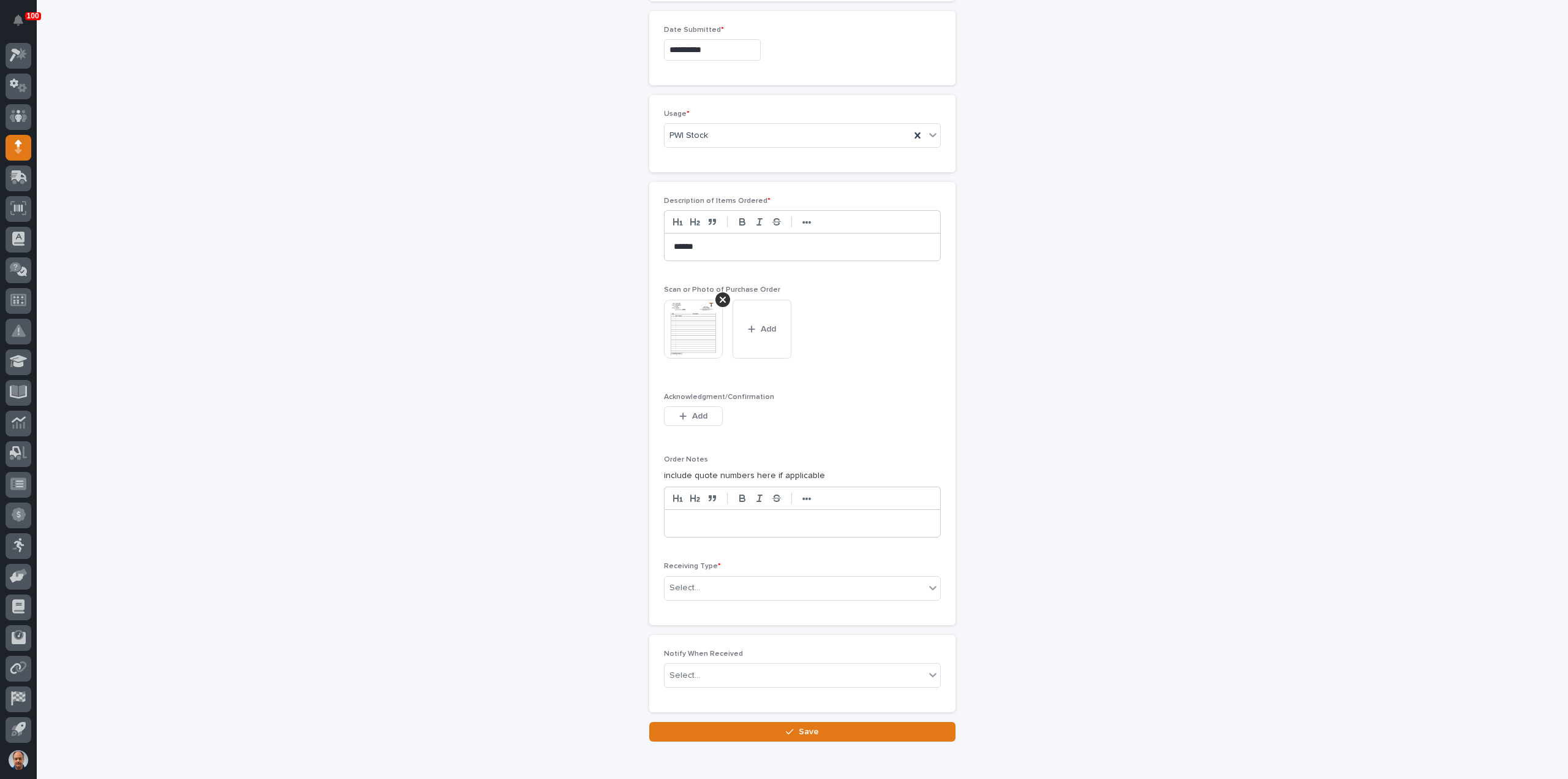
scroll to position [696, 0]
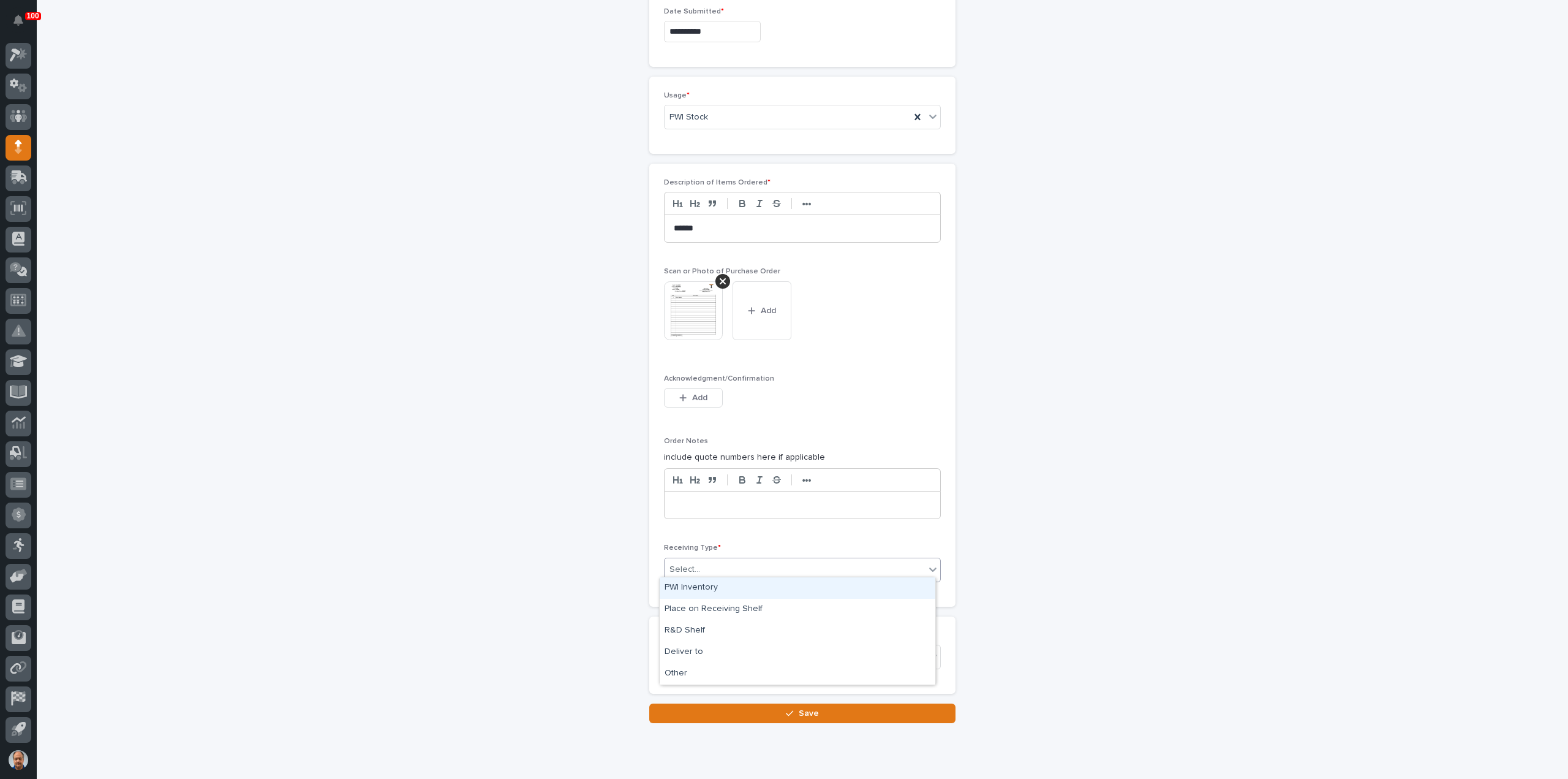
click at [735, 561] on div "Select..." at bounding box center [795, 570] width 261 height 20
click at [702, 649] on div "Deliver to" at bounding box center [797, 653] width 275 height 22
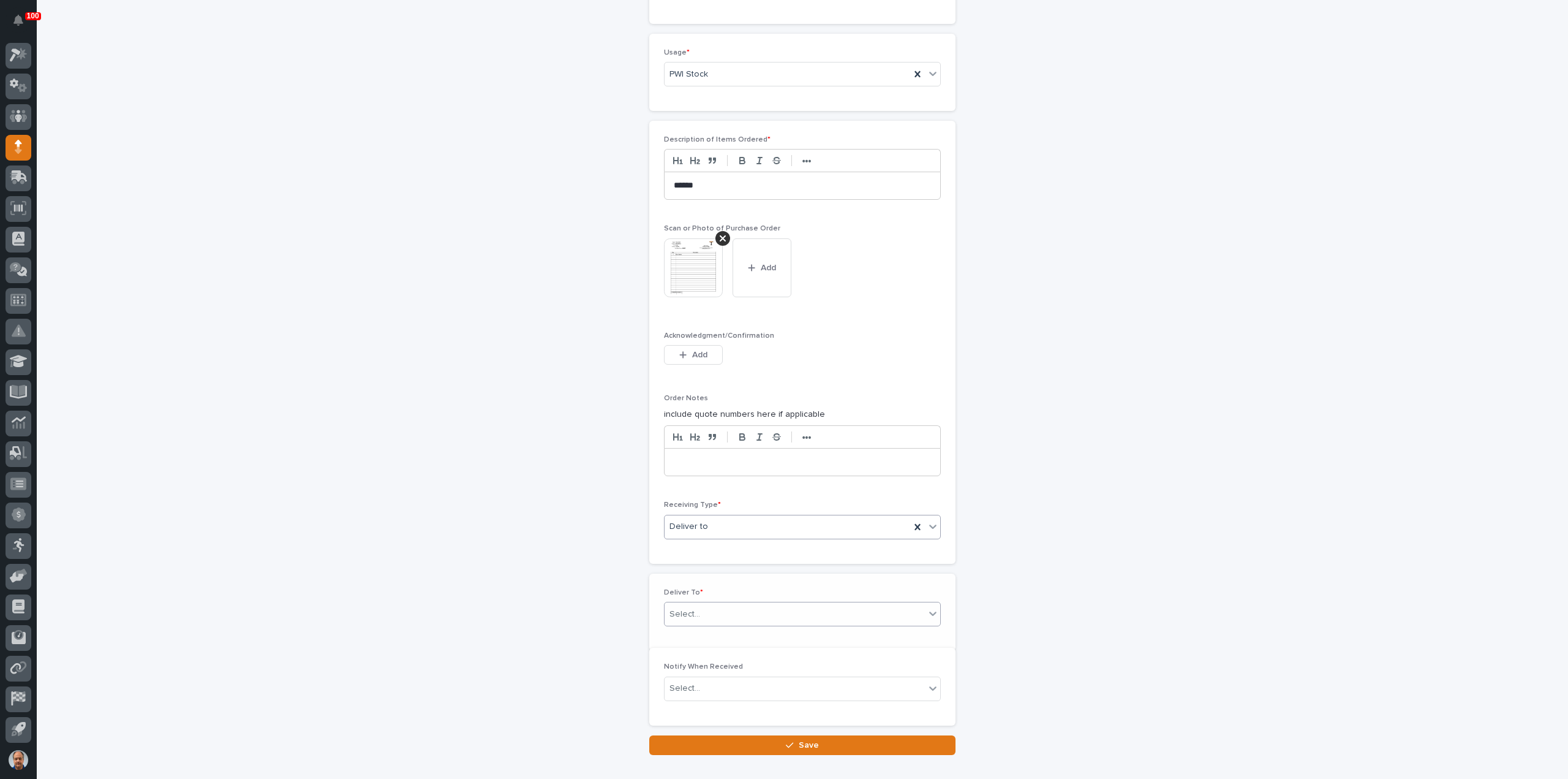
scroll to position [739, 0]
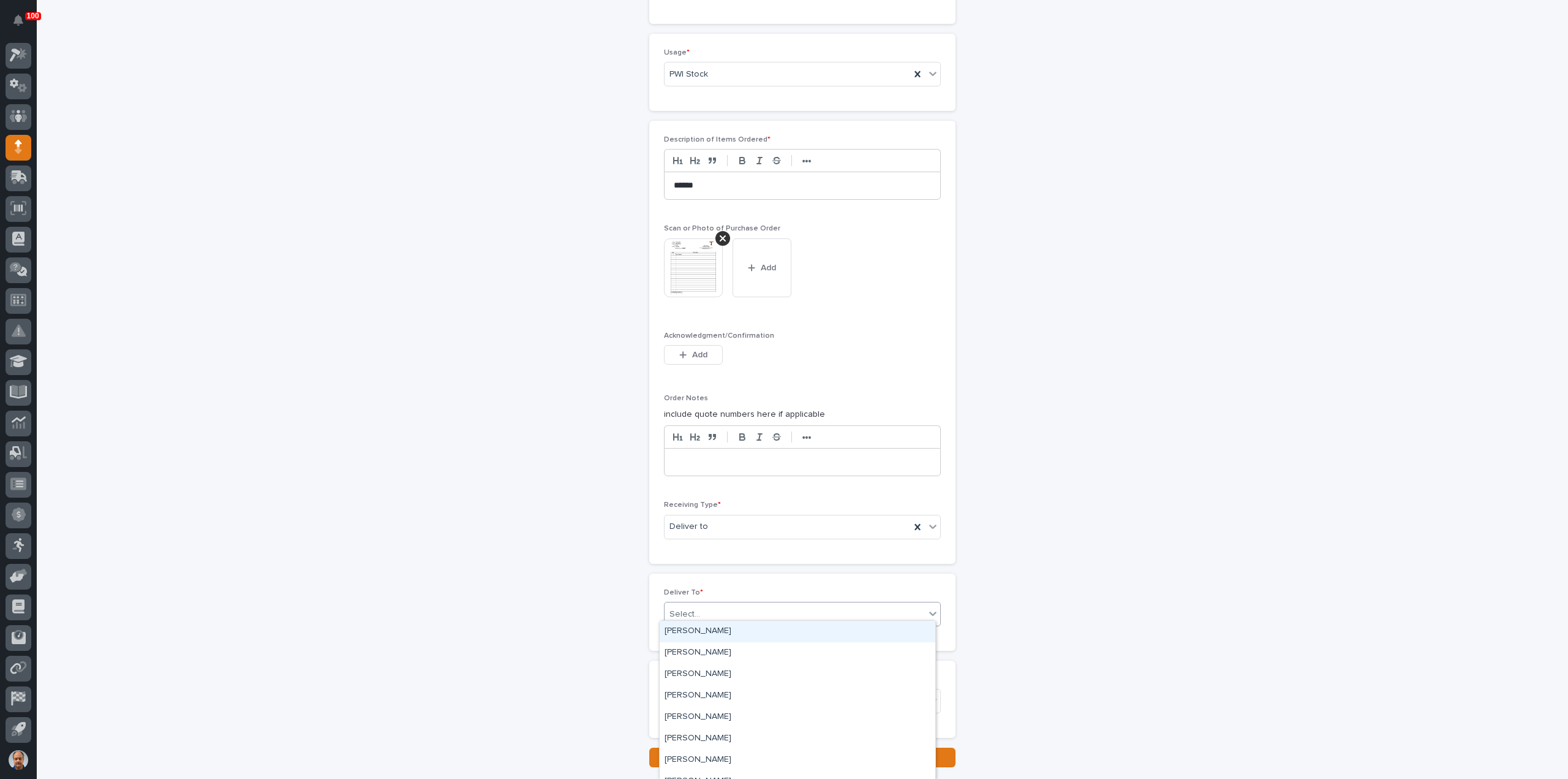
click at [711, 604] on div "Select..." at bounding box center [795, 615] width 261 height 20
type input "***"
click at [733, 627] on div "[PERSON_NAME]" at bounding box center [797, 632] width 275 height 22
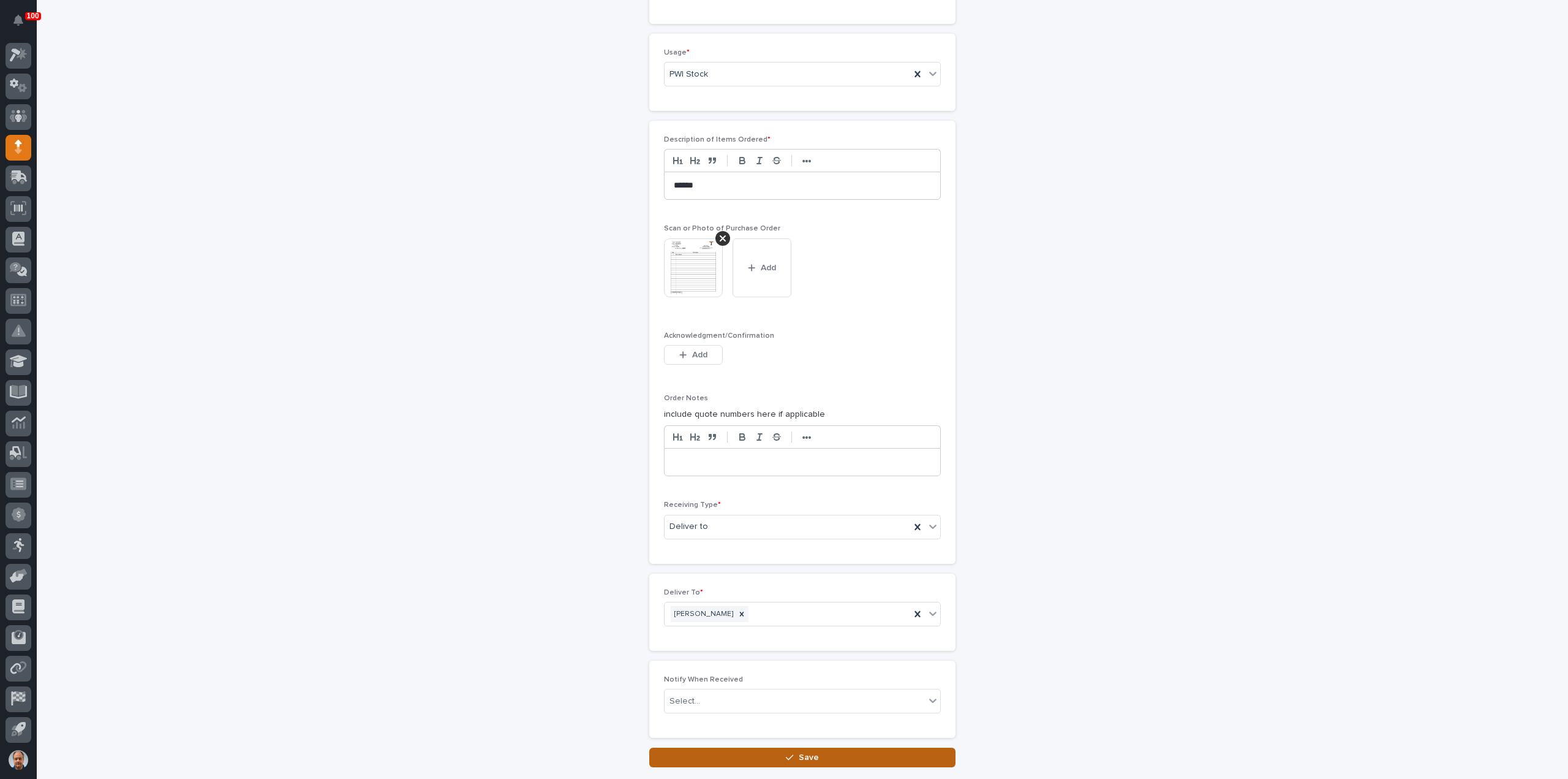
click at [813, 748] on button "Save" at bounding box center [802, 756] width 306 height 19
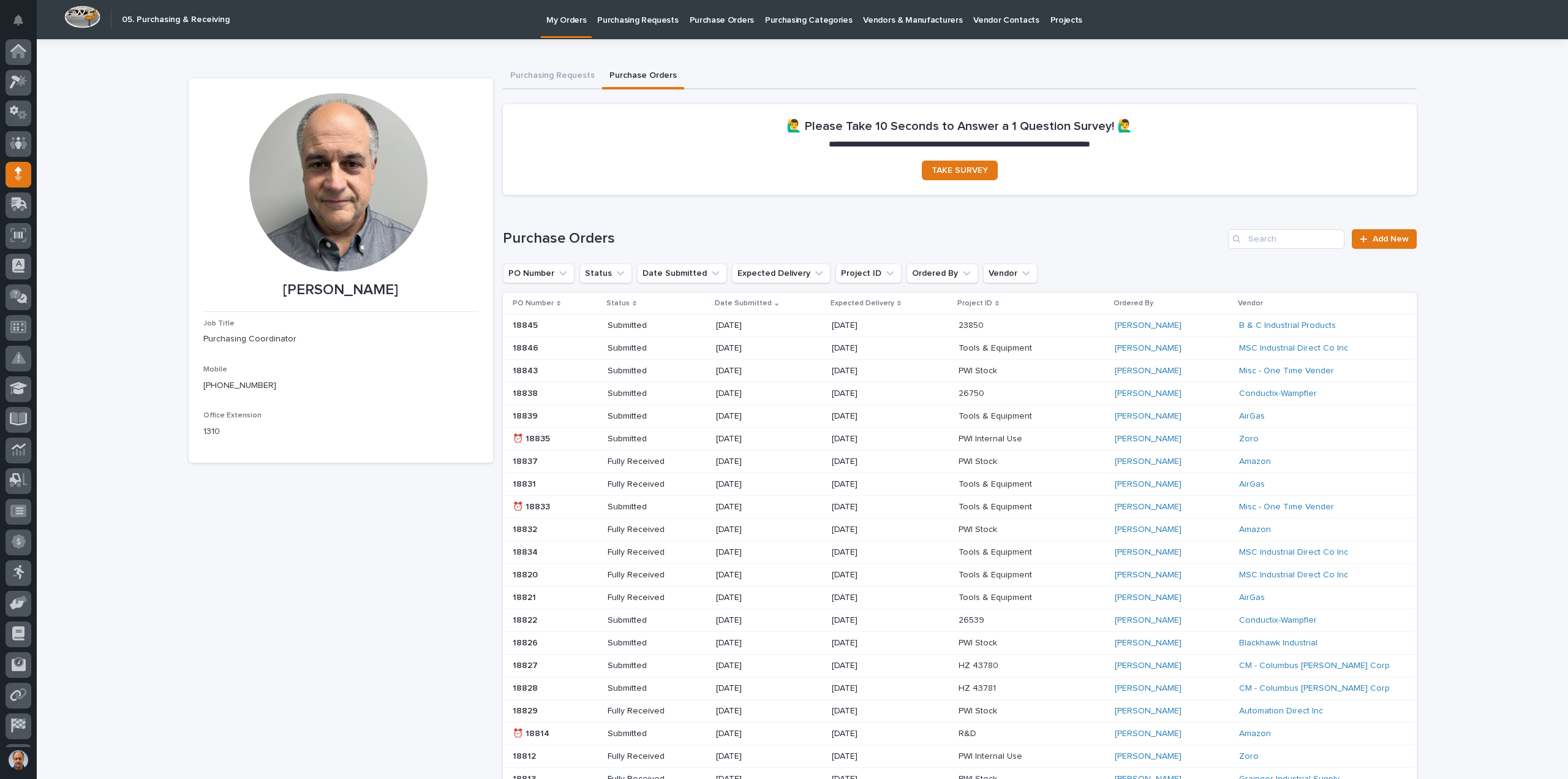
scroll to position [27, 0]
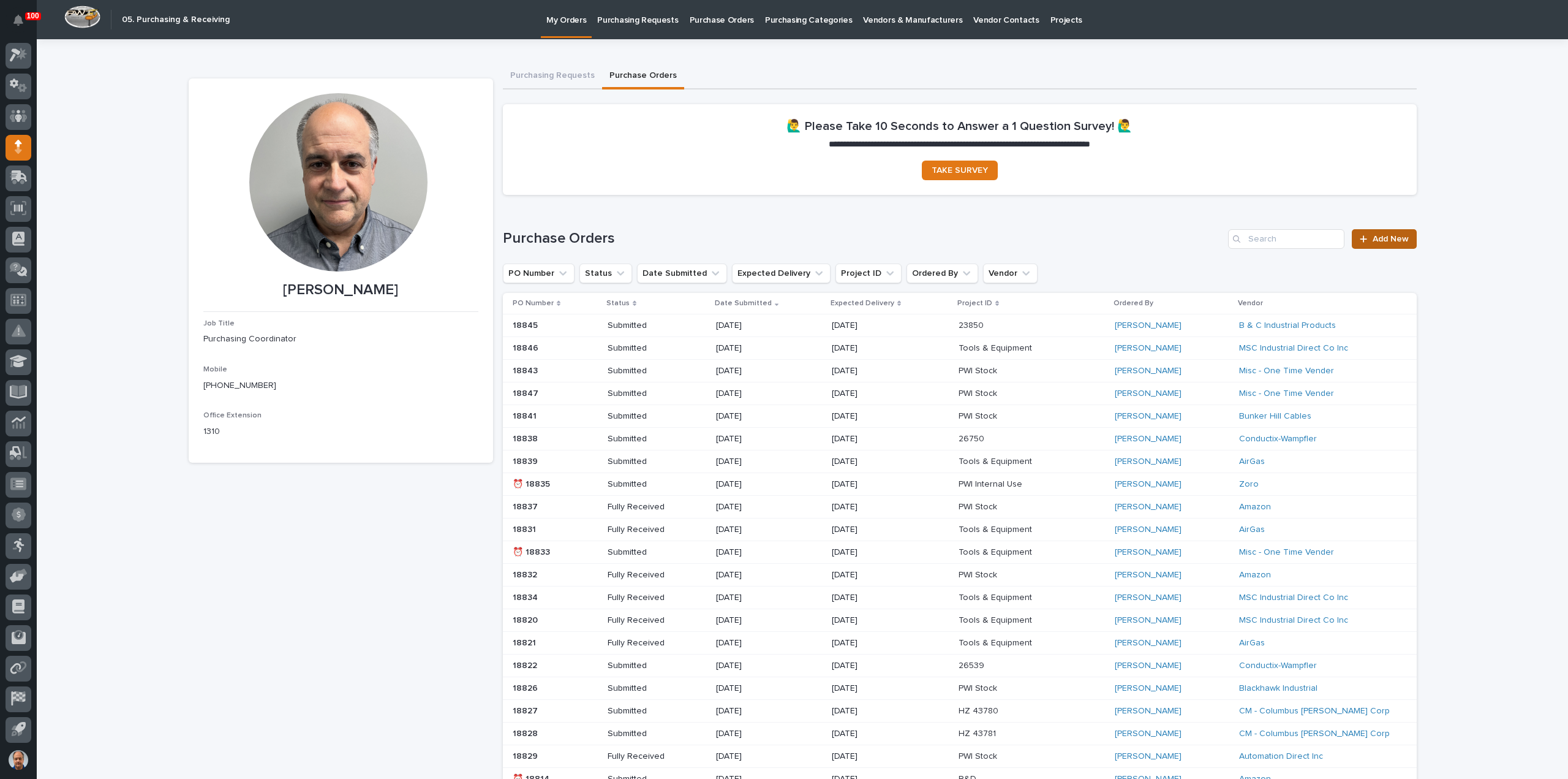
click at [1400, 241] on span "Add New" at bounding box center [1390, 238] width 36 height 9
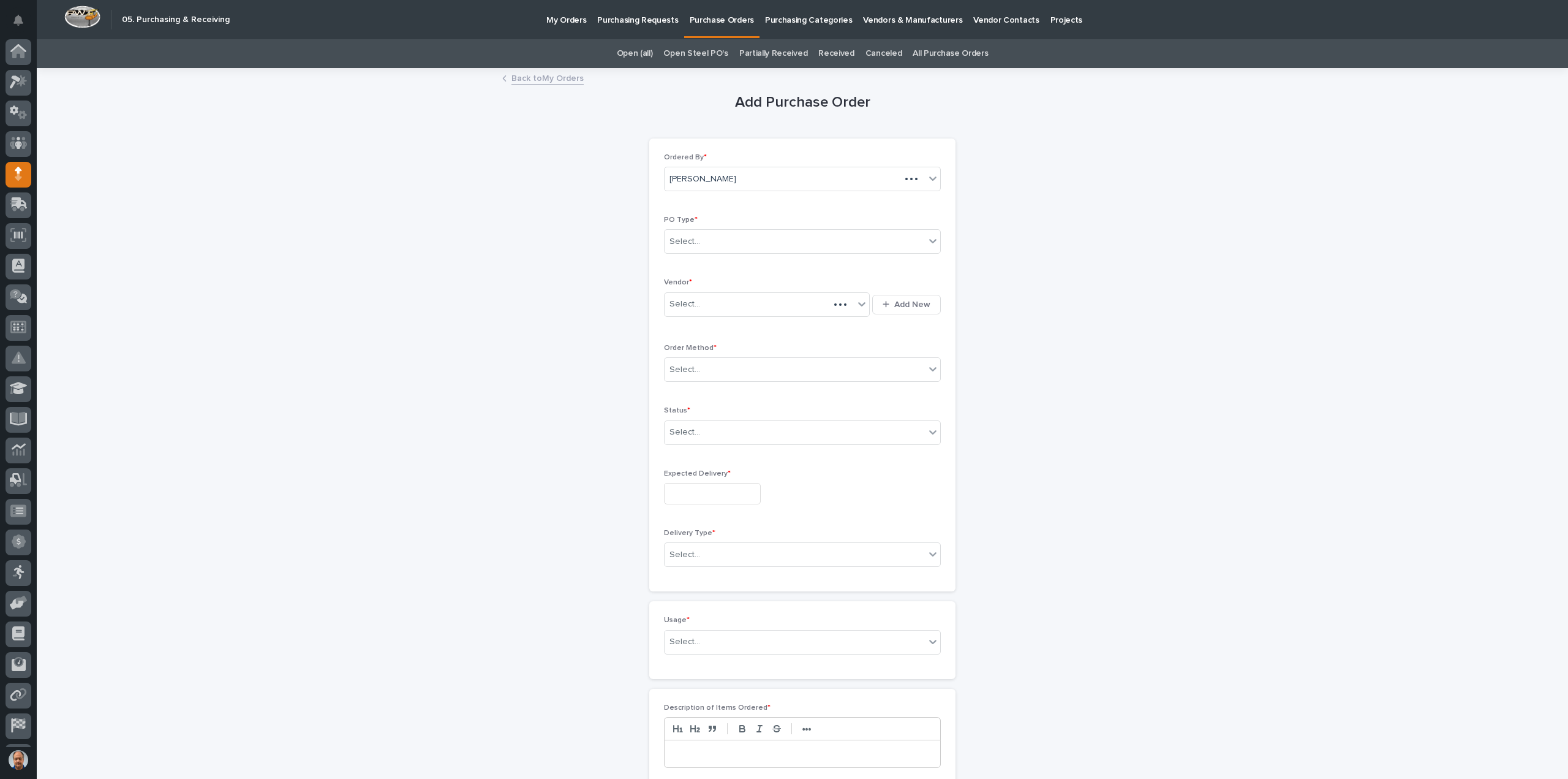
scroll to position [27, 0]
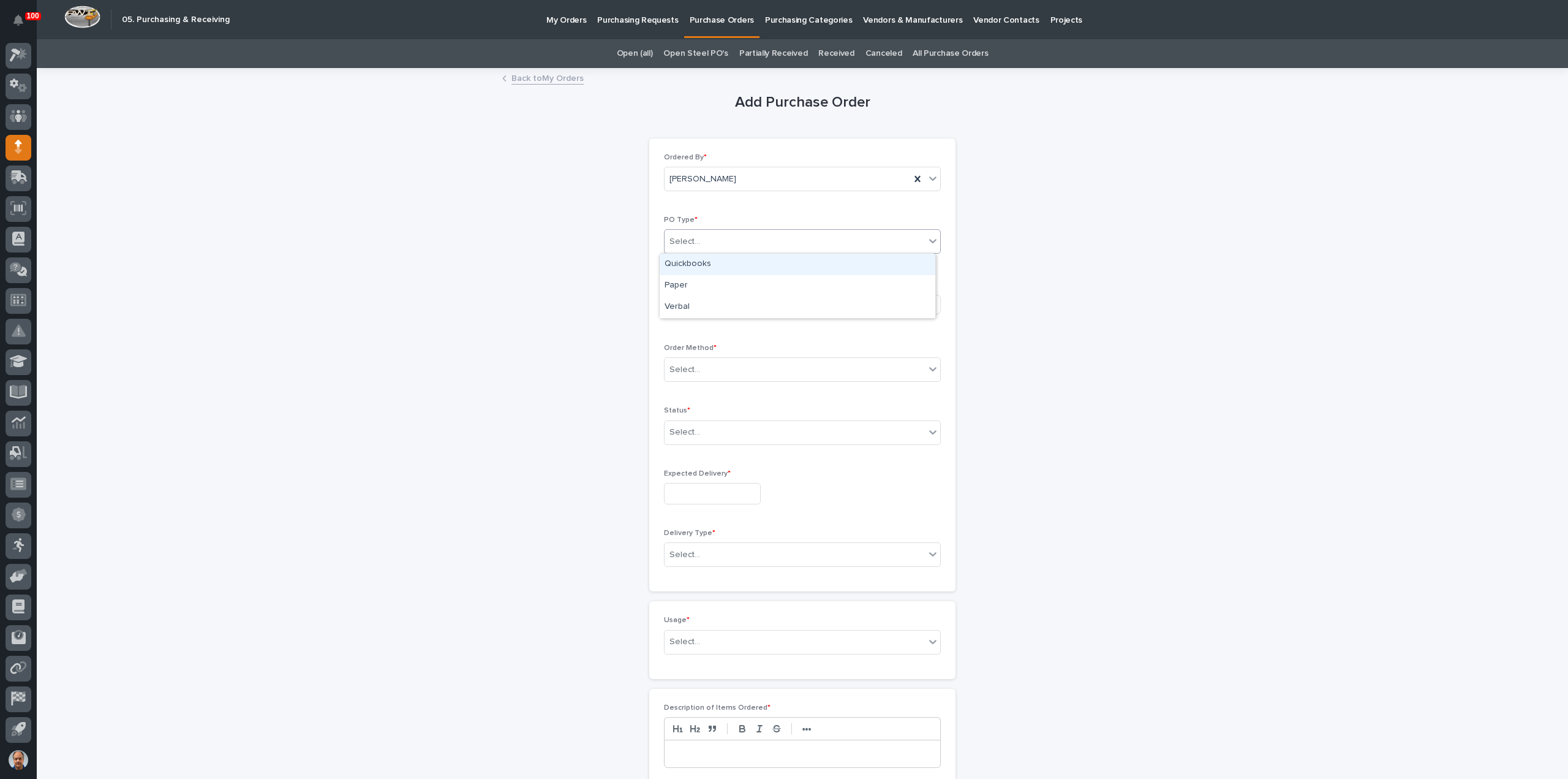
drag, startPoint x: 730, startPoint y: 237, endPoint x: 722, endPoint y: 272, distance: 35.9
click at [730, 237] on div "Select..." at bounding box center [795, 242] width 261 height 20
drag, startPoint x: 702, startPoint y: 280, endPoint x: 706, endPoint y: 295, distance: 15.5
click at [702, 281] on div "Paper" at bounding box center [797, 286] width 275 height 22
click at [706, 306] on div "Select..." at bounding box center [759, 304] width 189 height 20
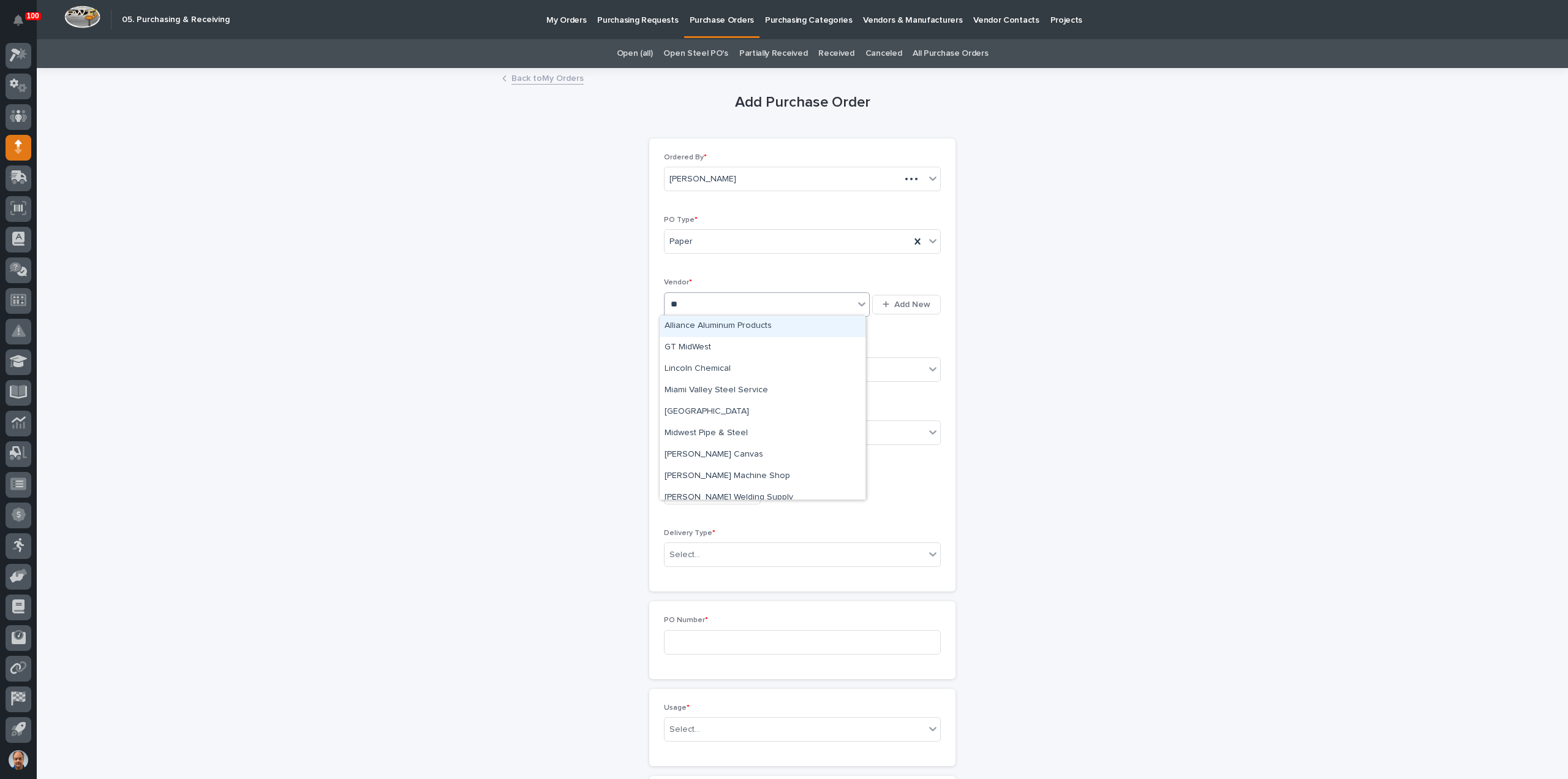
type input "***"
click at [737, 324] on div "Misc - One Time Vender" at bounding box center [762, 327] width 205 height 22
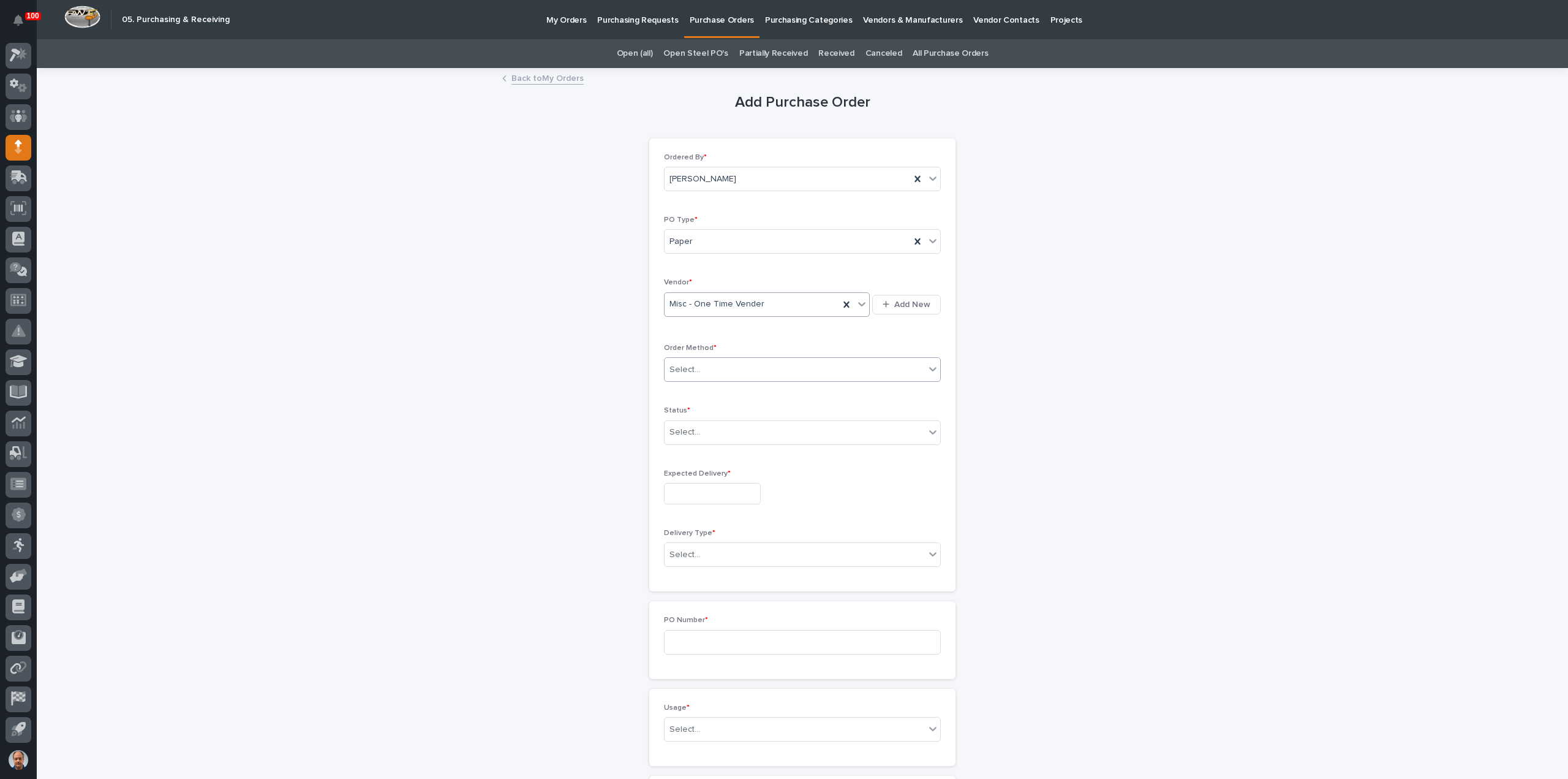
click at [737, 365] on div "Select..." at bounding box center [795, 370] width 261 height 20
drag, startPoint x: 696, startPoint y: 392, endPoint x: 707, endPoint y: 393, distance: 11.0
click at [698, 392] on div "Online Order" at bounding box center [797, 391] width 275 height 22
click at [716, 432] on div "Select..." at bounding box center [795, 432] width 261 height 20
drag, startPoint x: 699, startPoint y: 464, endPoint x: 697, endPoint y: 473, distance: 9.2
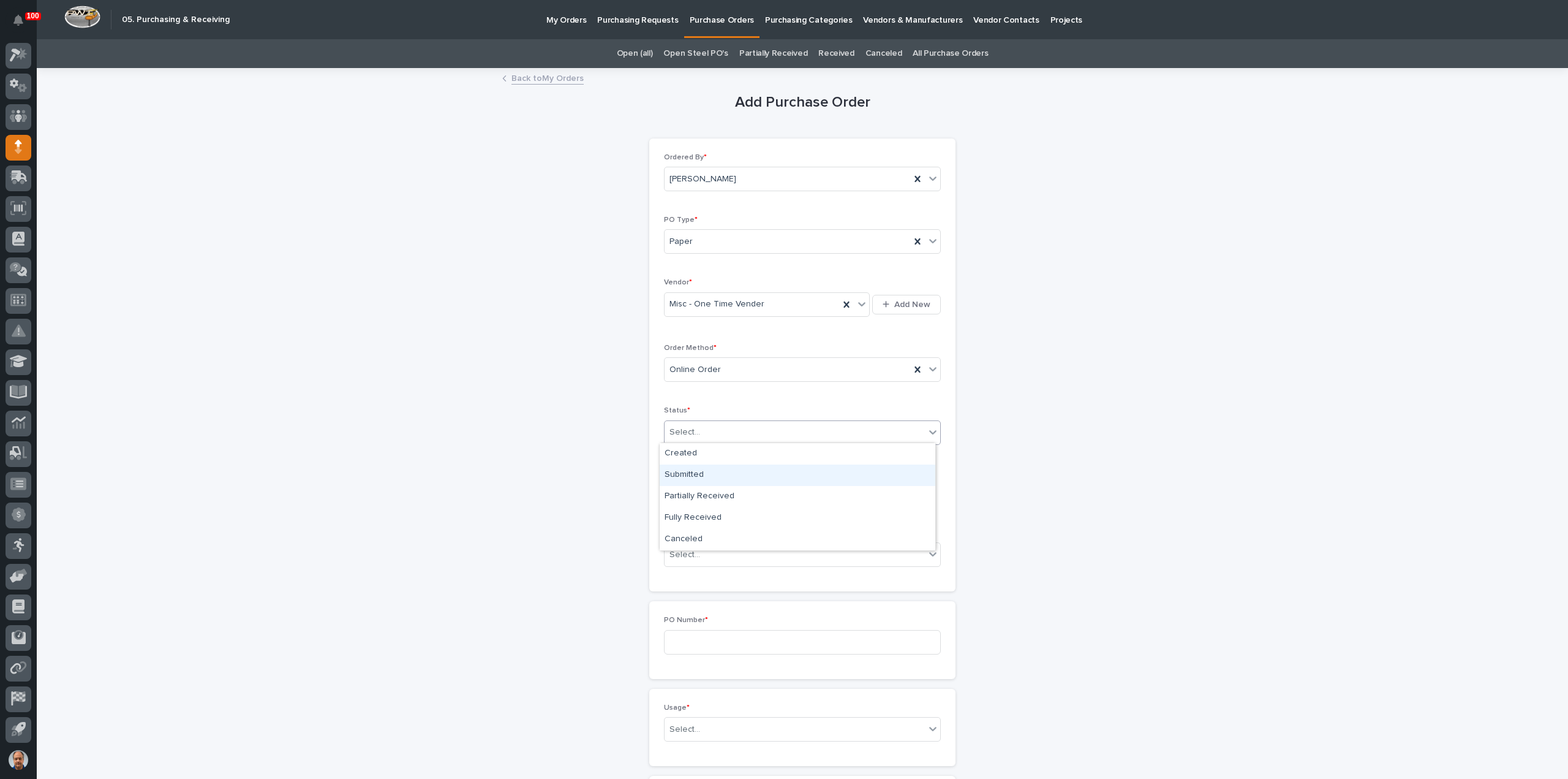
click at [691, 473] on div "Submitted" at bounding box center [797, 476] width 275 height 22
click at [704, 492] on input "text" at bounding box center [712, 493] width 97 height 22
click at [703, 431] on div "27" at bounding box center [703, 431] width 16 height 16
type input "**********"
click at [710, 547] on div "Select..." at bounding box center [795, 555] width 261 height 20
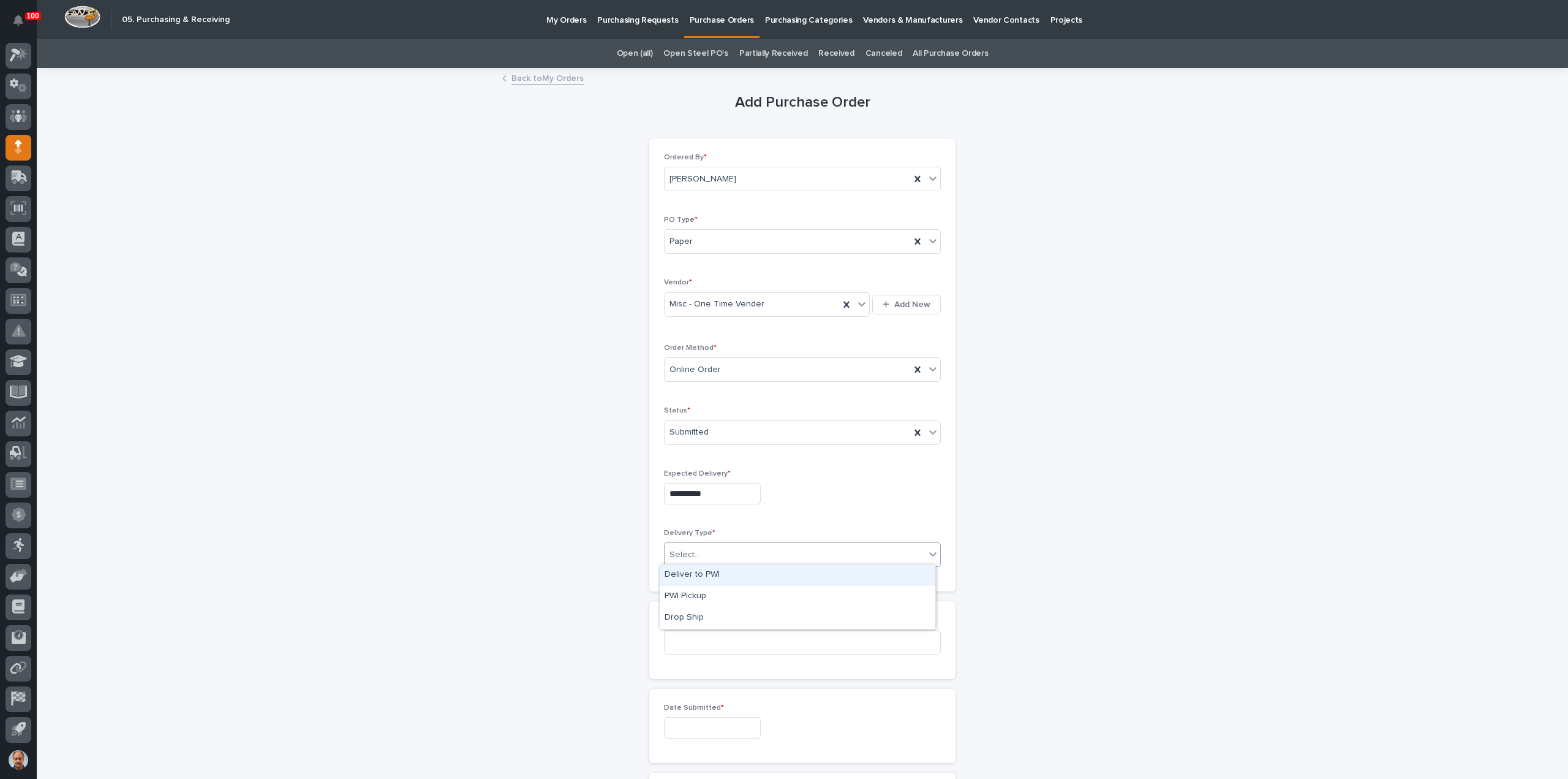
click at [699, 571] on div "Deliver to PWI" at bounding box center [797, 575] width 275 height 22
click at [697, 644] on input at bounding box center [802, 642] width 277 height 25
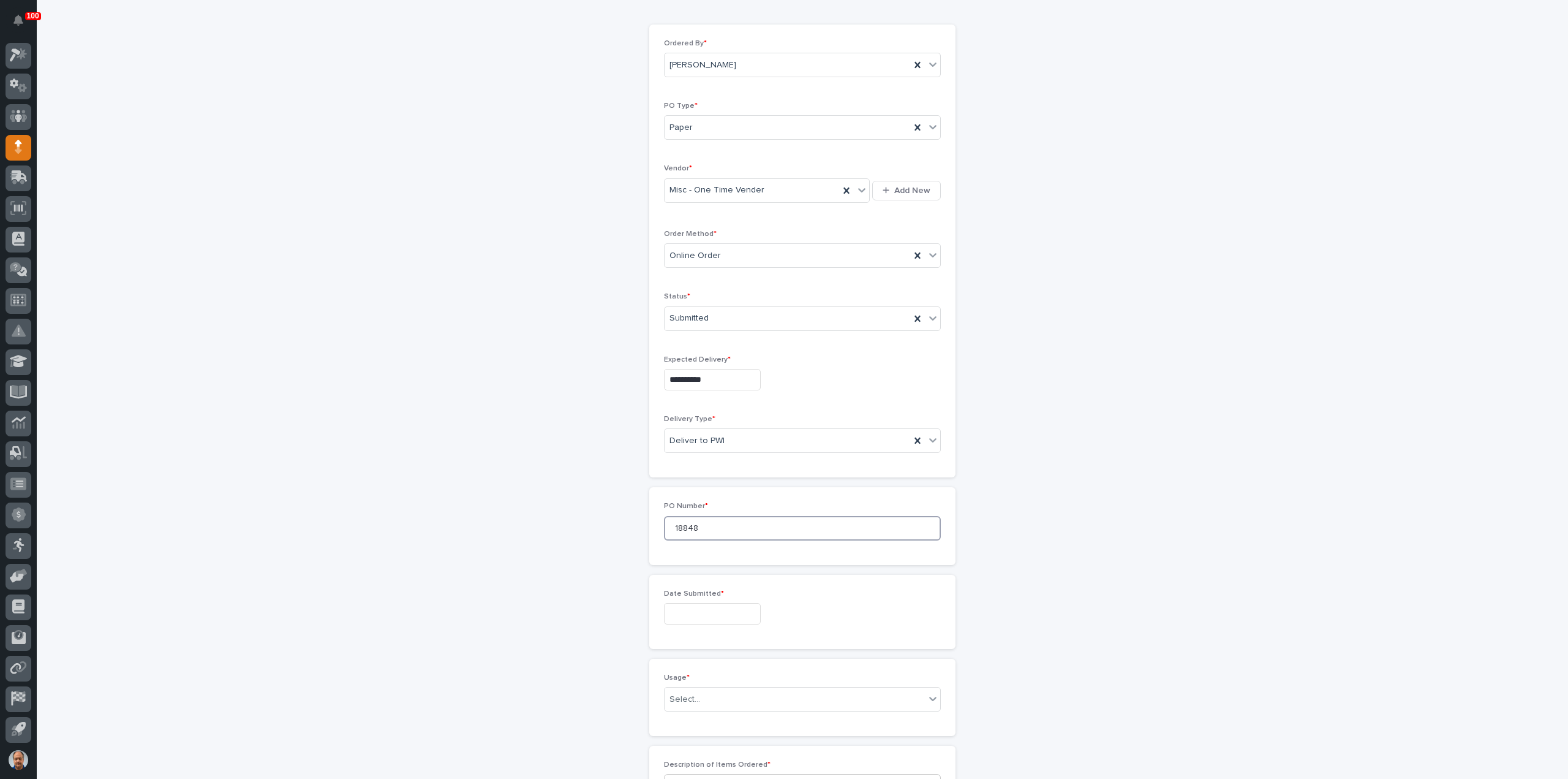
scroll to position [245, 0]
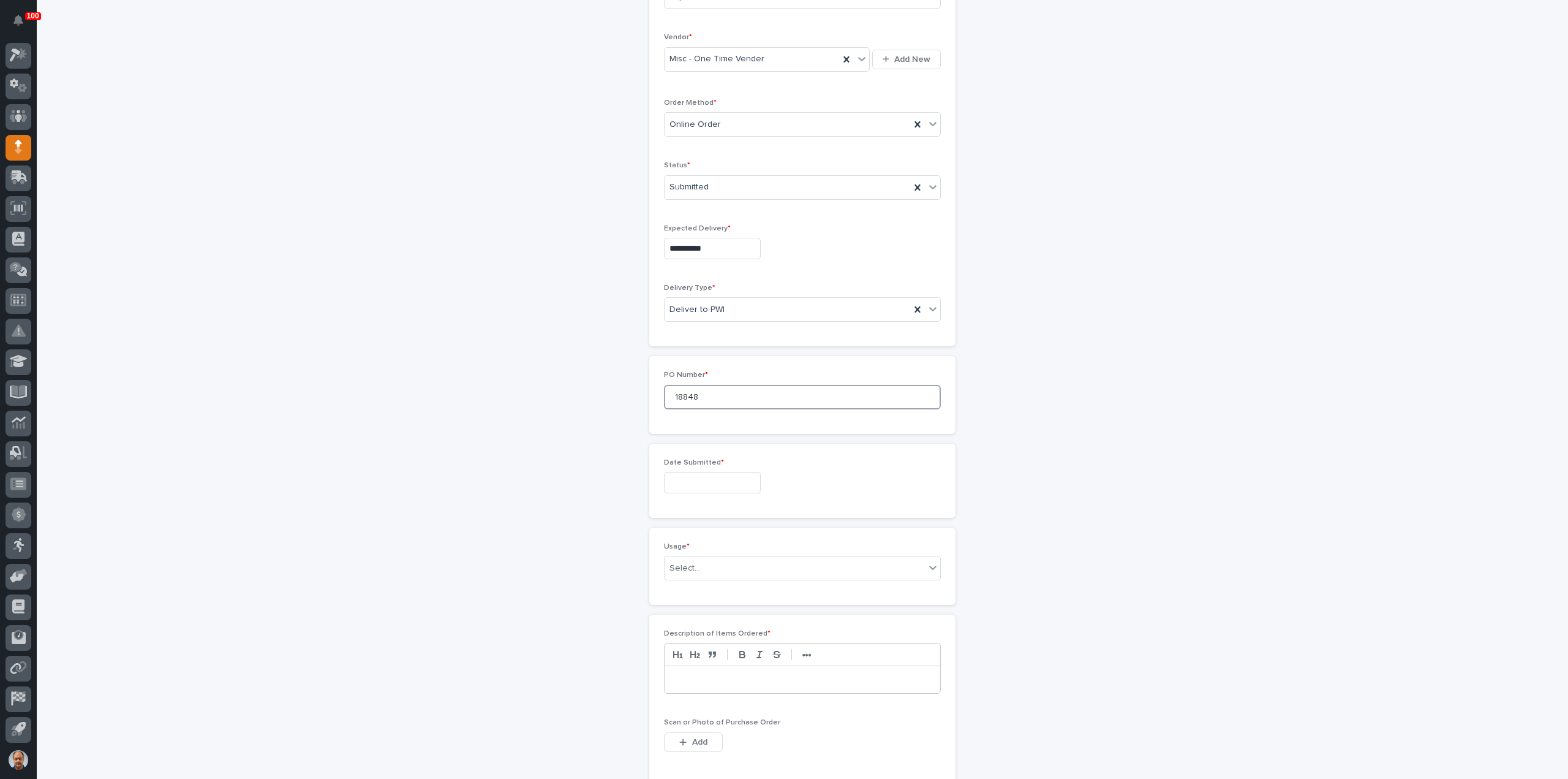
type input "18848"
click at [699, 485] on input "text" at bounding box center [712, 483] width 97 height 22
click at [706, 393] on div "20" at bounding box center [703, 399] width 16 height 16
type input "**********"
drag, startPoint x: 712, startPoint y: 561, endPoint x: 710, endPoint y: 570, distance: 9.2
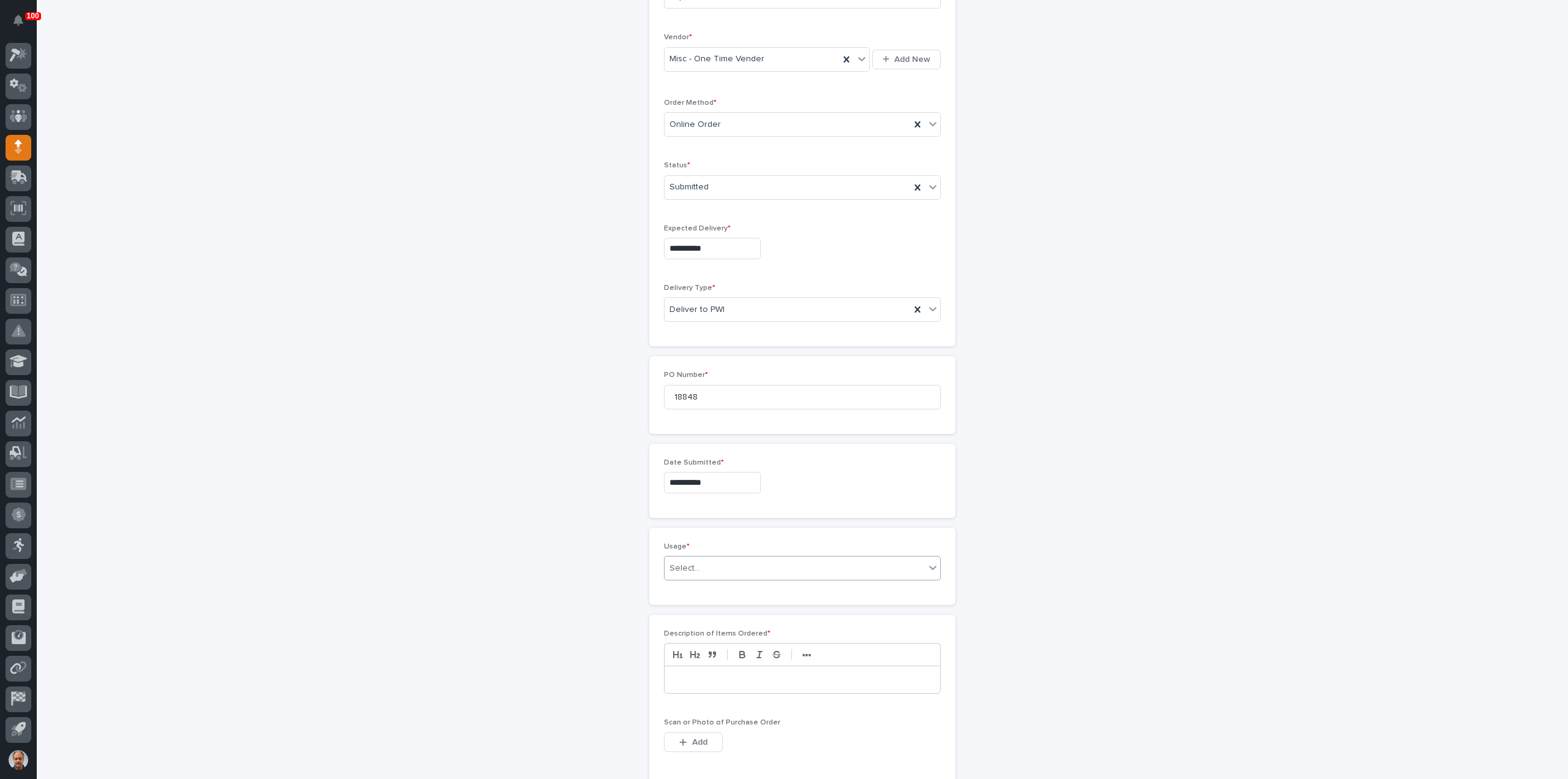
click at [712, 561] on div "Select..." at bounding box center [795, 568] width 261 height 20
drag, startPoint x: 694, startPoint y: 640, endPoint x: 695, endPoint y: 652, distance: 12.0
click at [695, 652] on div "PWI Stock" at bounding box center [797, 653] width 275 height 22
click at [720, 680] on p at bounding box center [803, 680] width 257 height 12
click at [703, 739] on button "Add" at bounding box center [693, 742] width 59 height 19
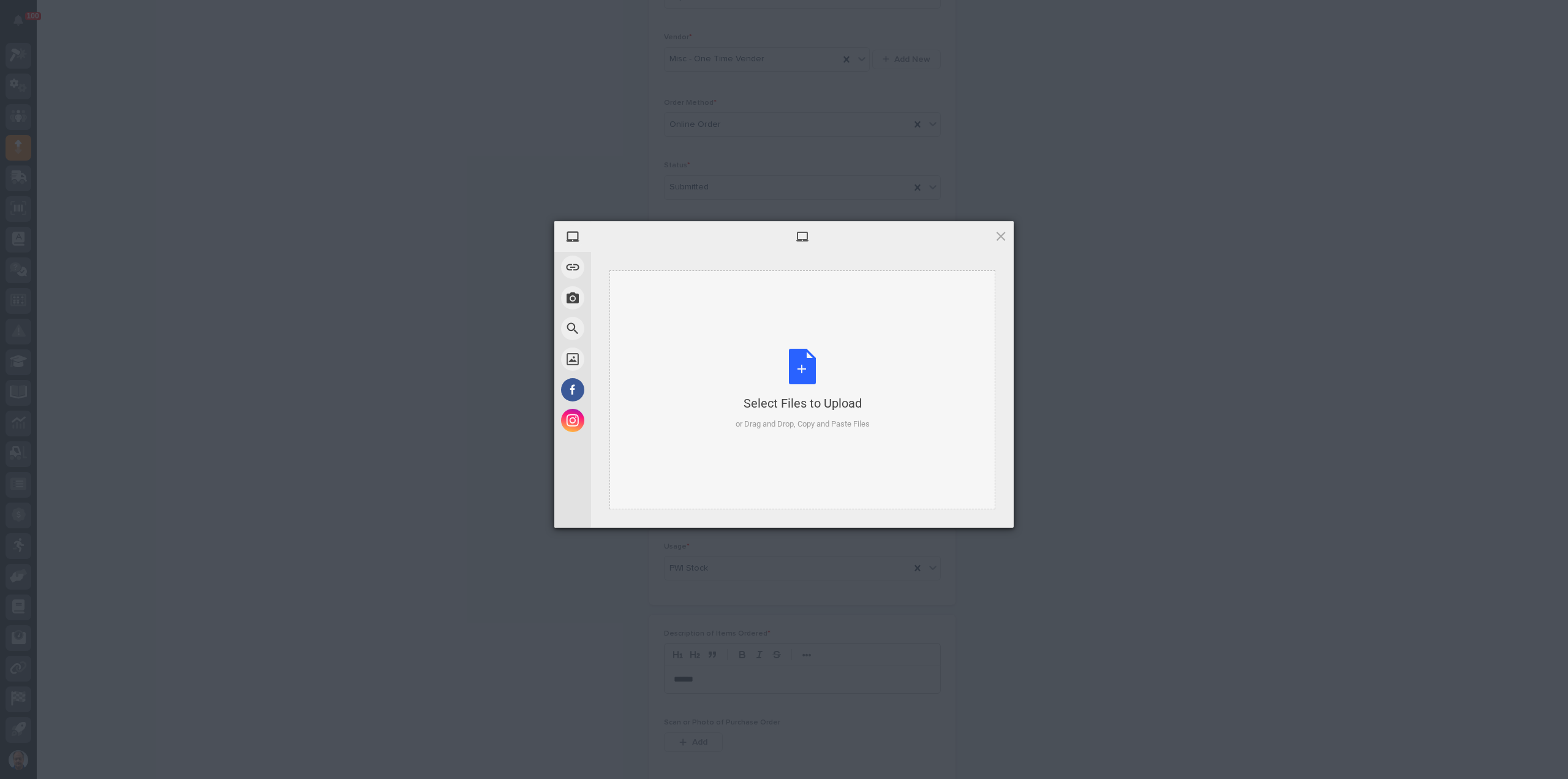
click at [806, 372] on div "Select Files to Upload or Drag and Drop, Copy and Paste Files" at bounding box center [802, 389] width 134 height 81
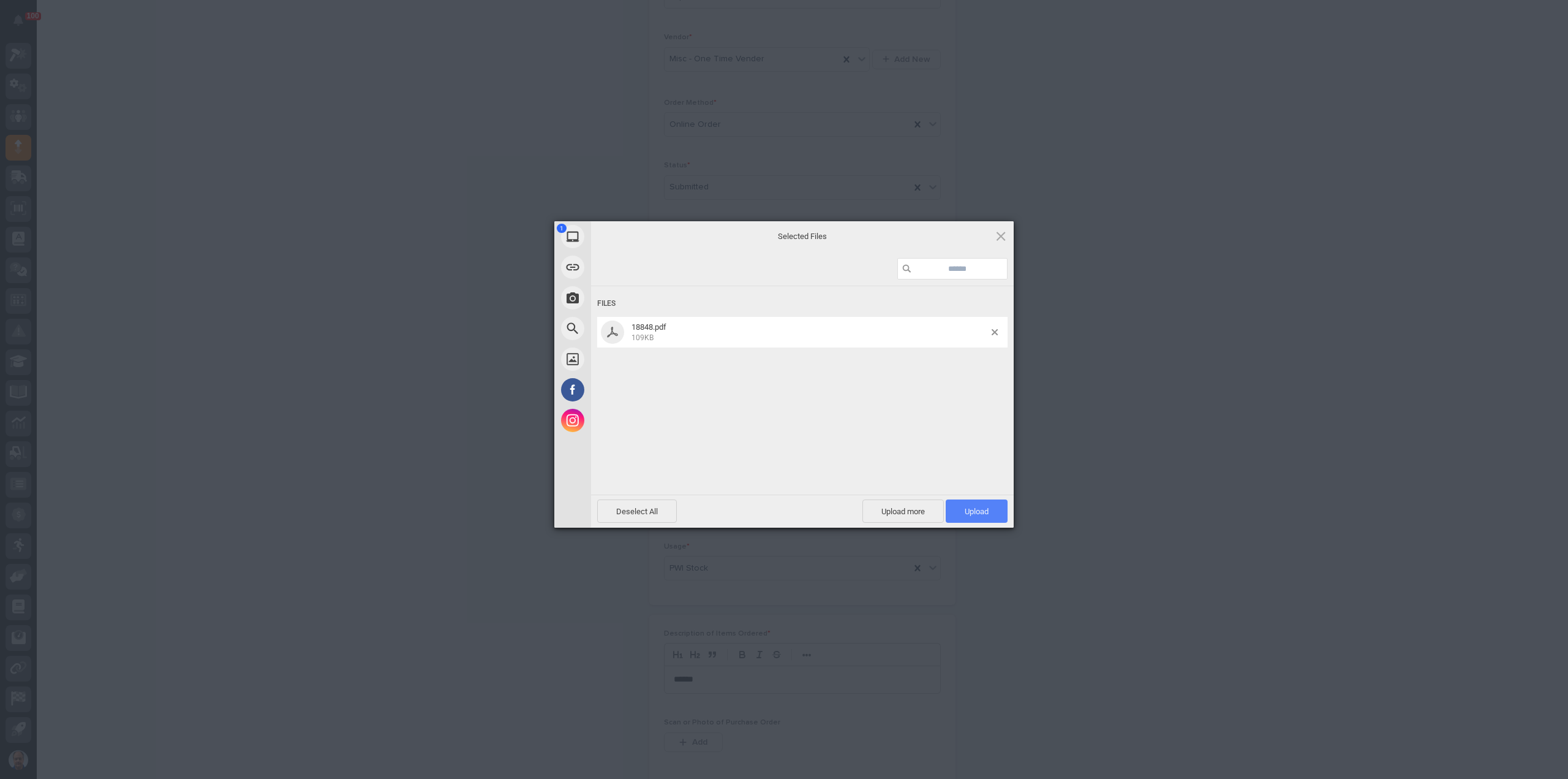
click at [993, 509] on span "Upload 1" at bounding box center [976, 511] width 62 height 23
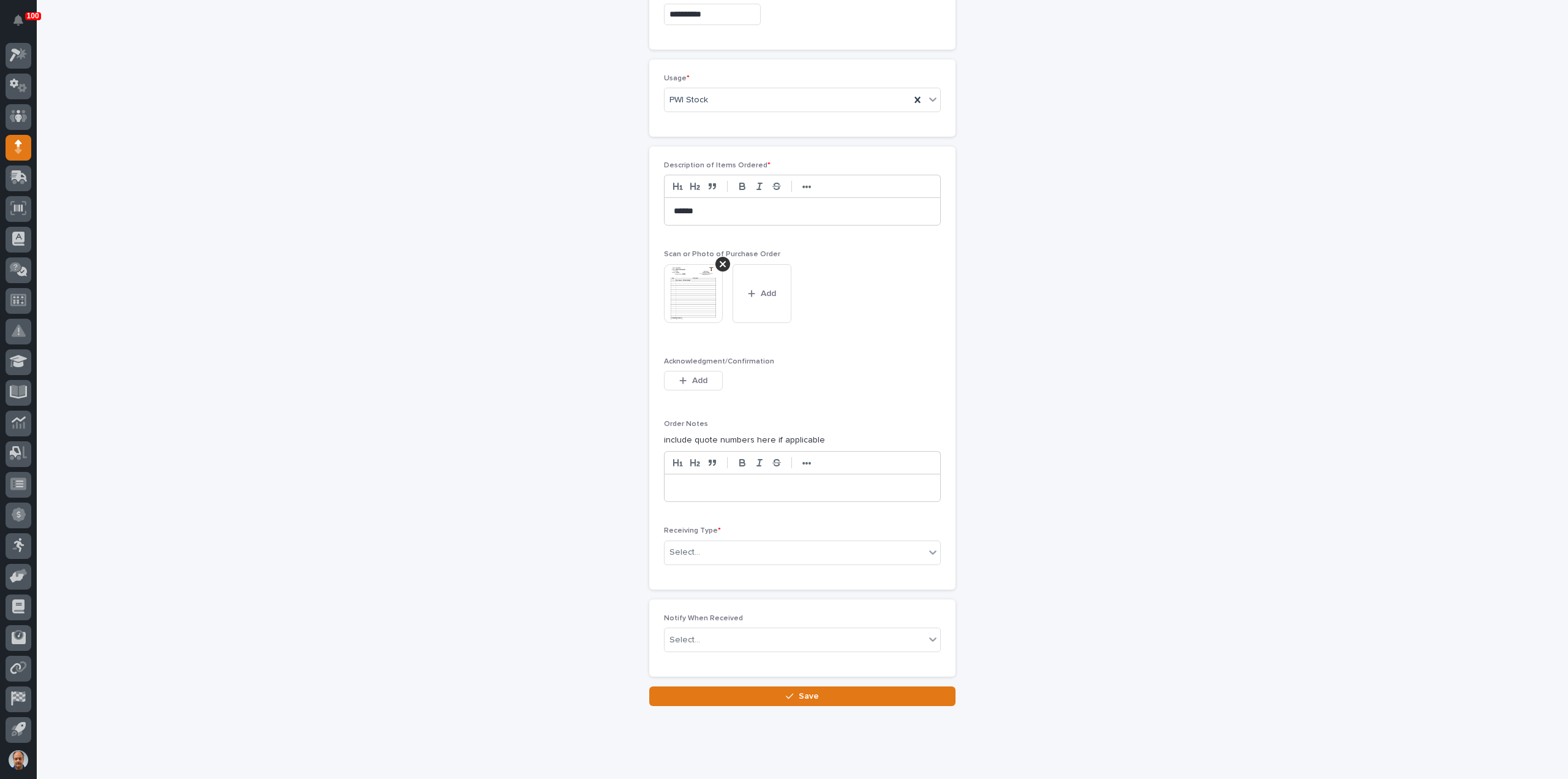
scroll to position [730, 0]
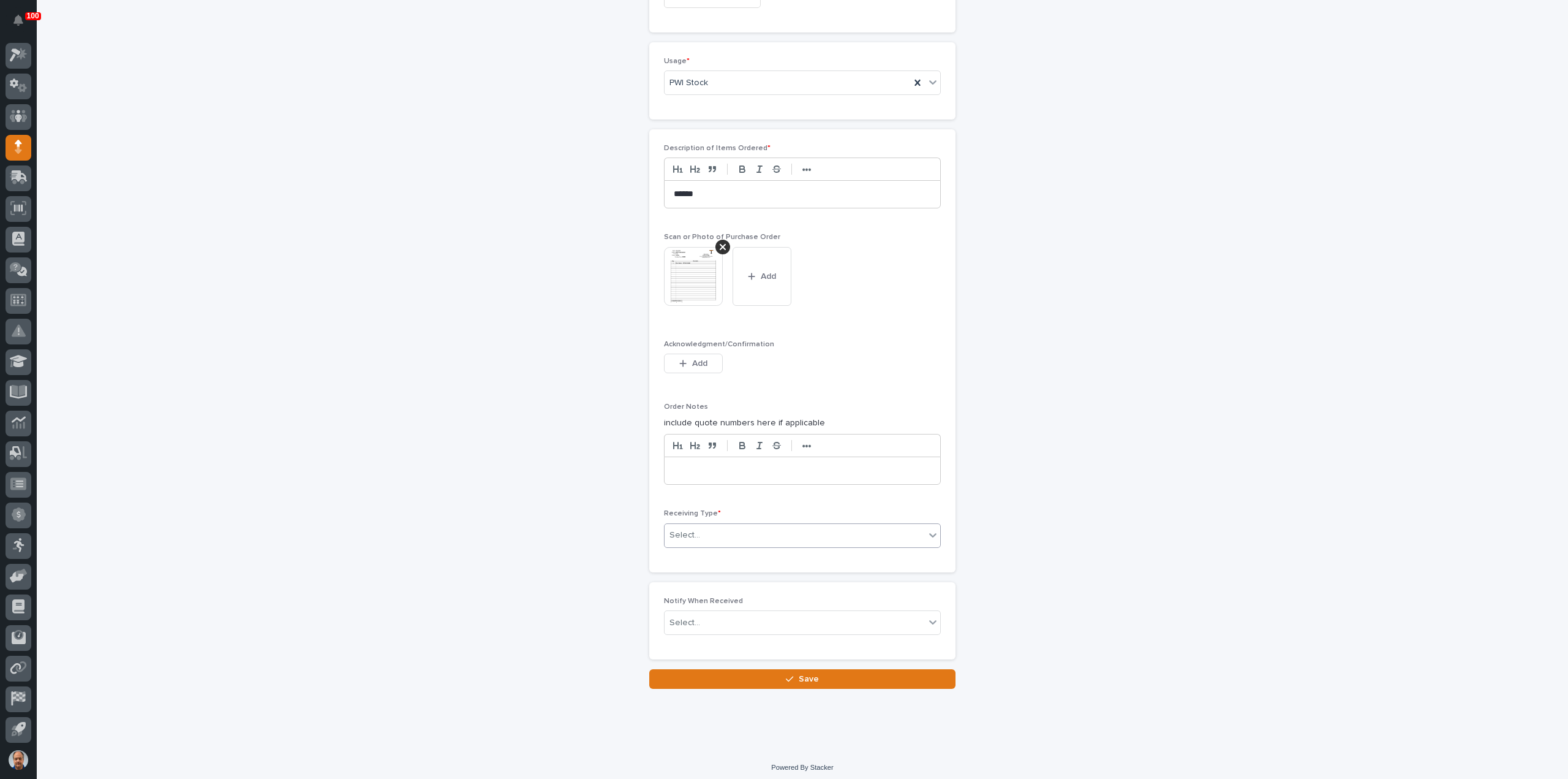
click at [712, 525] on div "Select..." at bounding box center [795, 535] width 261 height 20
click at [692, 618] on div "Deliver to" at bounding box center [797, 618] width 275 height 22
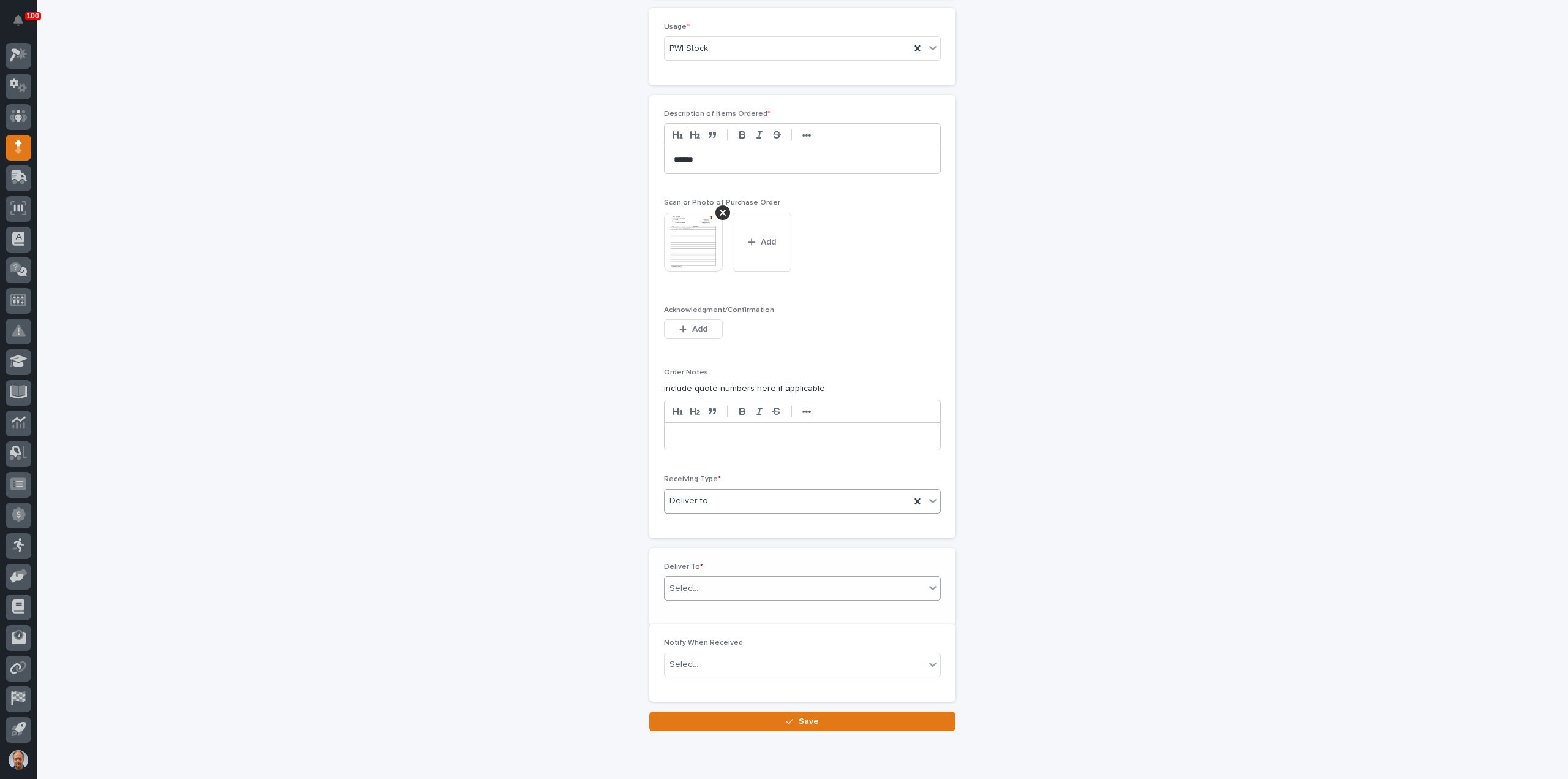
scroll to position [774, 0]
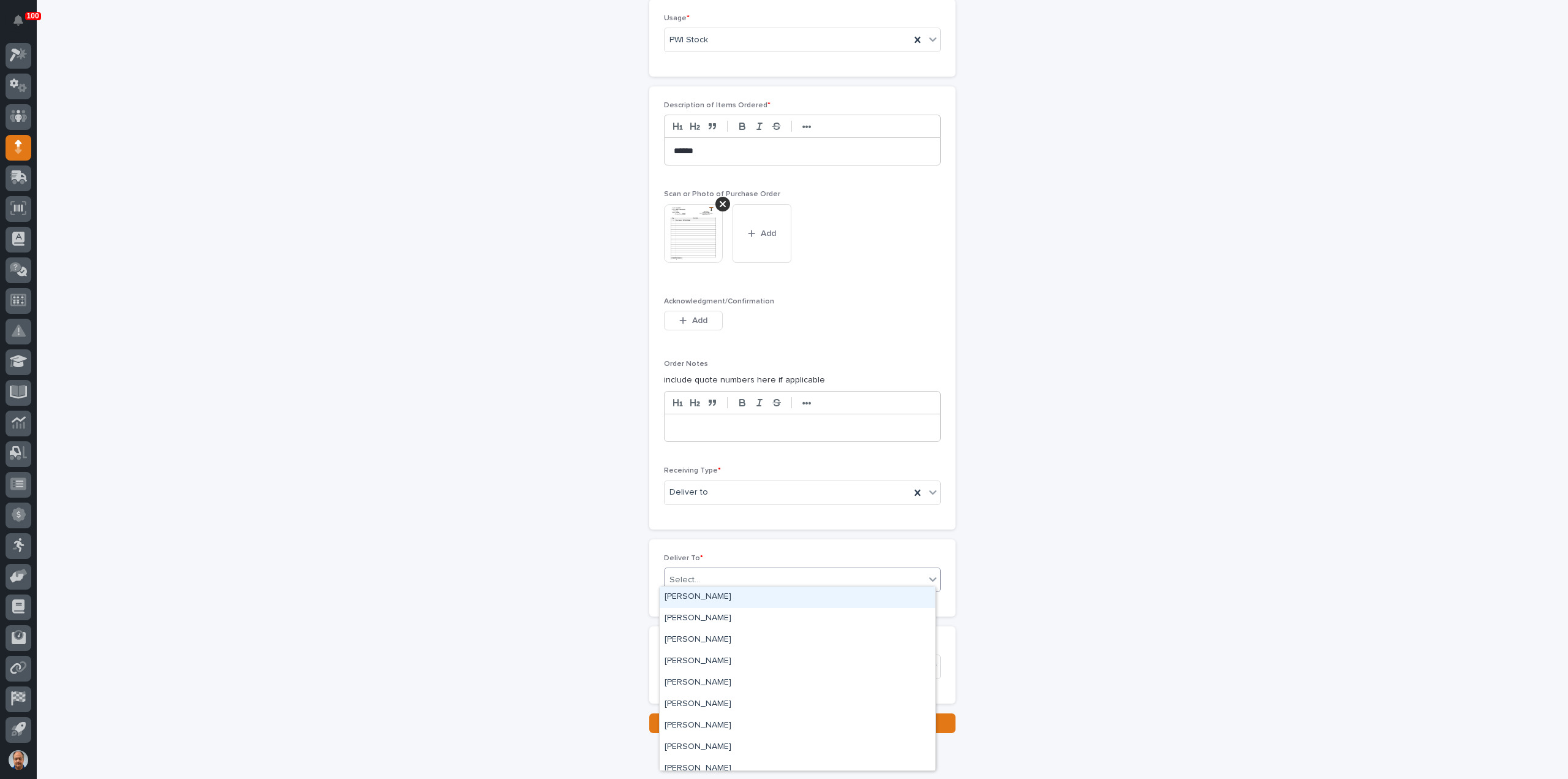
click at [715, 570] on div "Select..." at bounding box center [795, 580] width 261 height 20
type input "**"
click at [702, 656] on div "[PERSON_NAME]" at bounding box center [797, 662] width 275 height 22
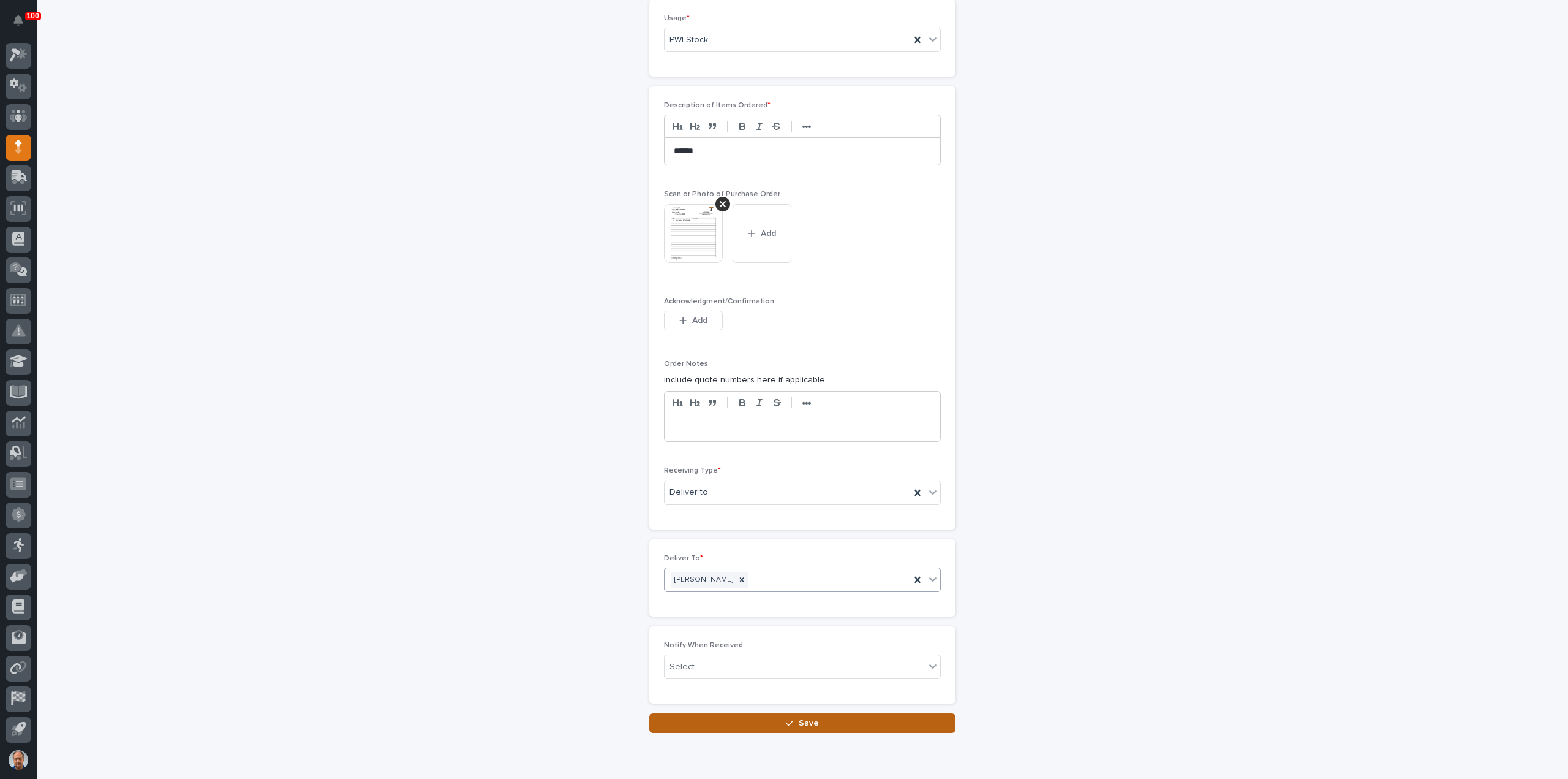
click at [818, 717] on button "Save" at bounding box center [802, 722] width 306 height 19
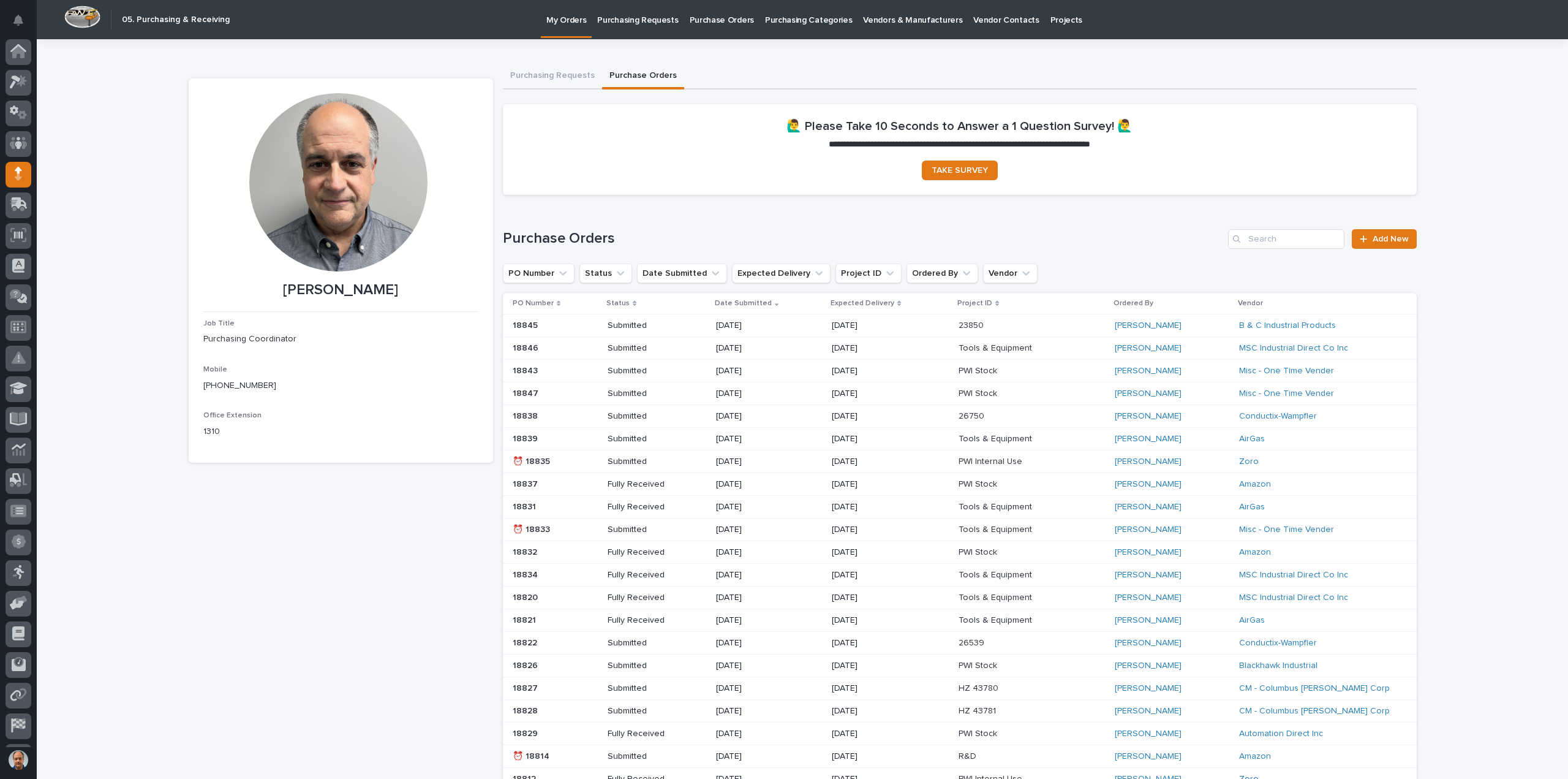
scroll to position [27, 0]
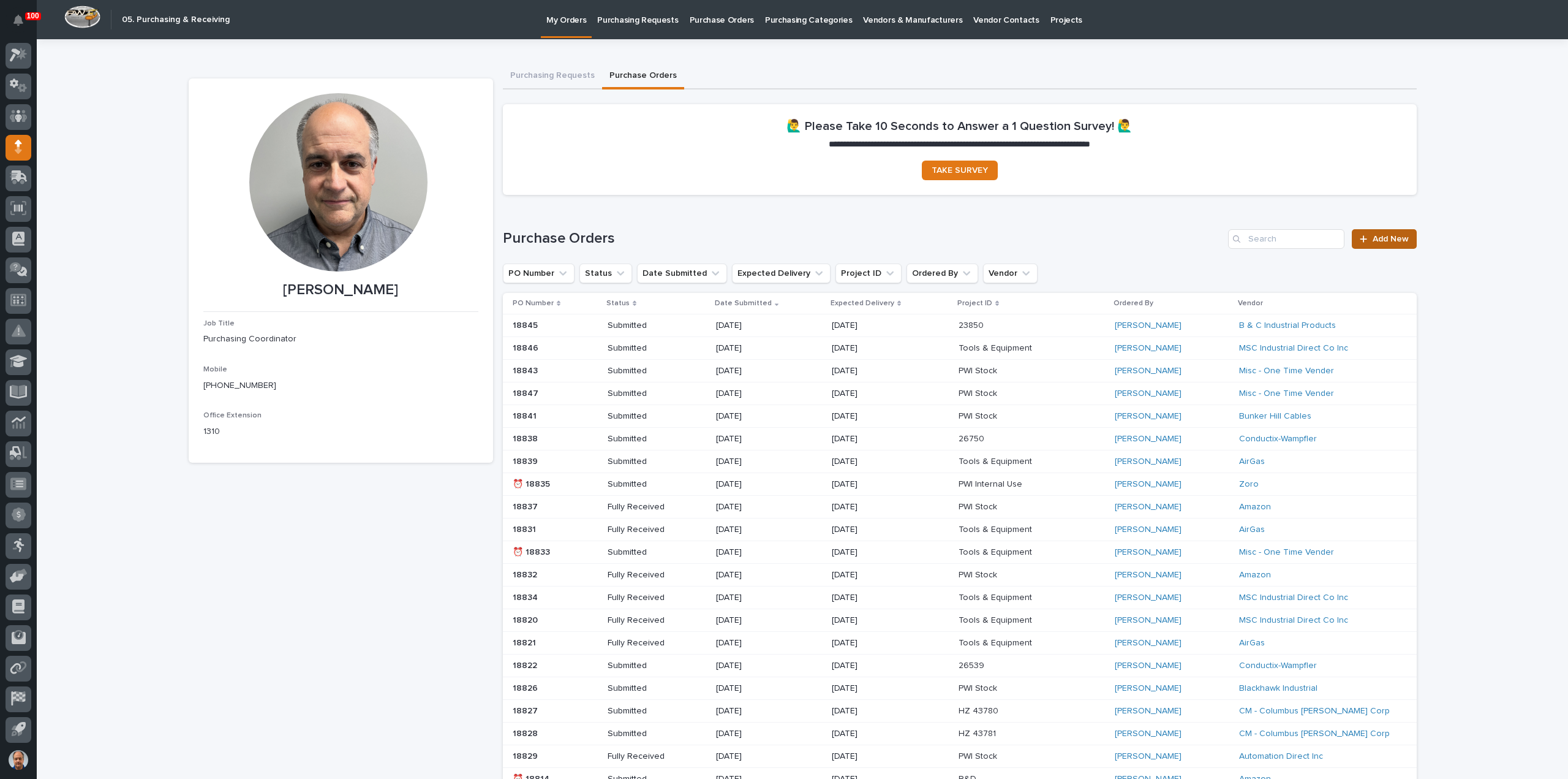
click at [1383, 234] on link "Add New" at bounding box center [1383, 238] width 64 height 19
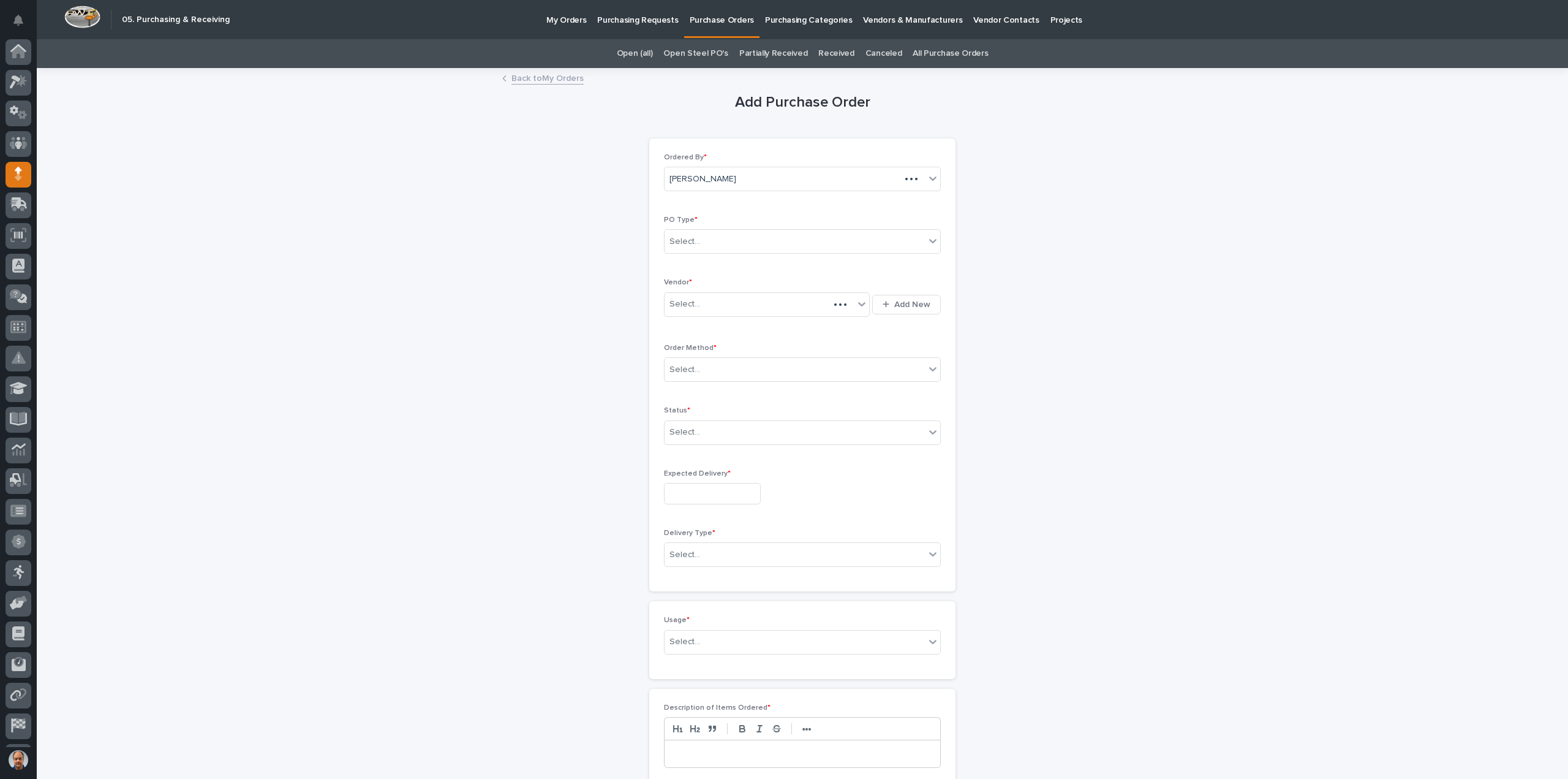
scroll to position [27, 0]
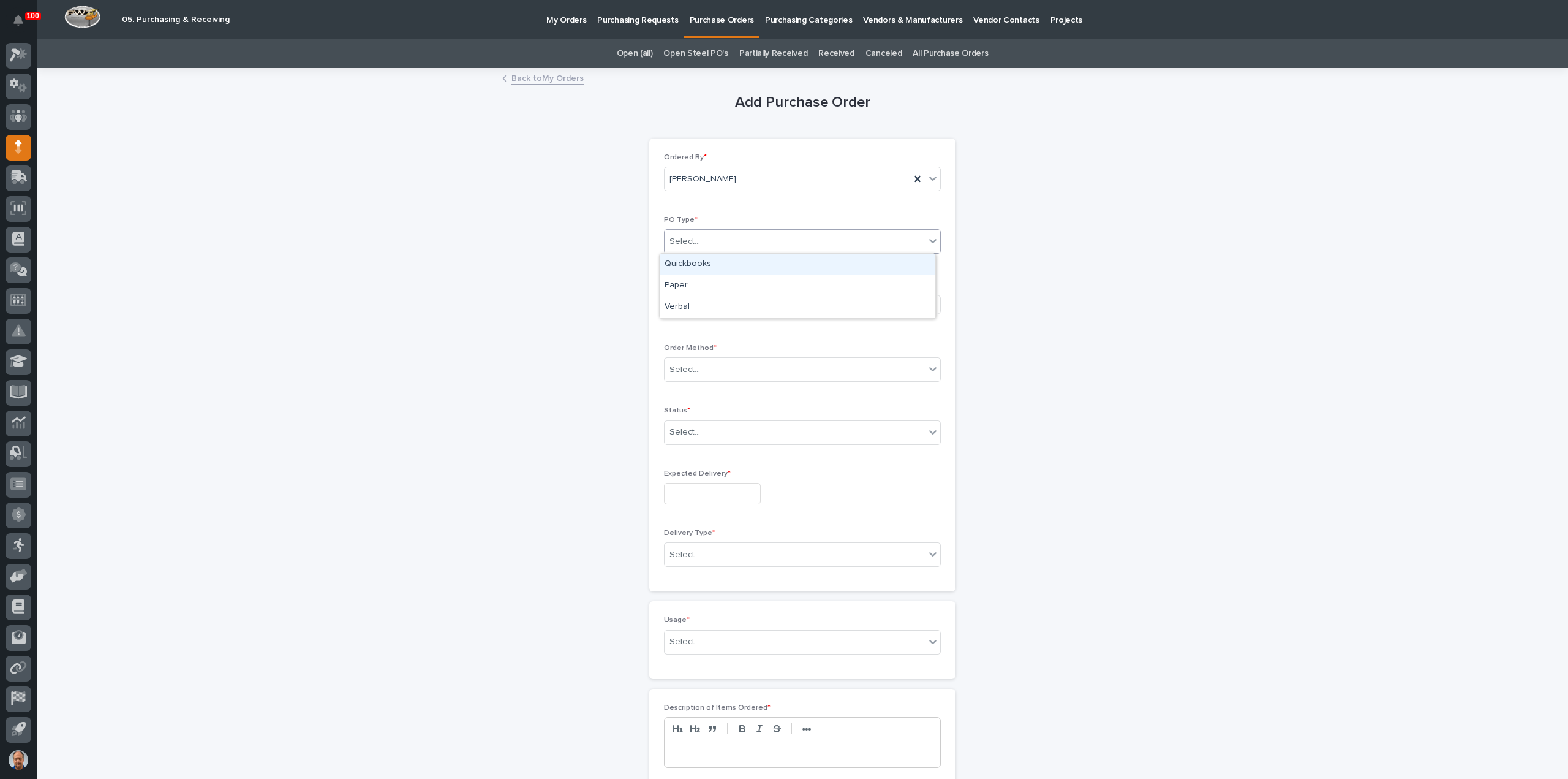
click at [765, 242] on div "Select..." at bounding box center [795, 242] width 261 height 20
click at [729, 281] on div "Paper" at bounding box center [797, 286] width 275 height 22
click at [735, 302] on div "Select..." at bounding box center [759, 304] width 189 height 20
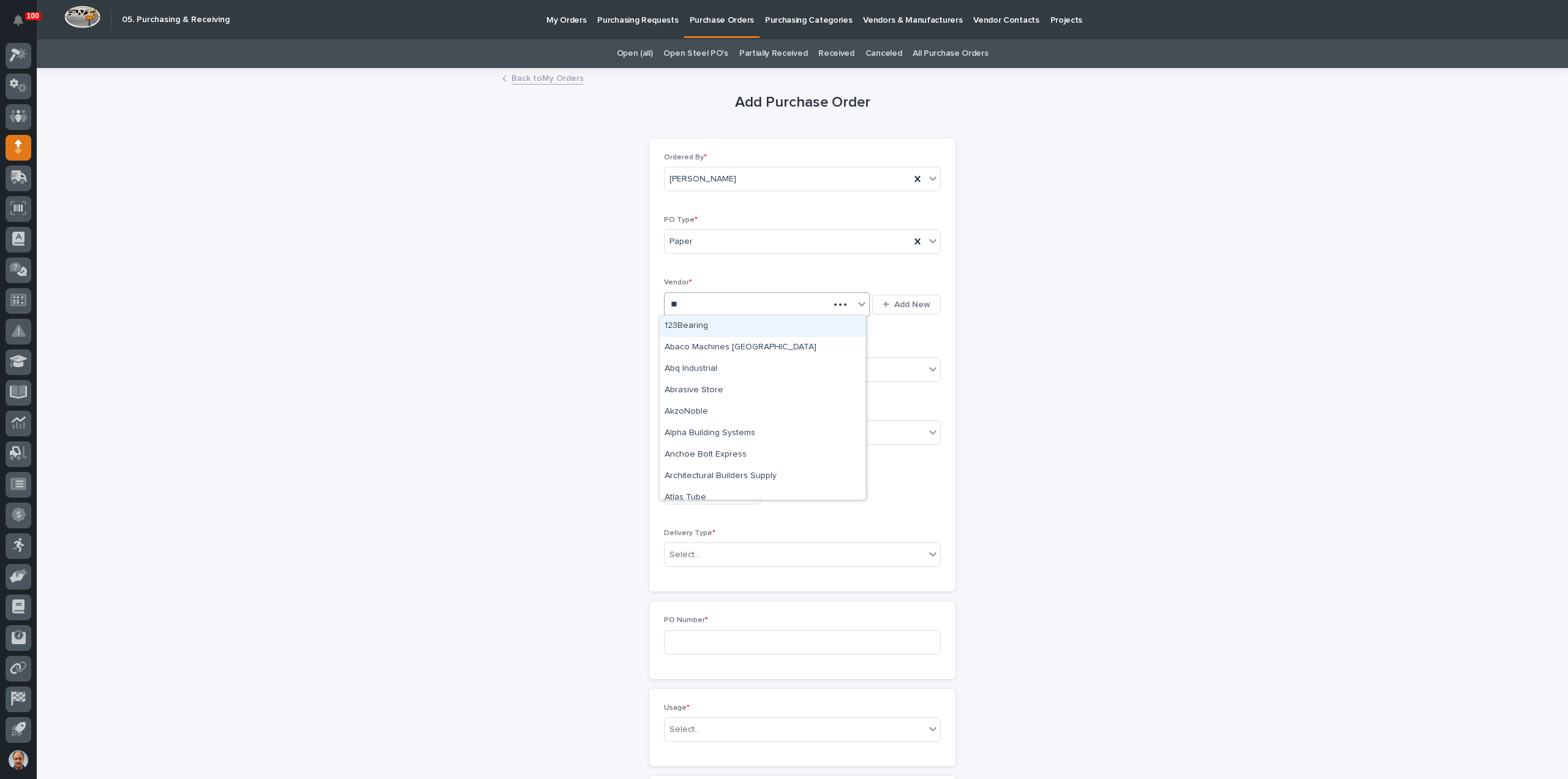
type input "***"
click at [731, 324] on div "B & C Industrial Products" at bounding box center [762, 327] width 205 height 22
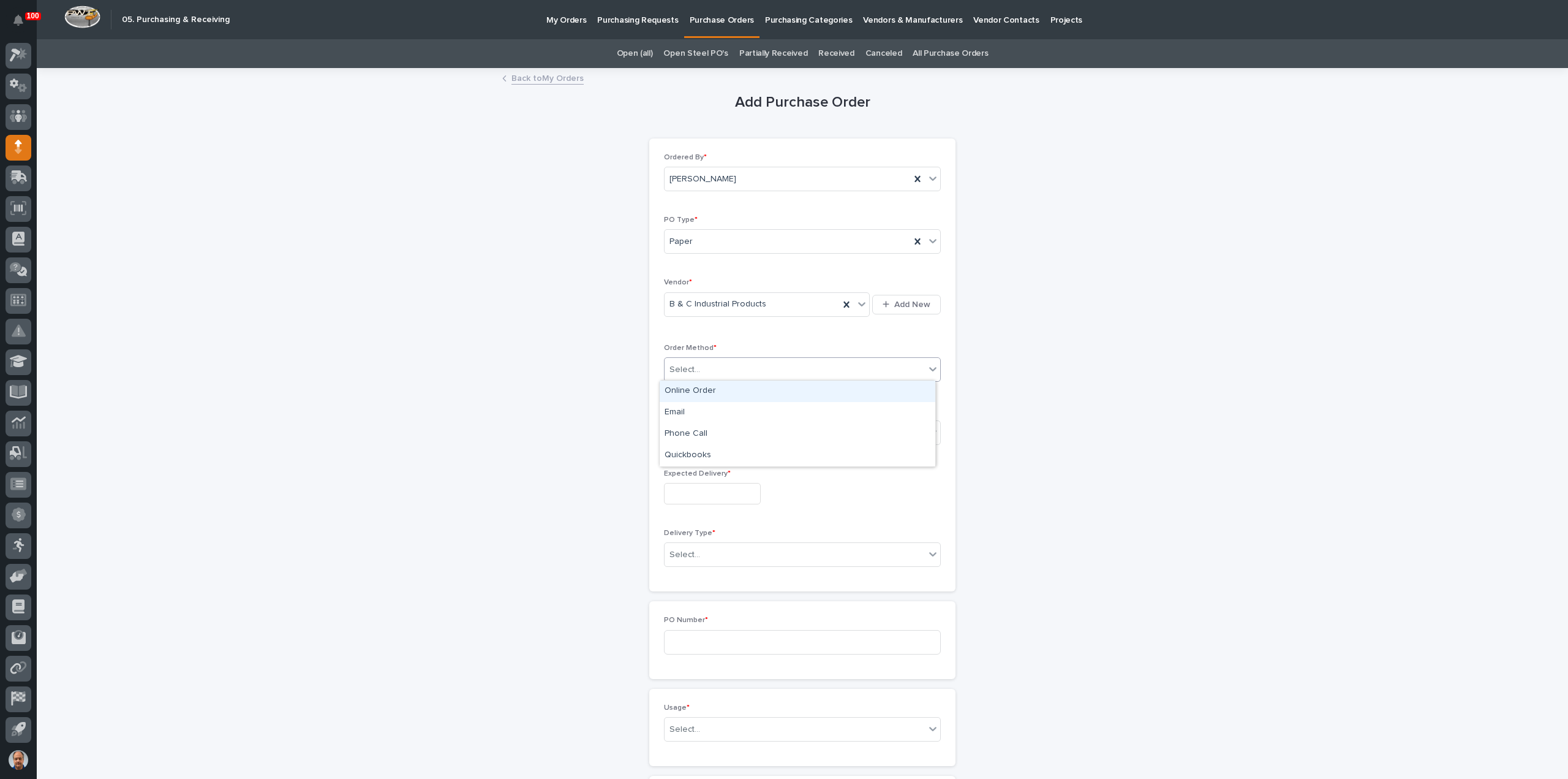
click at [706, 365] on div "Select..." at bounding box center [795, 370] width 261 height 20
click at [686, 414] on div "Email" at bounding box center [797, 413] width 275 height 22
drag, startPoint x: 721, startPoint y: 424, endPoint x: 719, endPoint y: 438, distance: 14.1
click at [721, 424] on div "Select..." at bounding box center [795, 432] width 261 height 20
click at [692, 473] on div "Submitted" at bounding box center [797, 476] width 275 height 22
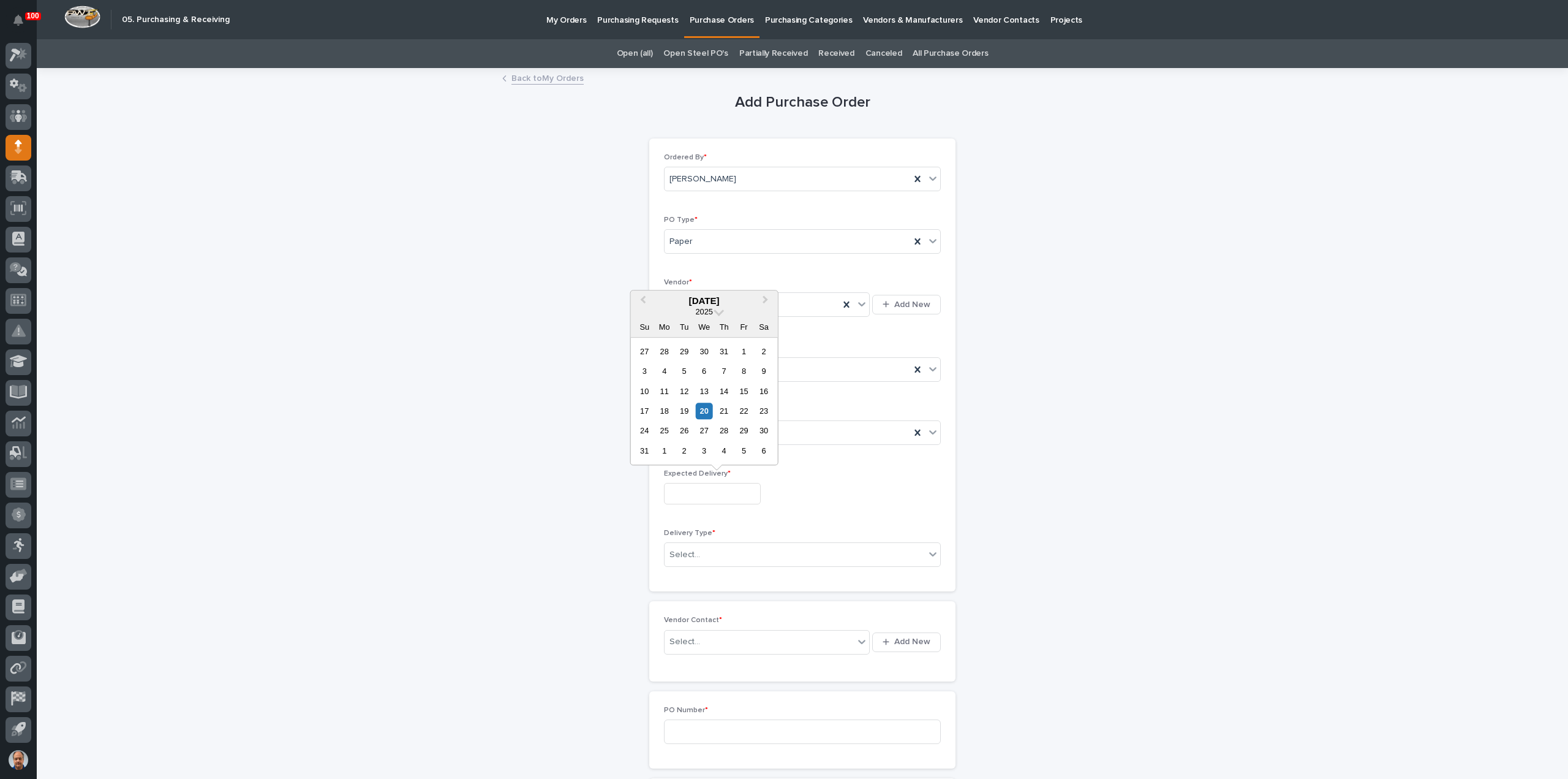
click at [704, 491] on input "text" at bounding box center [712, 493] width 97 height 22
click at [708, 449] on div "3" at bounding box center [703, 450] width 16 height 16
type input "**********"
click at [710, 551] on div "Select..." at bounding box center [795, 555] width 261 height 20
click at [703, 570] on div "Deliver to PWI" at bounding box center [797, 575] width 275 height 22
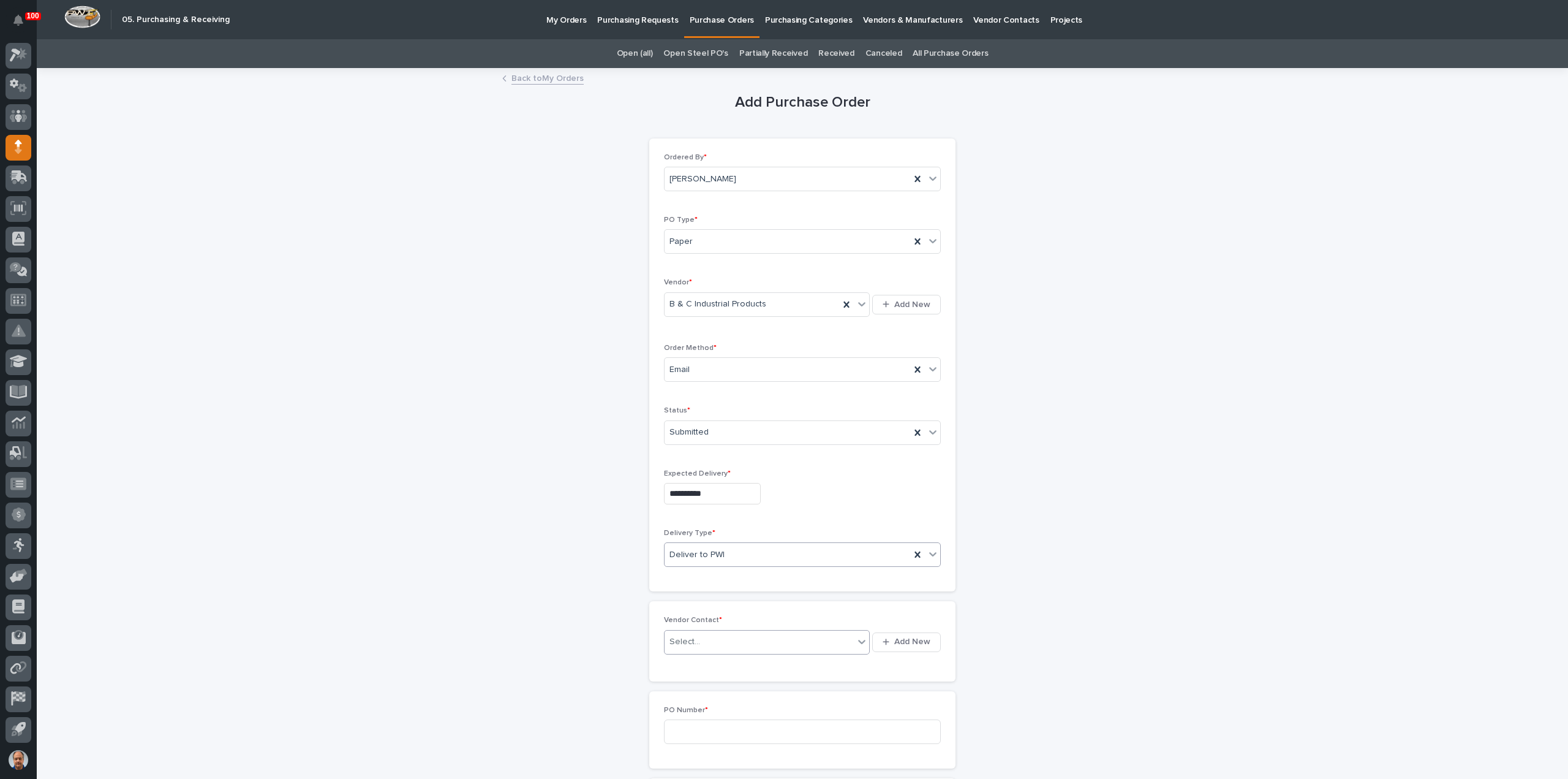
click at [717, 642] on div "Select..." at bounding box center [759, 642] width 189 height 20
type input "***"
click at [746, 660] on div "B & C Industrial Products -" at bounding box center [762, 663] width 205 height 22
drag, startPoint x: 706, startPoint y: 732, endPoint x: 725, endPoint y: 732, distance: 19.0
click at [710, 732] on input at bounding box center [802, 732] width 277 height 25
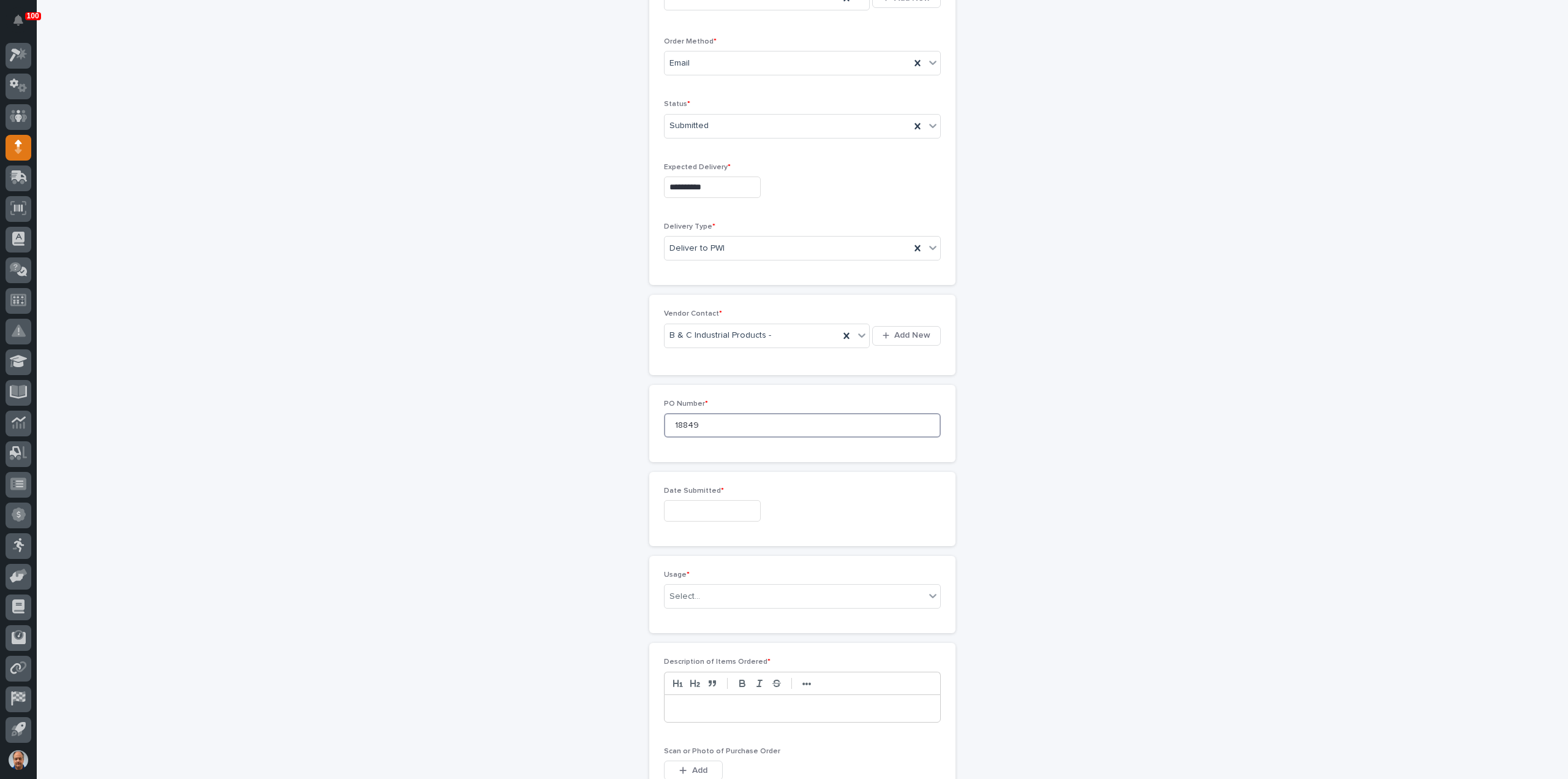
scroll to position [552, 0]
type input "18849"
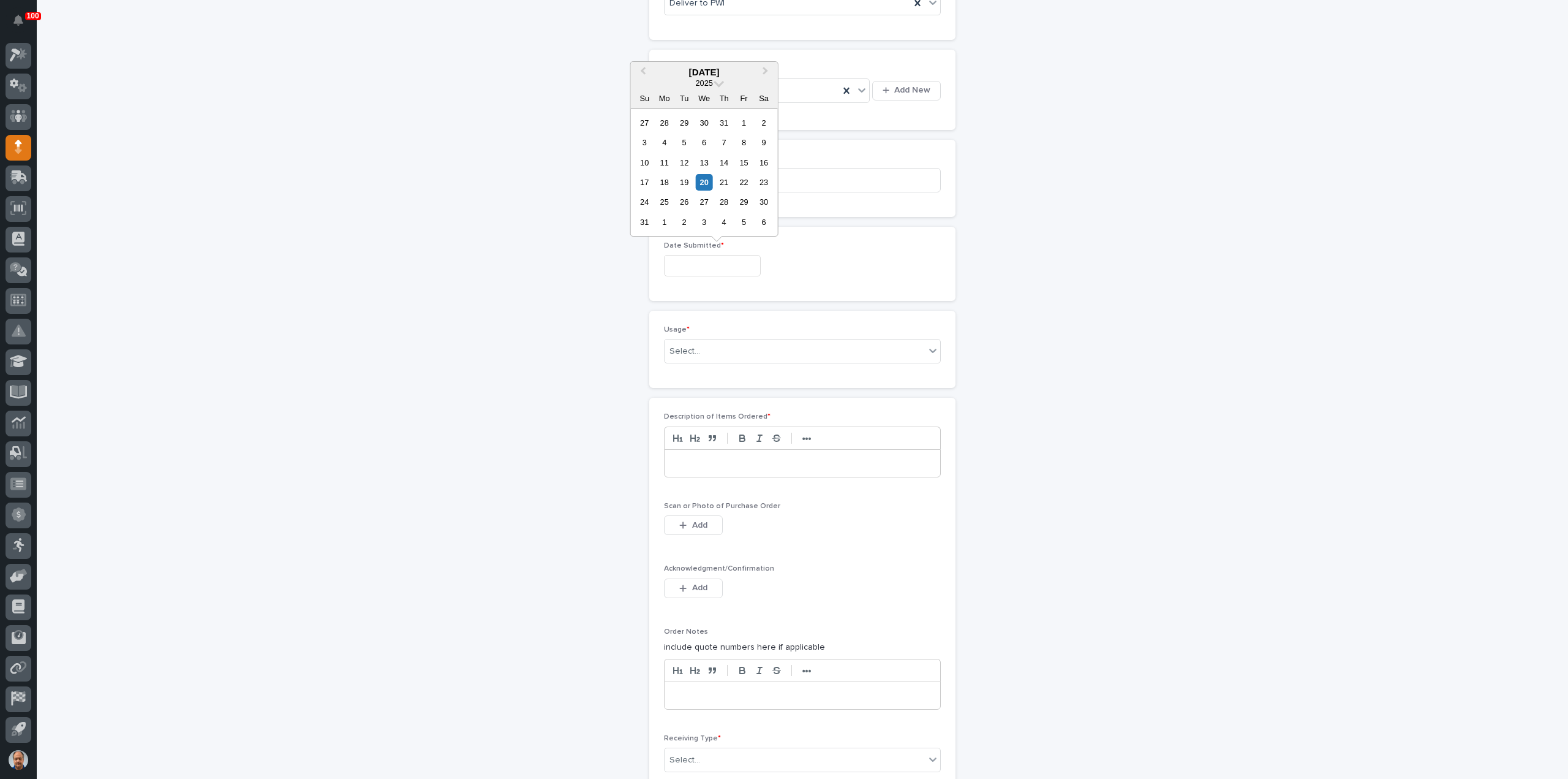
click at [715, 265] on input "text" at bounding box center [712, 266] width 97 height 22
click at [703, 182] on div "20" at bounding box center [703, 182] width 16 height 16
type input "**********"
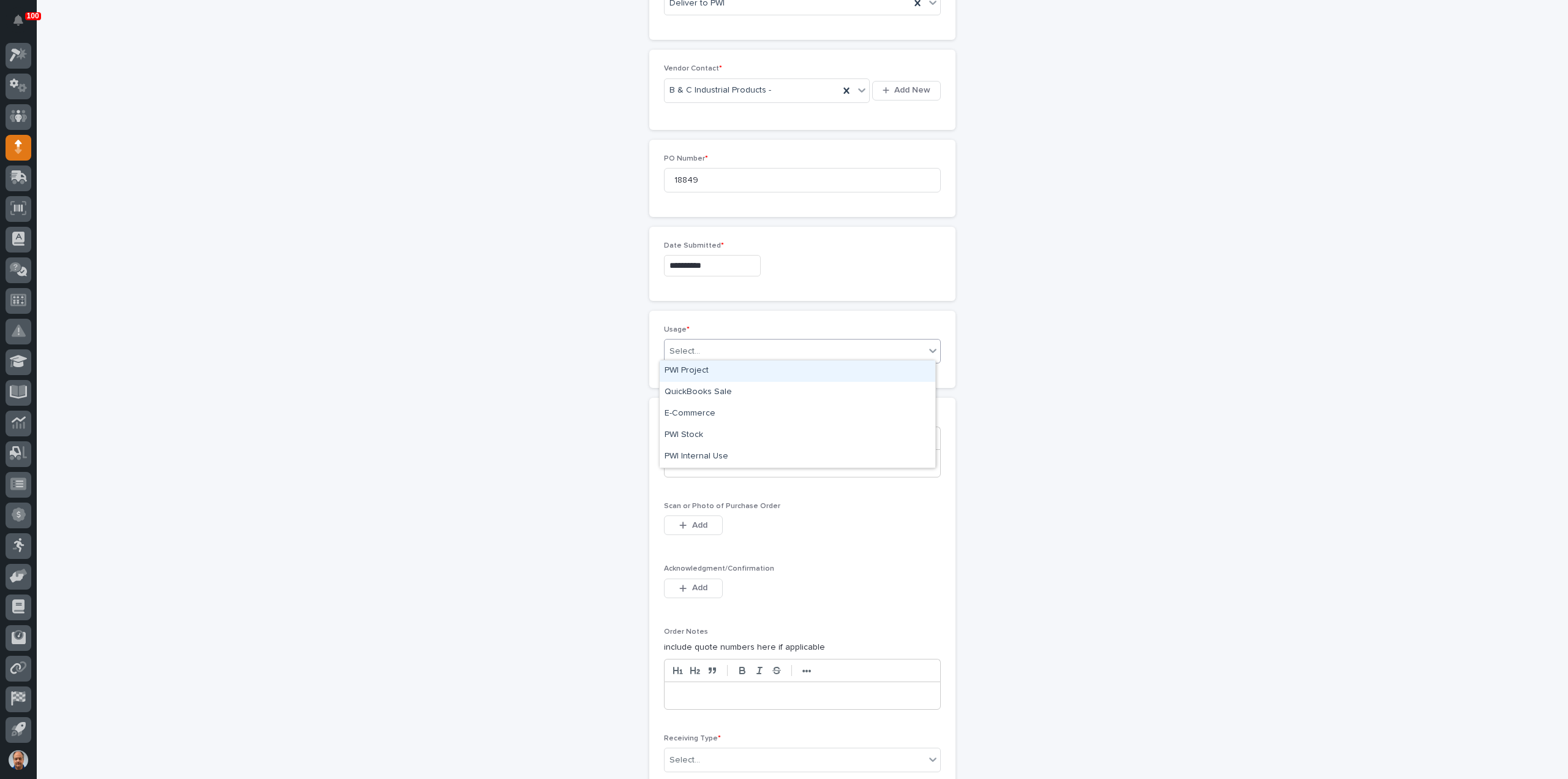
click at [698, 348] on div "Select..." at bounding box center [795, 351] width 261 height 20
click at [700, 431] on div "PWI Stock" at bounding box center [797, 435] width 275 height 22
click at [735, 457] on p at bounding box center [803, 463] width 257 height 12
click at [682, 521] on div "button" at bounding box center [686, 525] width 12 height 9
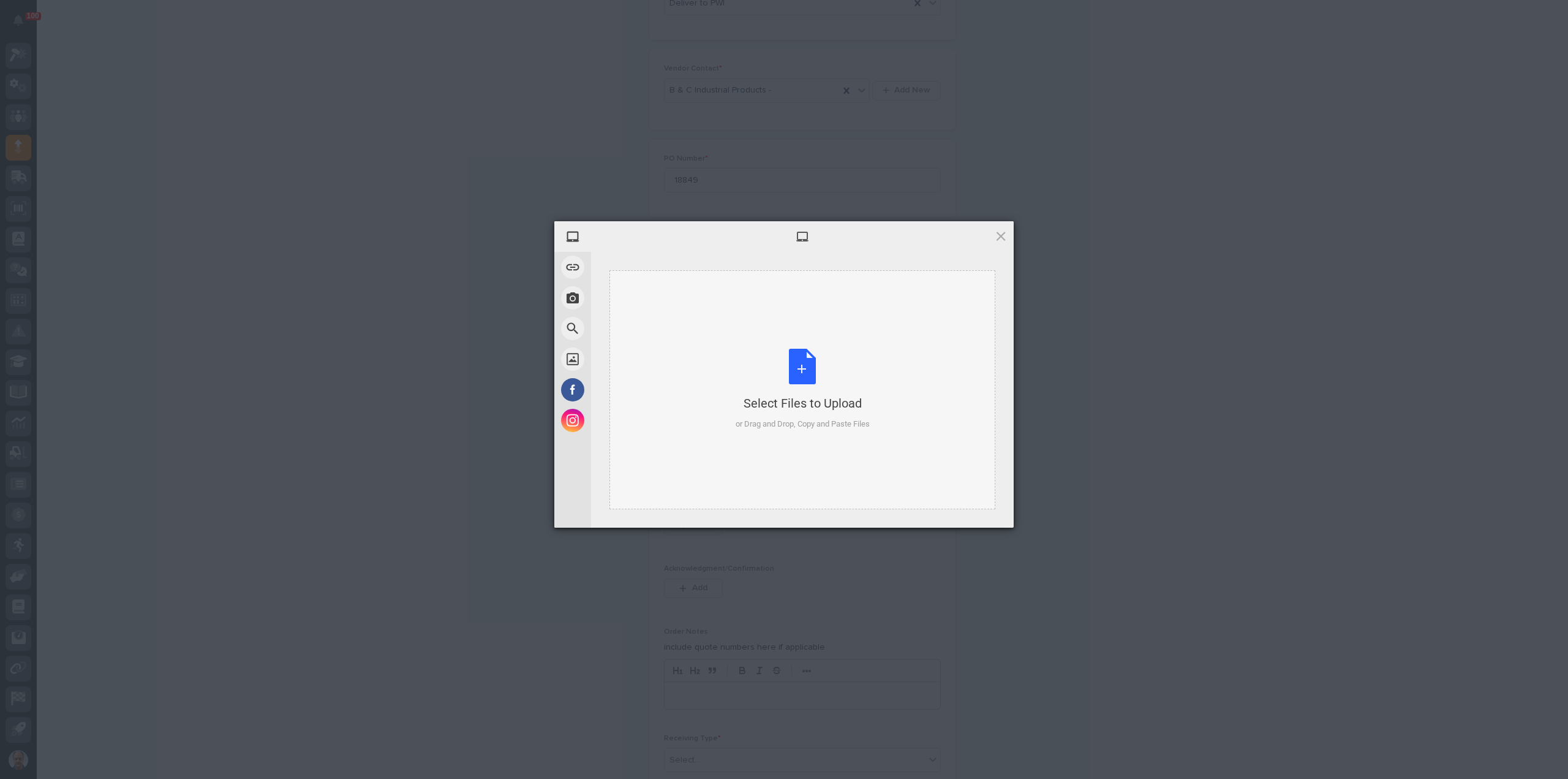
click at [805, 374] on div "Select Files to Upload or Drag and Drop, Copy and Paste Files" at bounding box center [802, 389] width 134 height 81
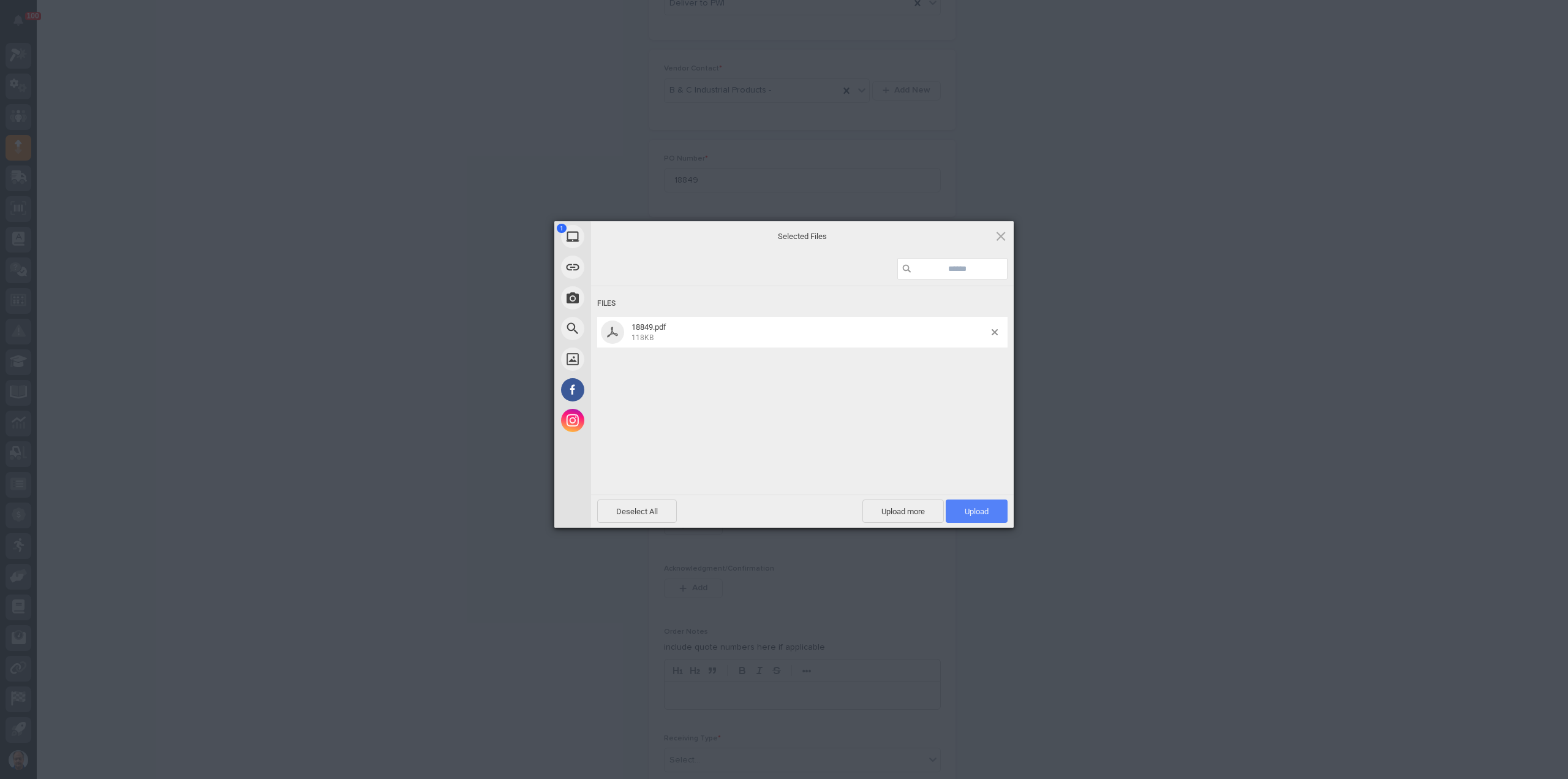
click at [1000, 515] on span "Upload 1" at bounding box center [976, 511] width 62 height 23
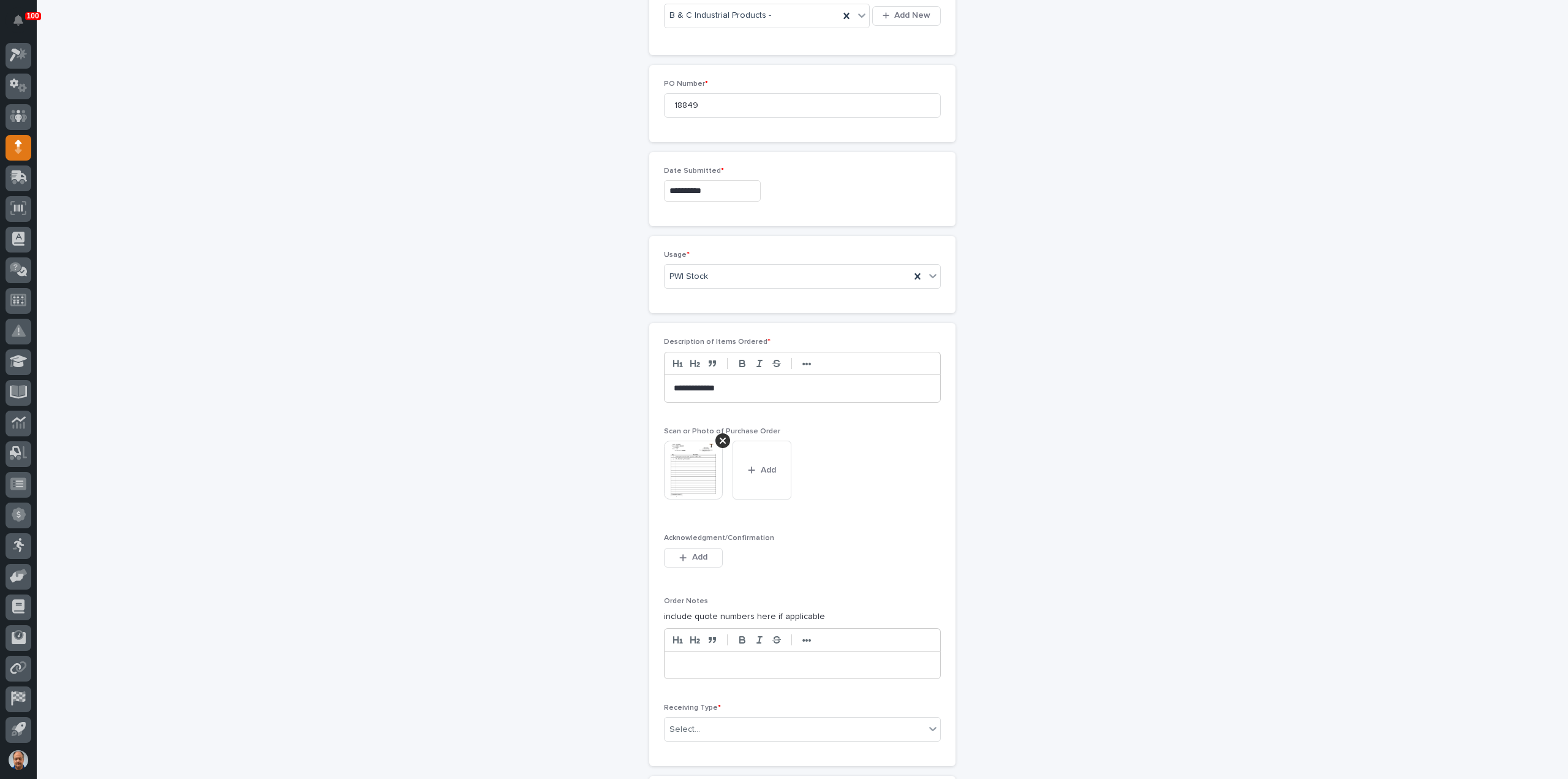
scroll to position [696, 0]
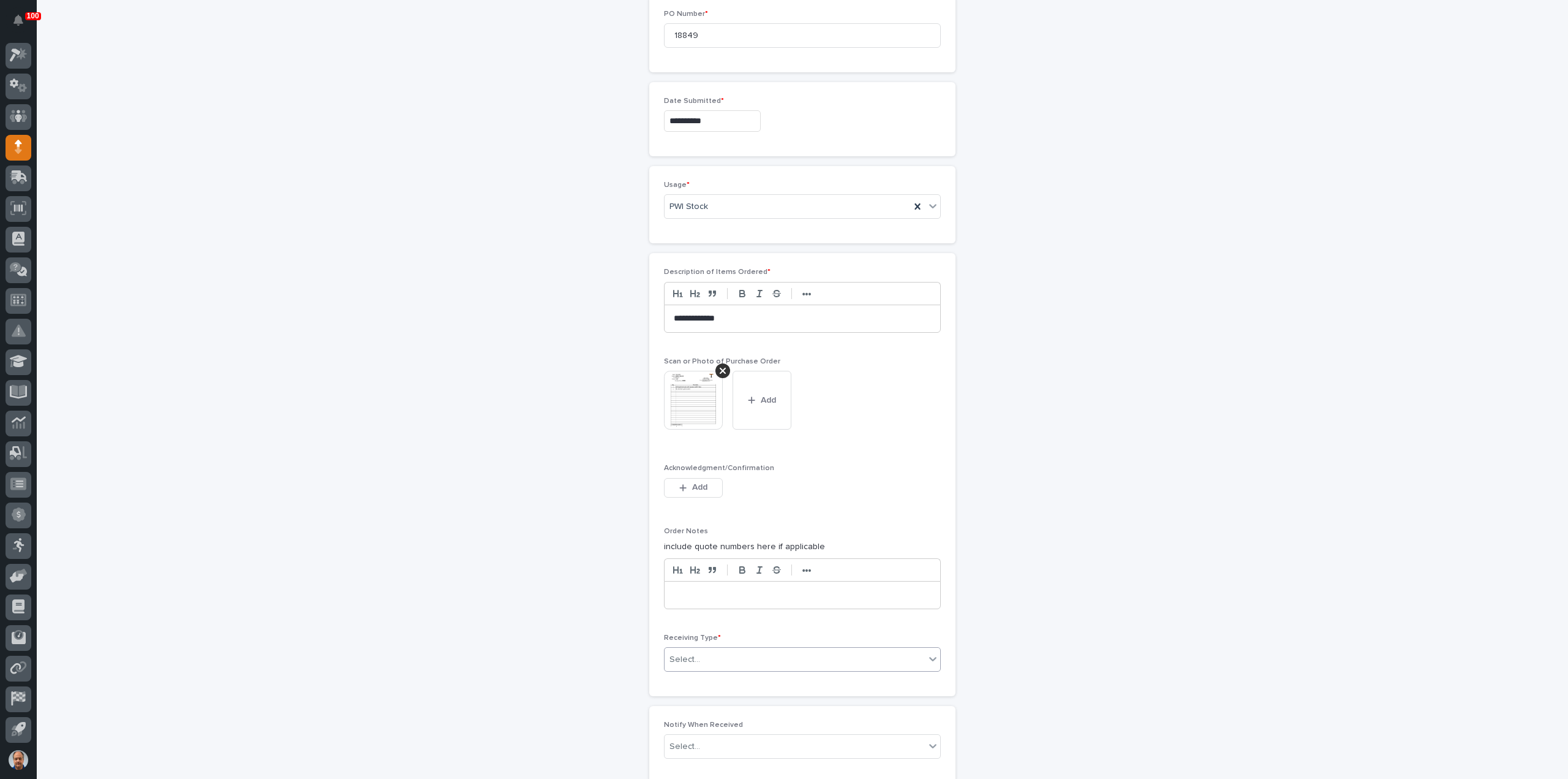
click at [724, 652] on div "Select..." at bounding box center [795, 660] width 261 height 20
click at [698, 740] on div "Deliver to" at bounding box center [797, 741] width 275 height 22
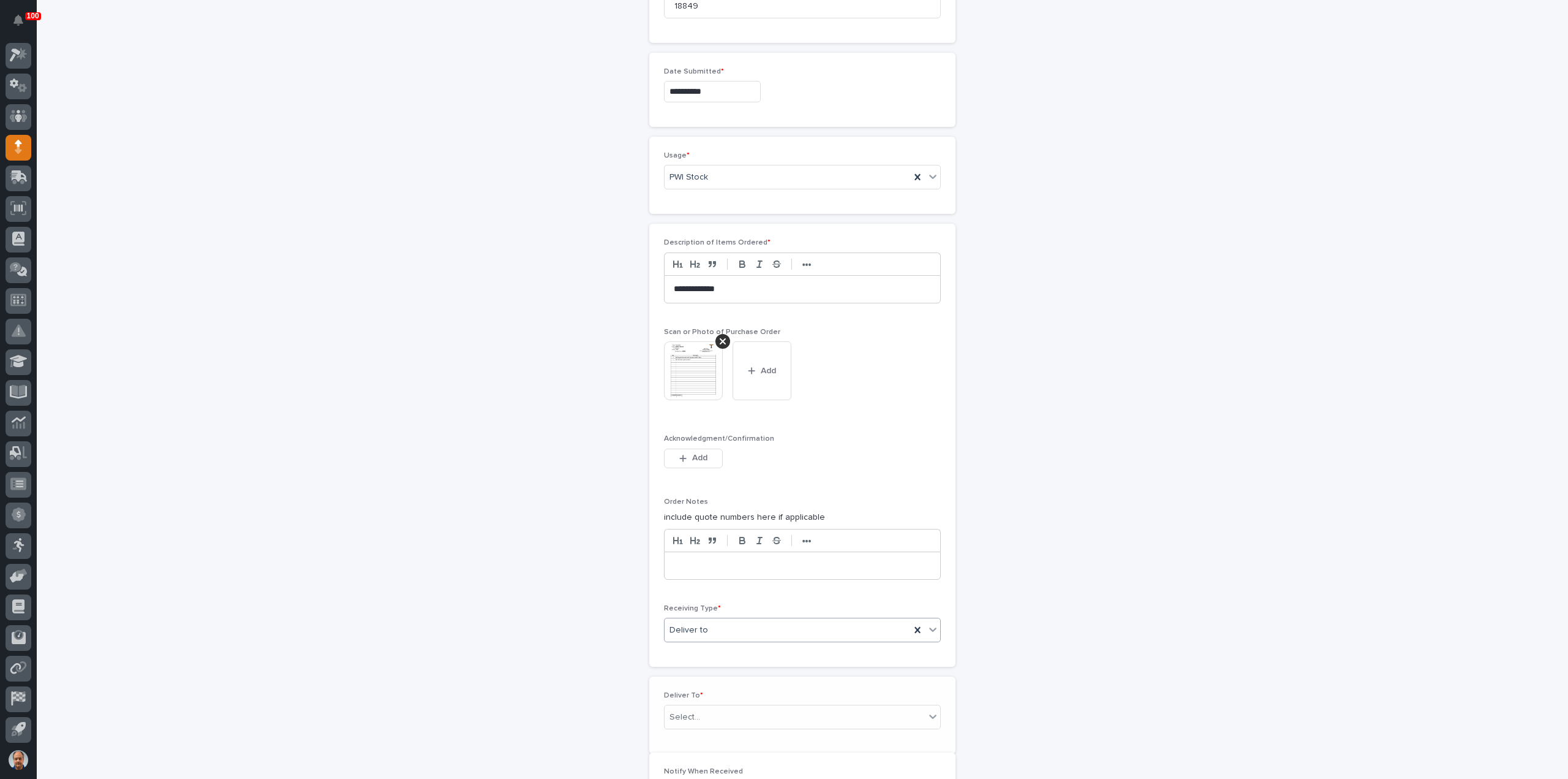
scroll to position [739, 0]
click at [705, 698] on div "Select..." at bounding box center [795, 704] width 261 height 20
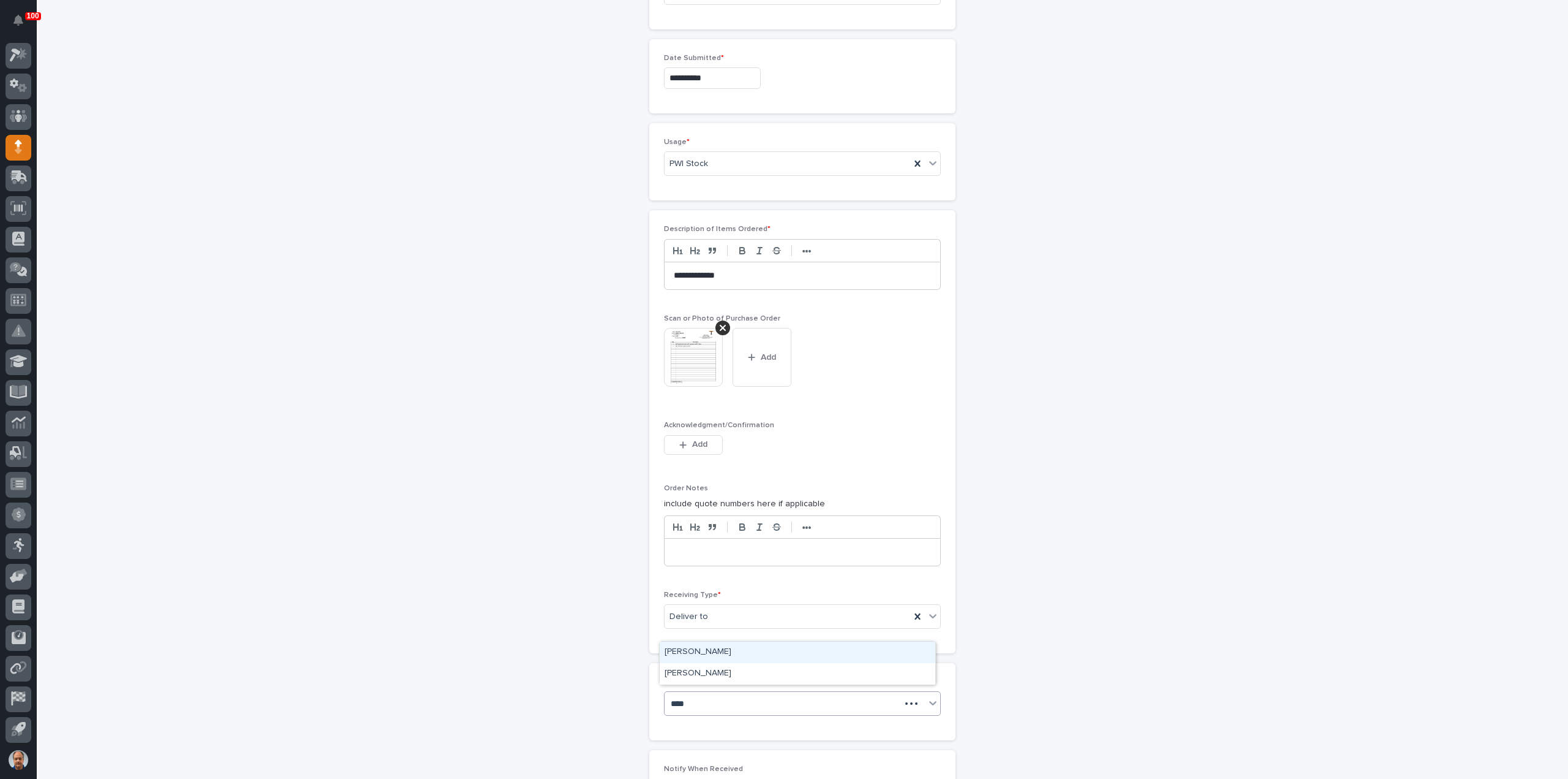
type input "*****"
drag, startPoint x: 708, startPoint y: 663, endPoint x: 710, endPoint y: 653, distance: 10.2
click at [710, 653] on div "[PERSON_NAME]" at bounding box center [797, 653] width 275 height 22
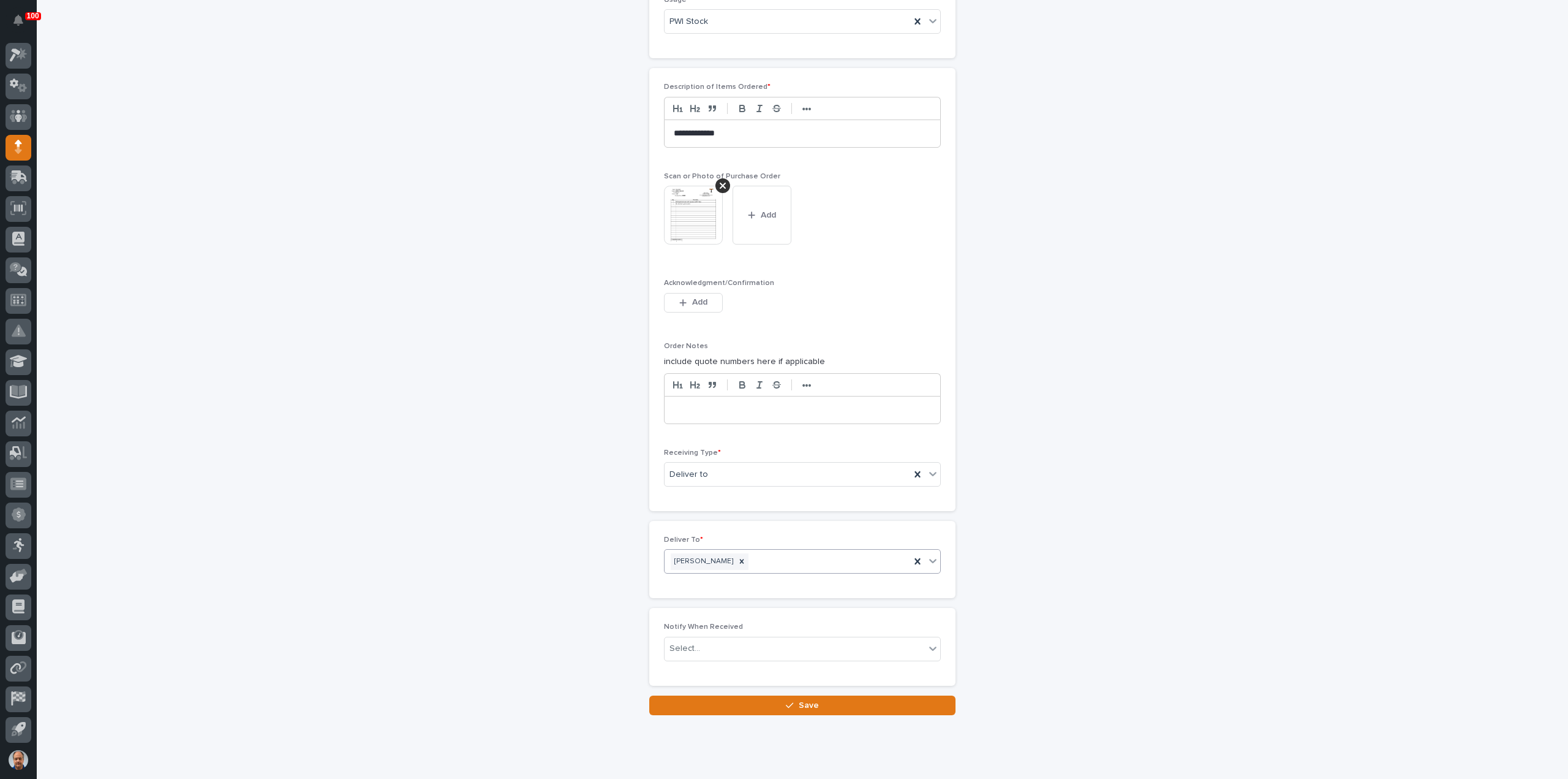
scroll to position [906, 0]
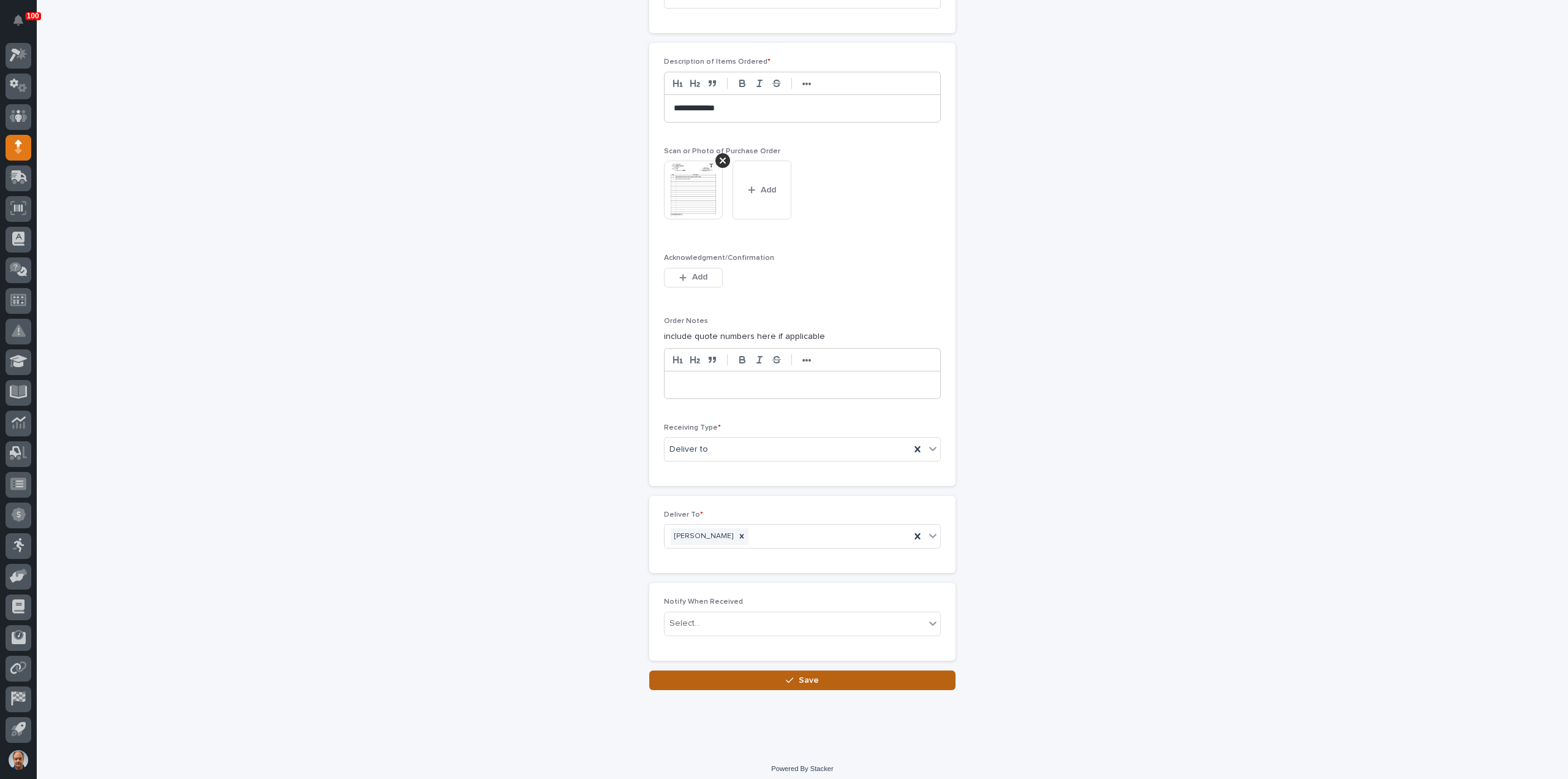
click at [814, 670] on button "Save" at bounding box center [802, 680] width 306 height 19
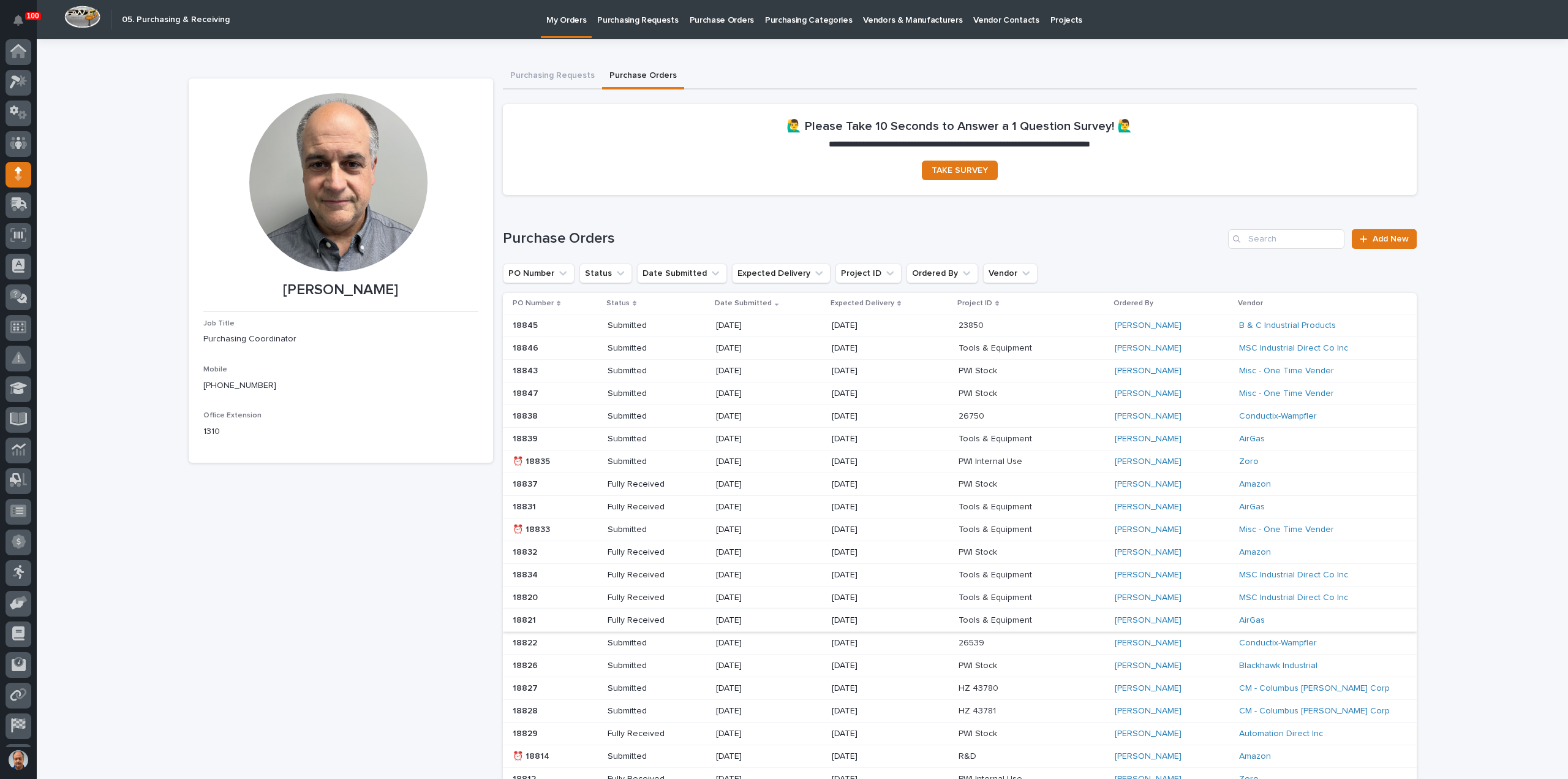
scroll to position [27, 0]
